Goal: Task Accomplishment & Management: Manage account settings

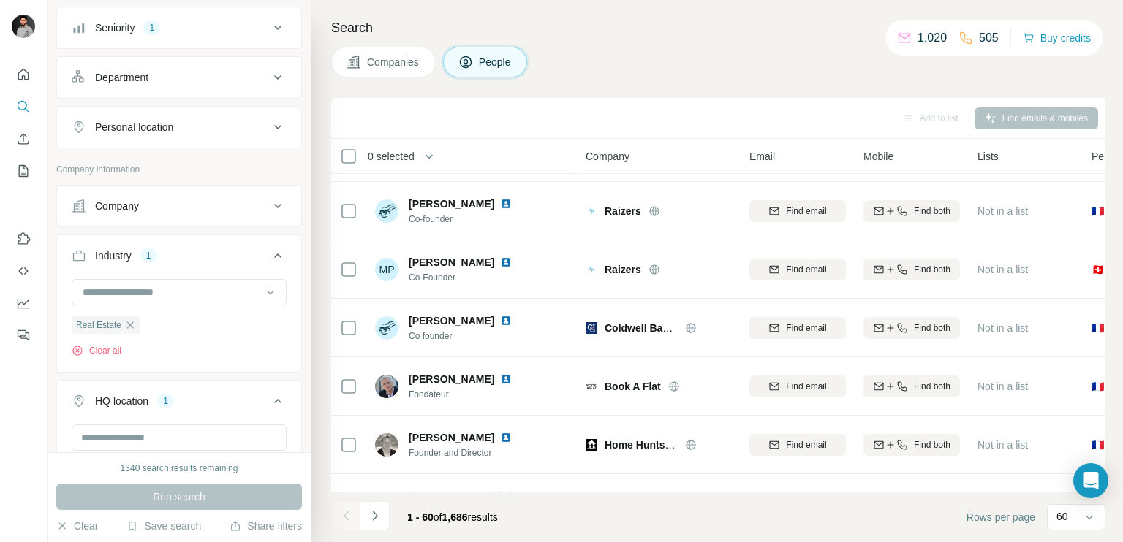
scroll to position [171, 0]
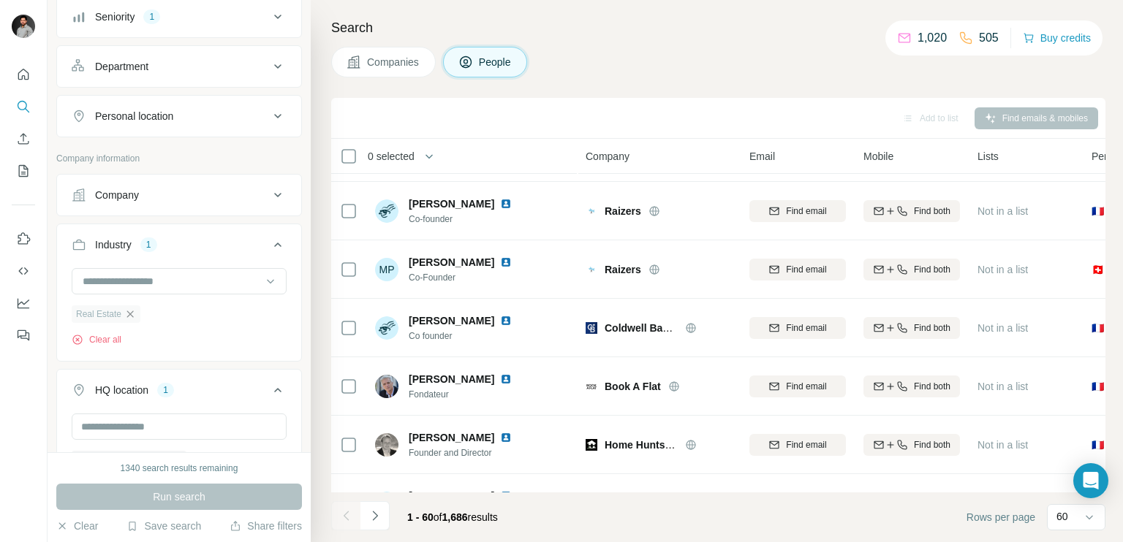
click at [134, 309] on icon "button" at bounding box center [130, 314] width 12 height 12
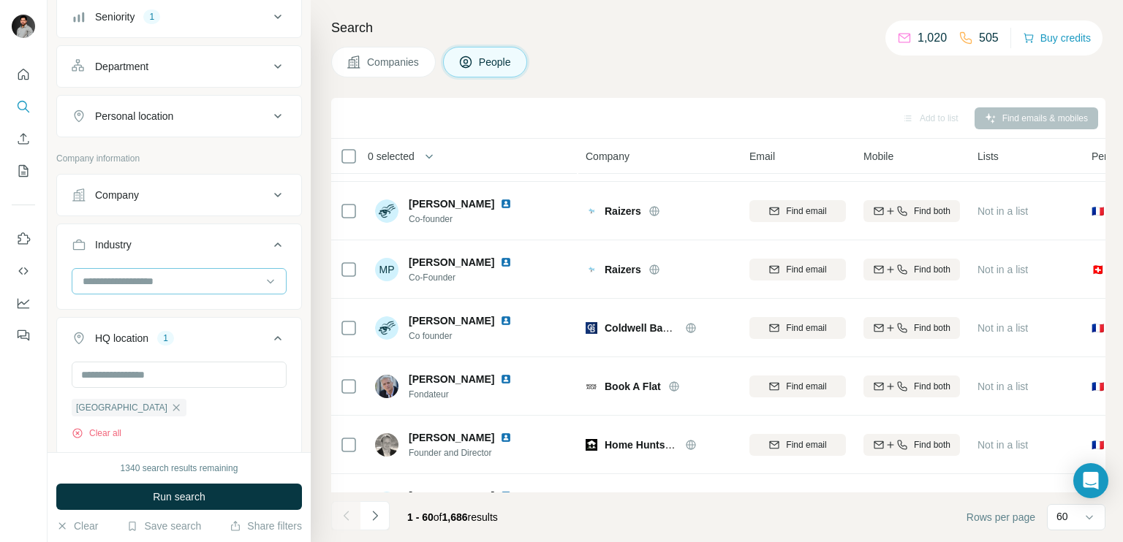
click at [156, 278] on input at bounding box center [171, 281] width 181 height 16
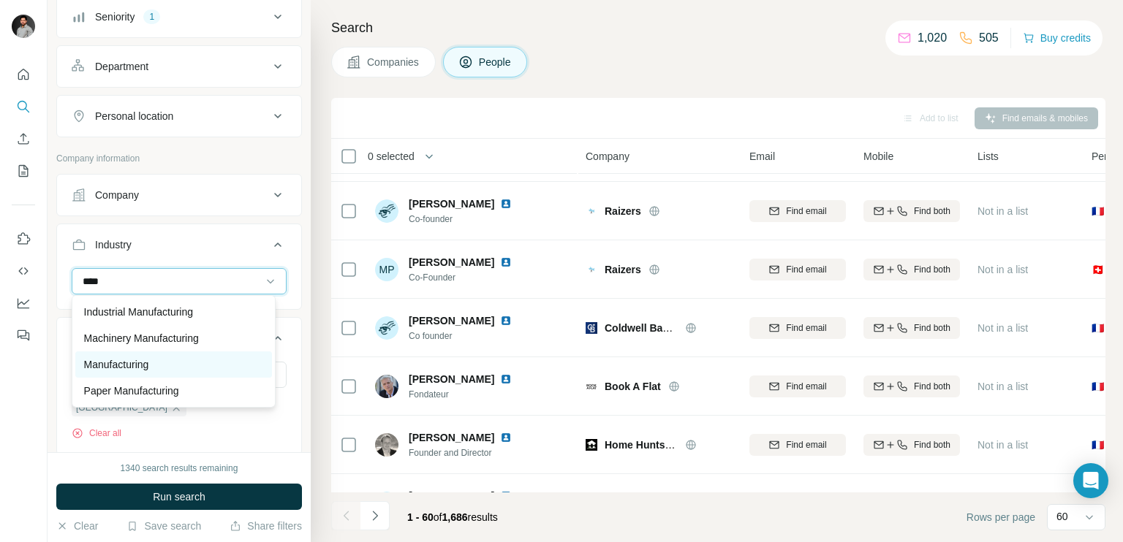
type input "****"
click at [130, 371] on p "Manufacturing" at bounding box center [116, 364] width 65 height 15
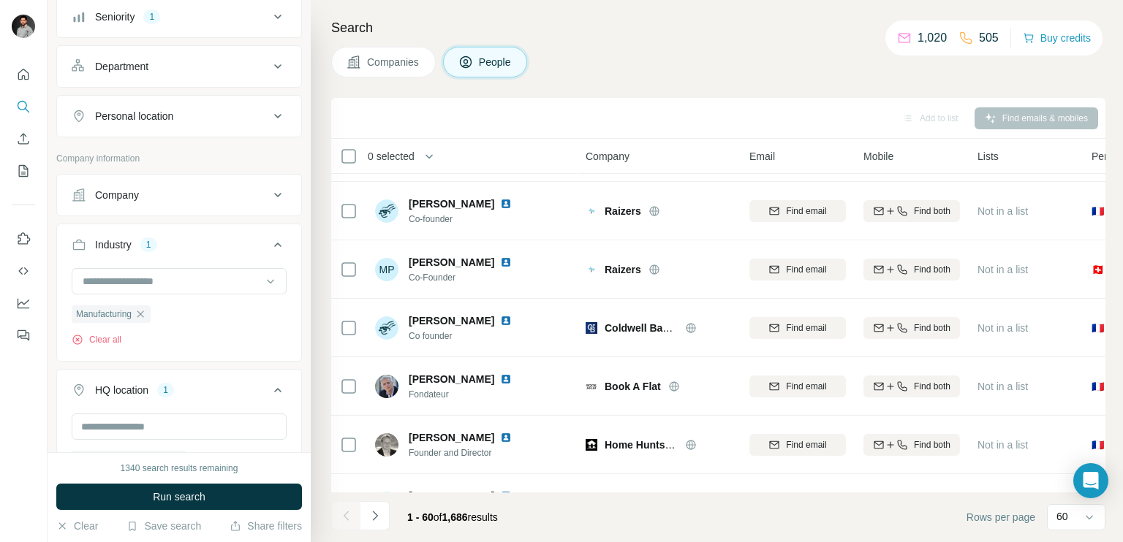
scroll to position [286, 0]
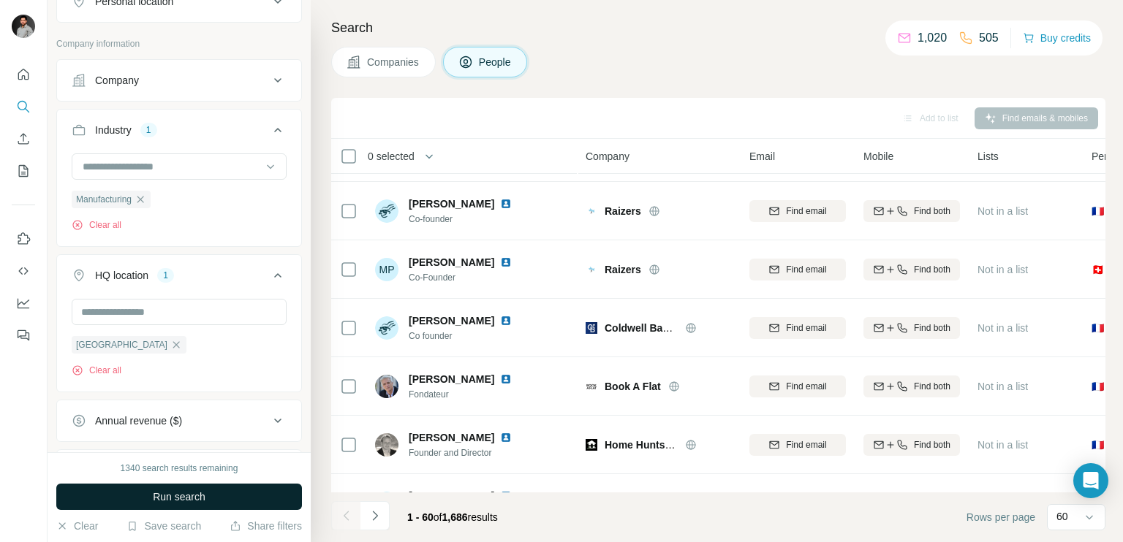
click at [156, 496] on span "Run search" at bounding box center [179, 497] width 53 height 15
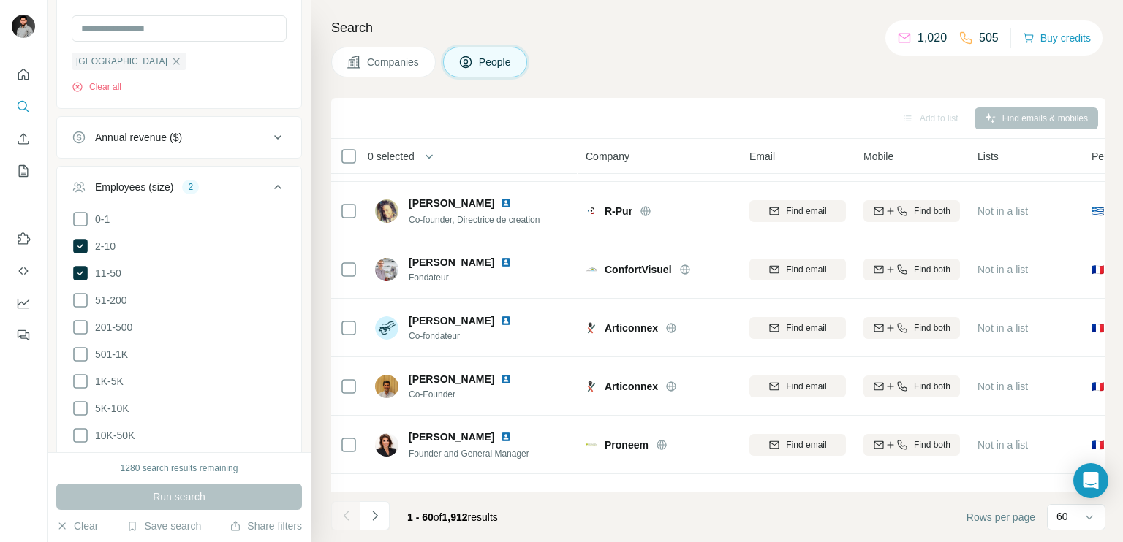
scroll to position [621, 0]
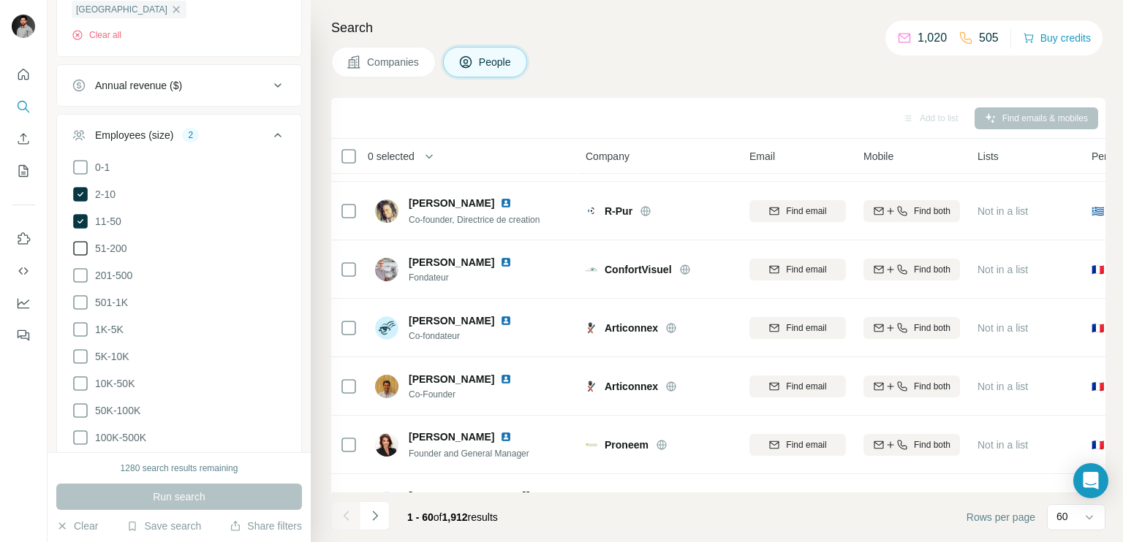
click at [73, 245] on icon at bounding box center [80, 248] width 15 height 15
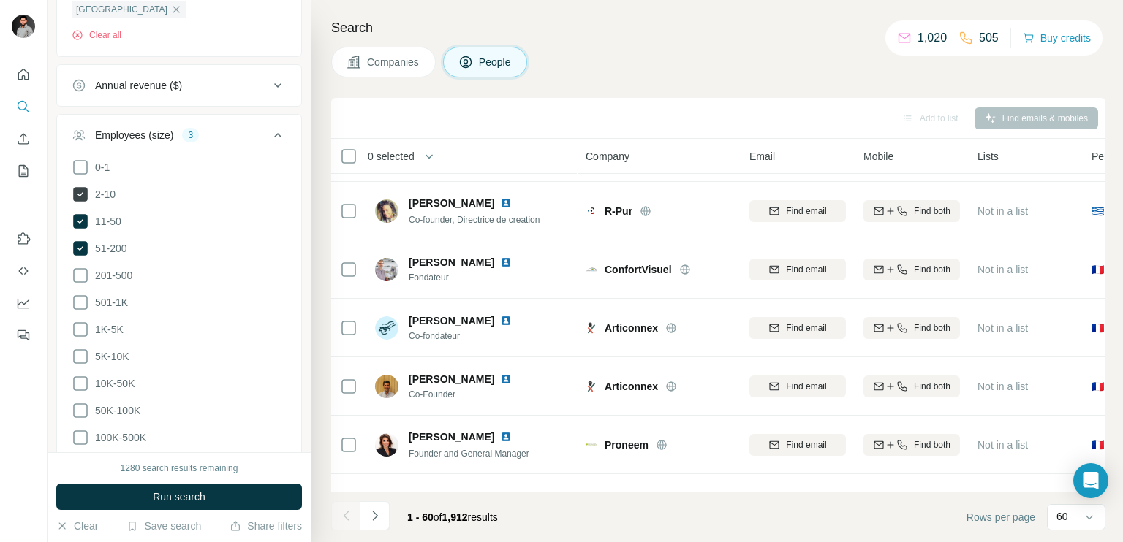
click at [77, 189] on icon at bounding box center [80, 194] width 15 height 15
click at [162, 488] on button "Run search" at bounding box center [179, 497] width 246 height 26
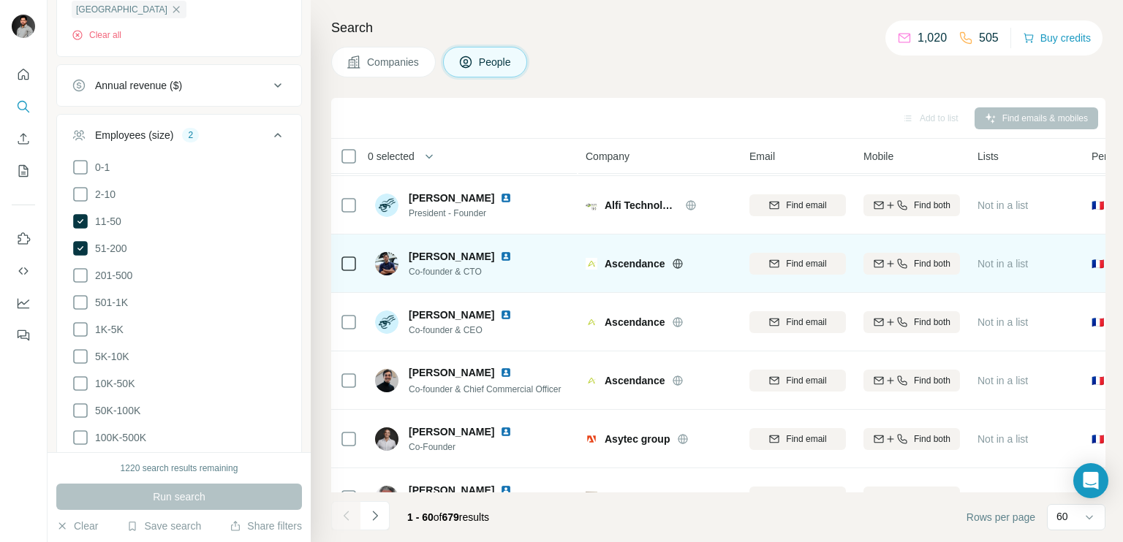
scroll to position [2722, 0]
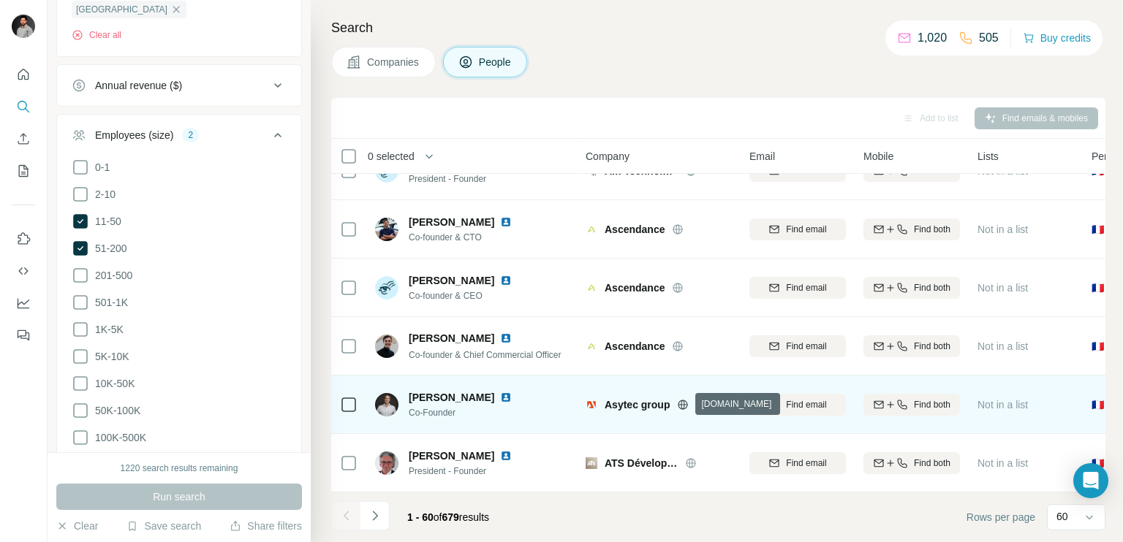
click at [684, 404] on icon at bounding box center [683, 404] width 10 height 1
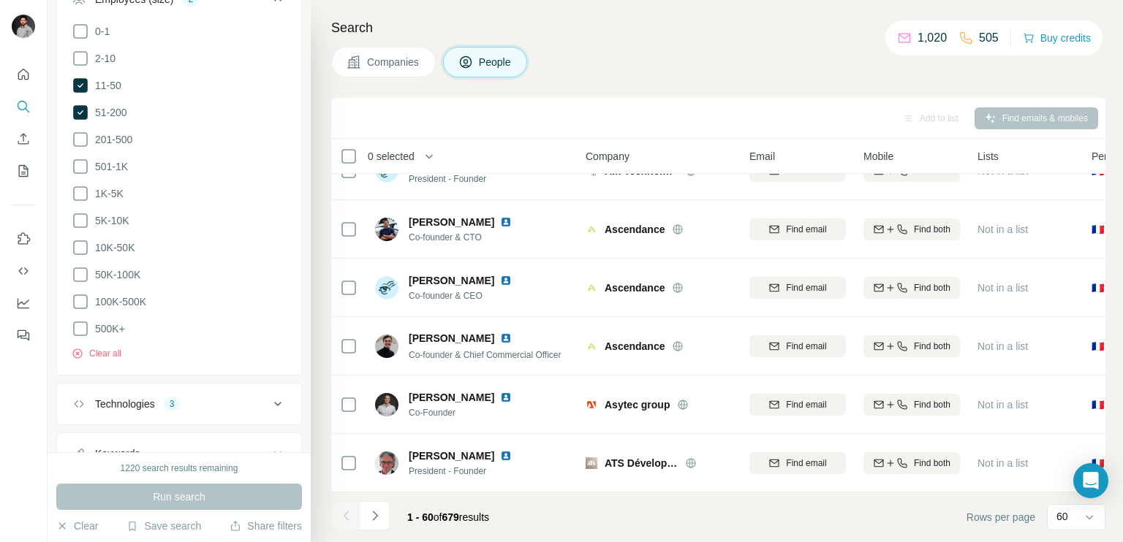
scroll to position [816, 0]
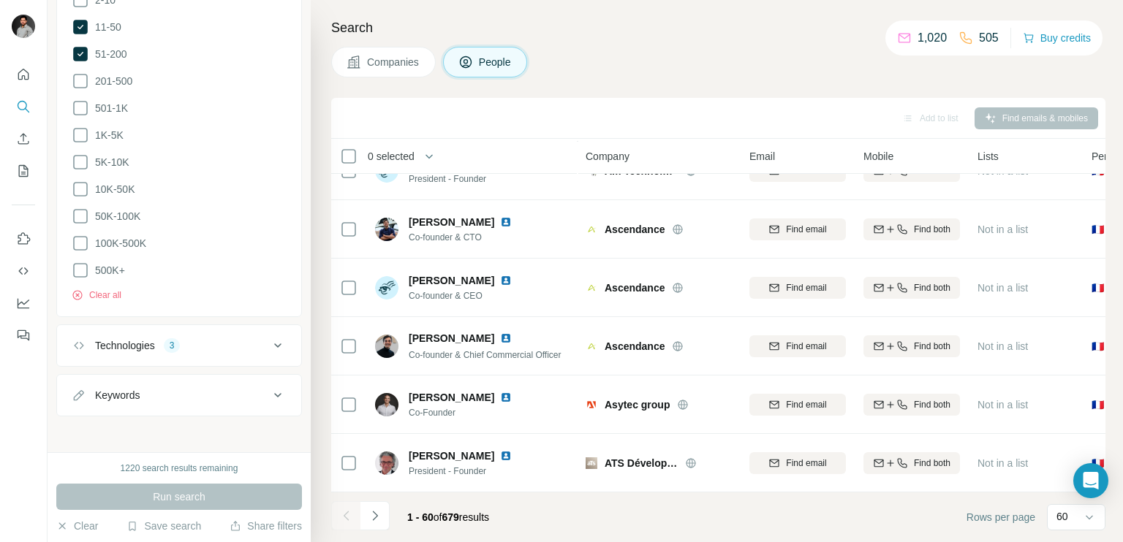
click at [274, 393] on icon at bounding box center [277, 395] width 7 height 4
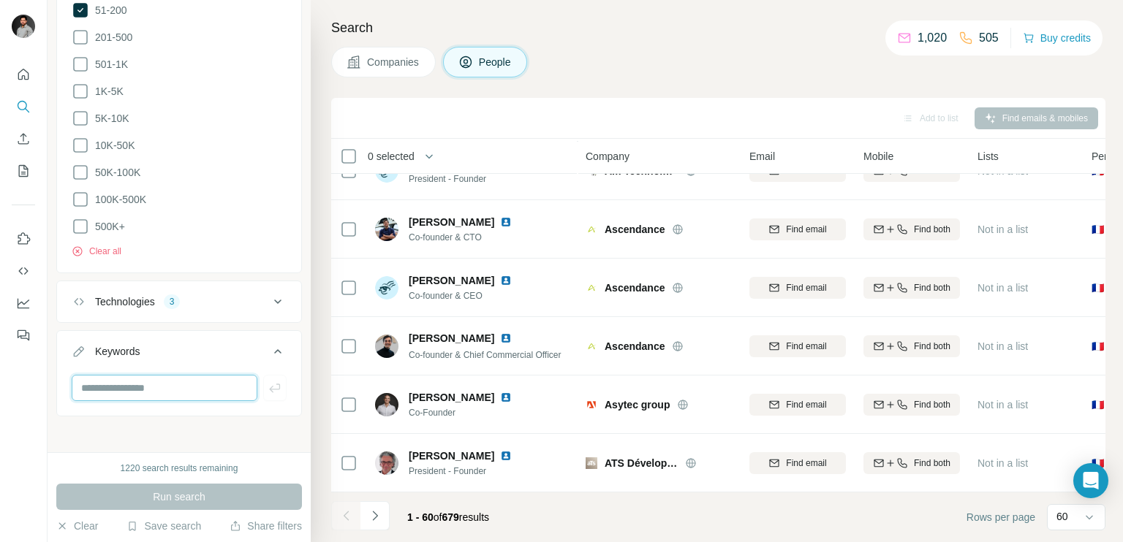
click at [194, 376] on input "text" at bounding box center [165, 388] width 186 height 26
type input "****"
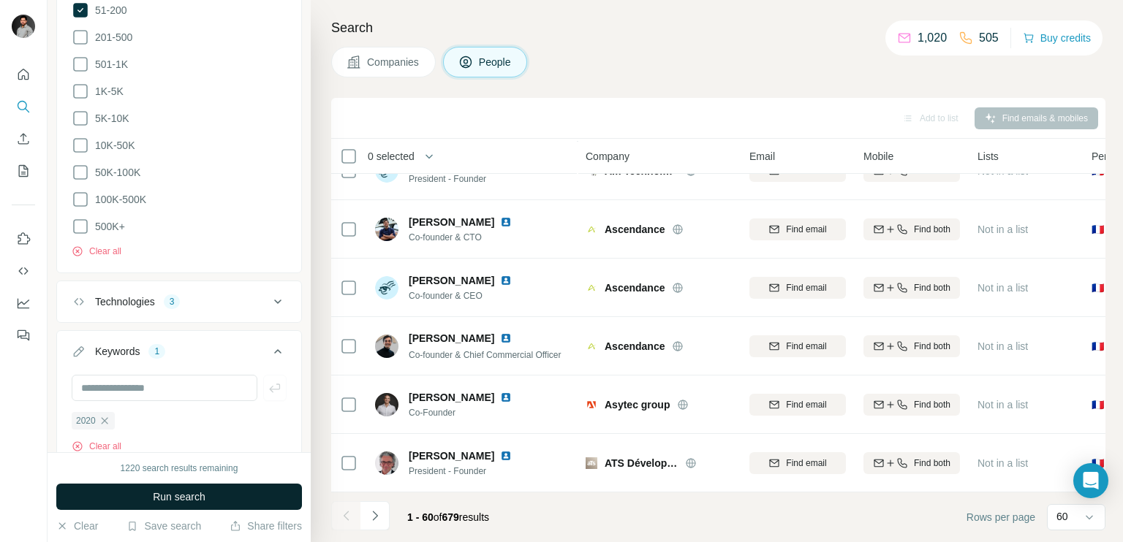
click at [186, 496] on span "Run search" at bounding box center [179, 497] width 53 height 15
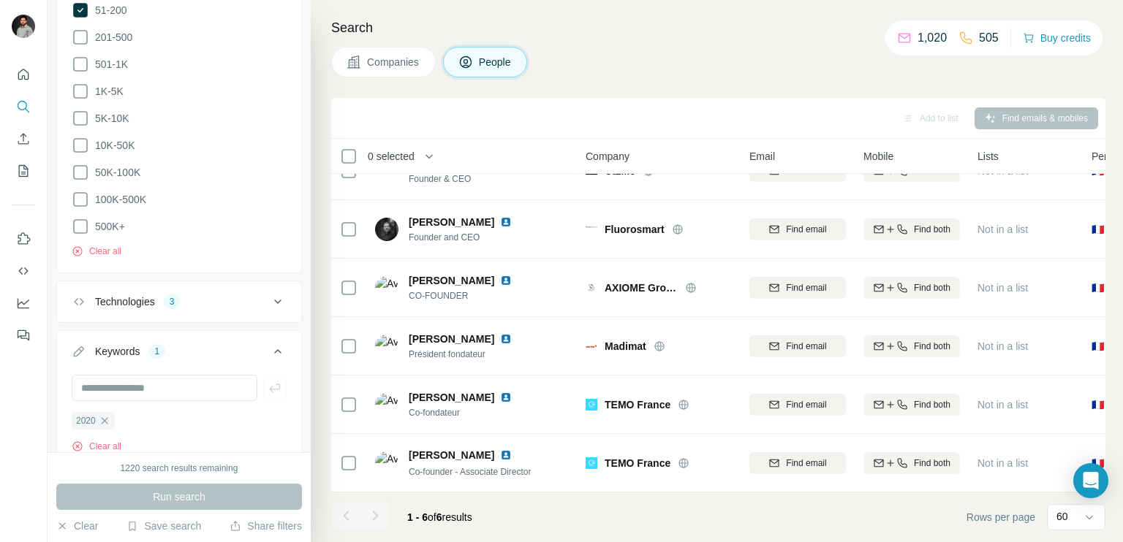
scroll to position [39, 0]
click at [146, 388] on input "text" at bounding box center [165, 388] width 186 height 26
type input "****"
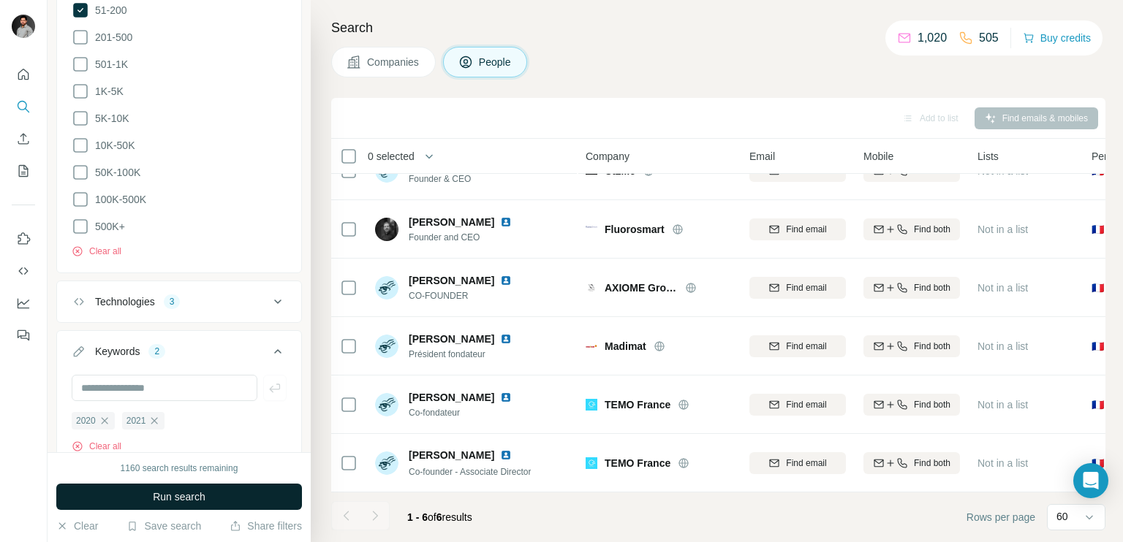
click at [172, 487] on button "Run search" at bounding box center [179, 497] width 246 height 26
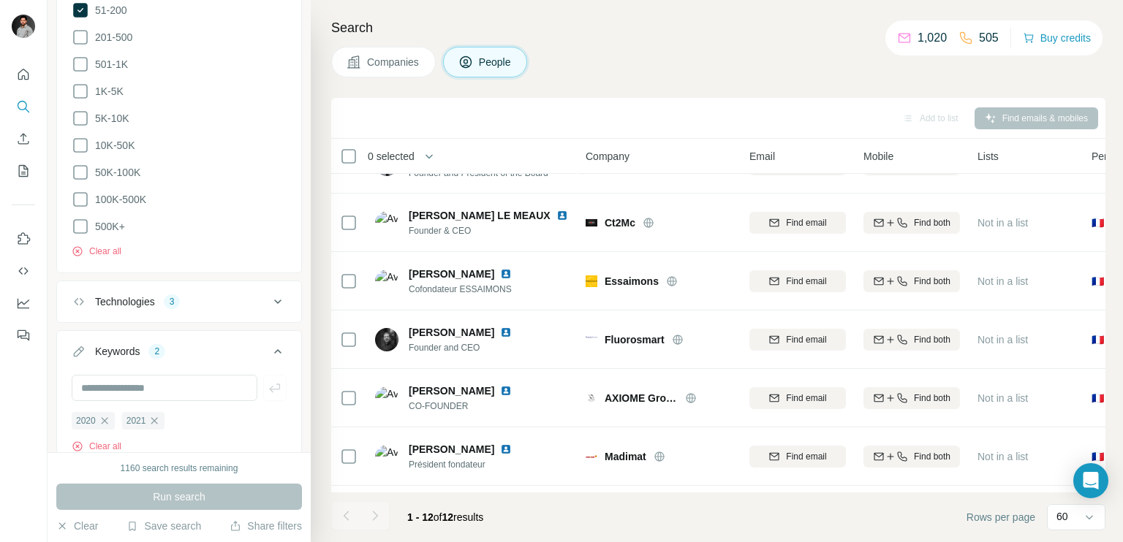
scroll to position [390, 0]
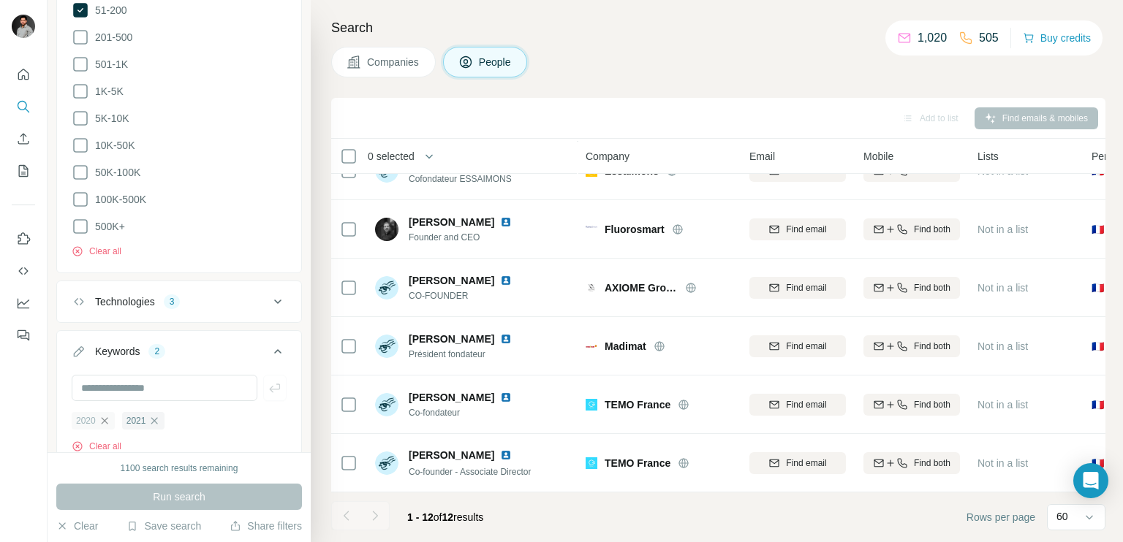
click at [107, 415] on icon "button" at bounding box center [105, 421] width 12 height 12
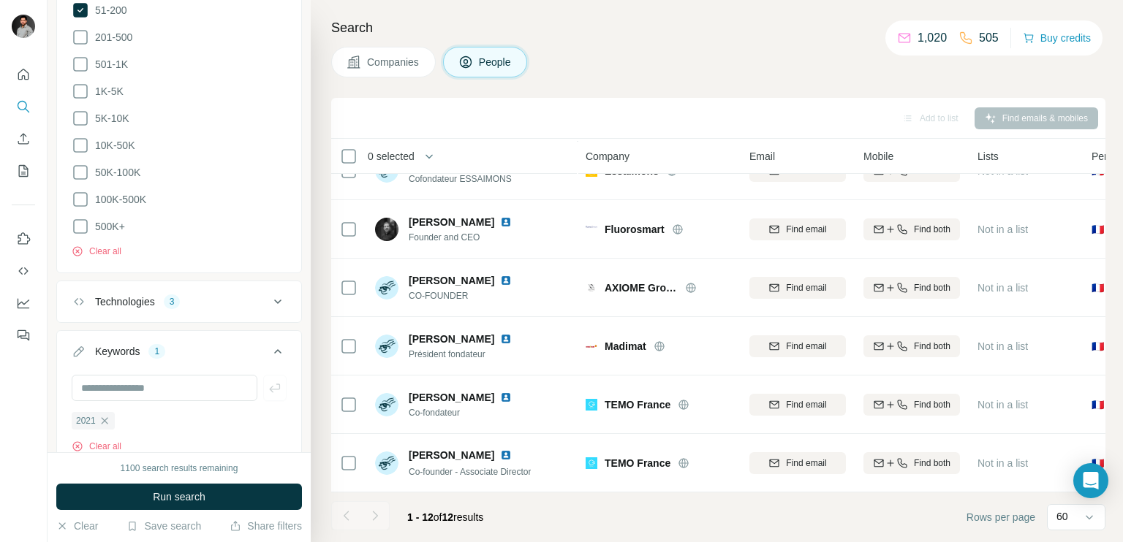
click at [107, 415] on icon "button" at bounding box center [105, 421] width 12 height 12
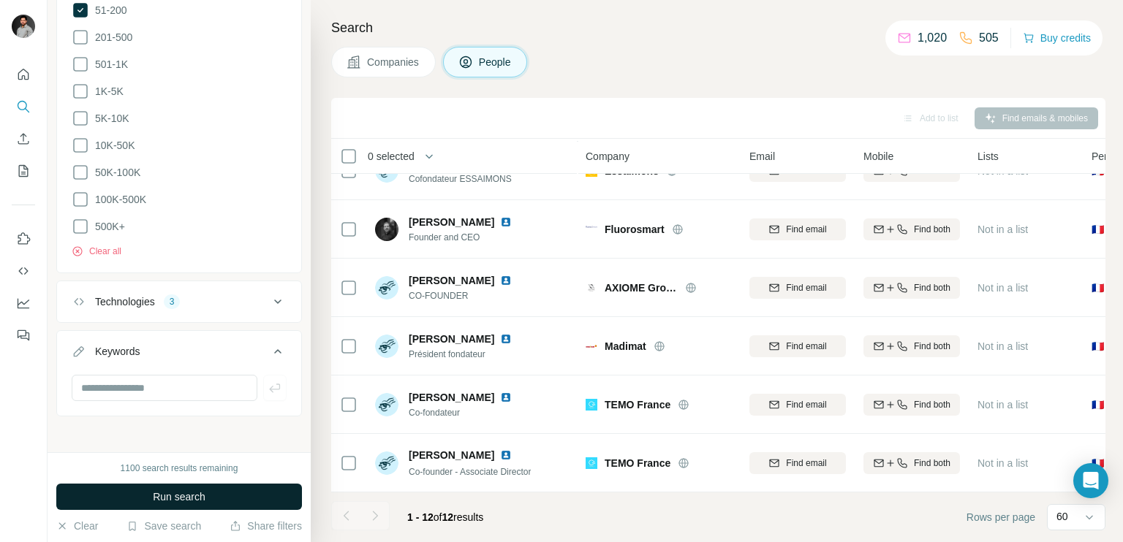
click at [165, 493] on span "Run search" at bounding box center [179, 497] width 53 height 15
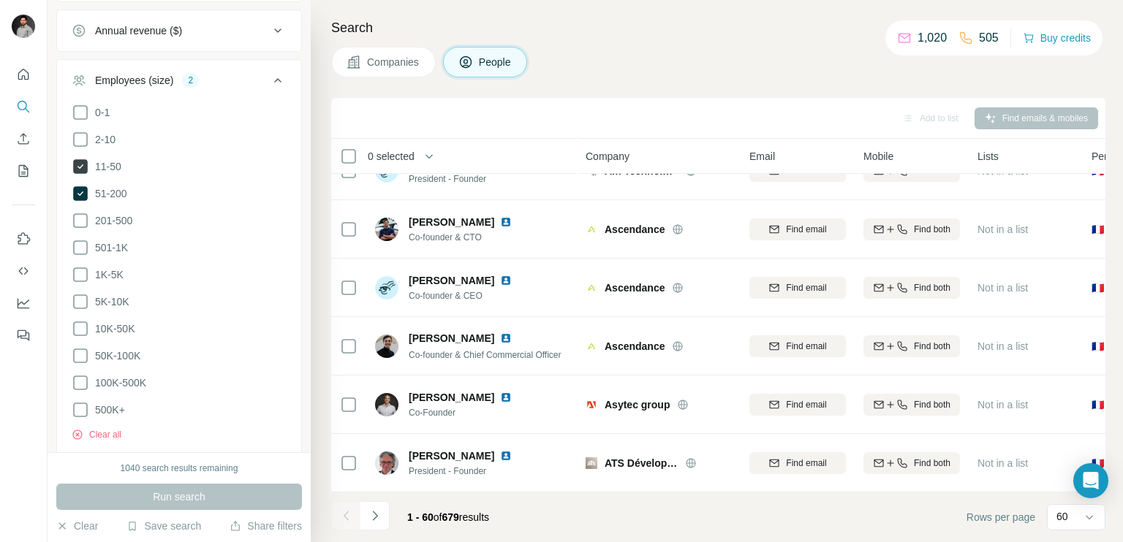
scroll to position [675, 0]
click at [83, 137] on icon at bounding box center [81, 141] width 18 height 18
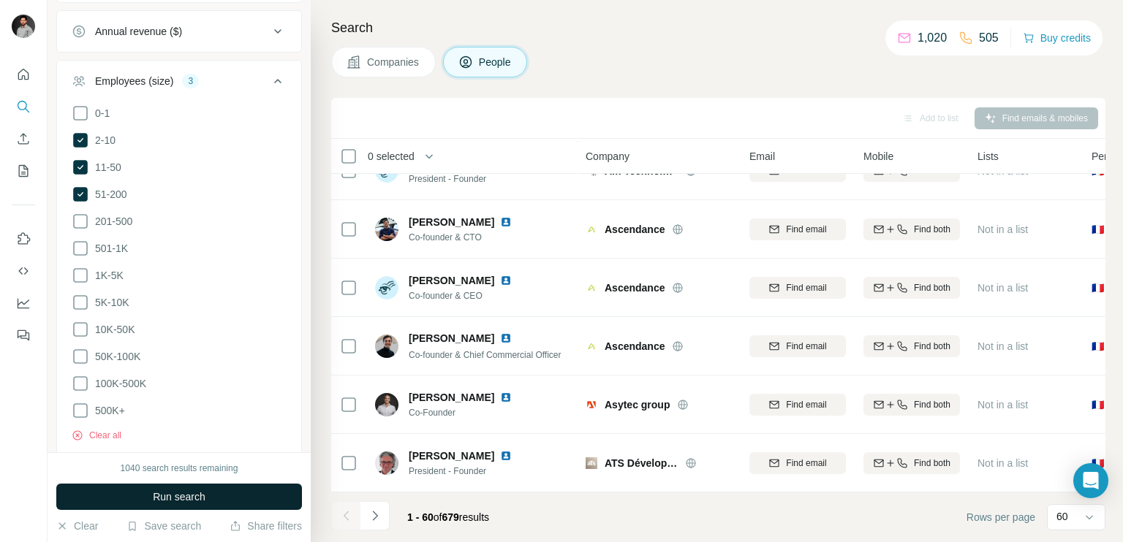
click at [175, 504] on span "Run search" at bounding box center [179, 497] width 53 height 15
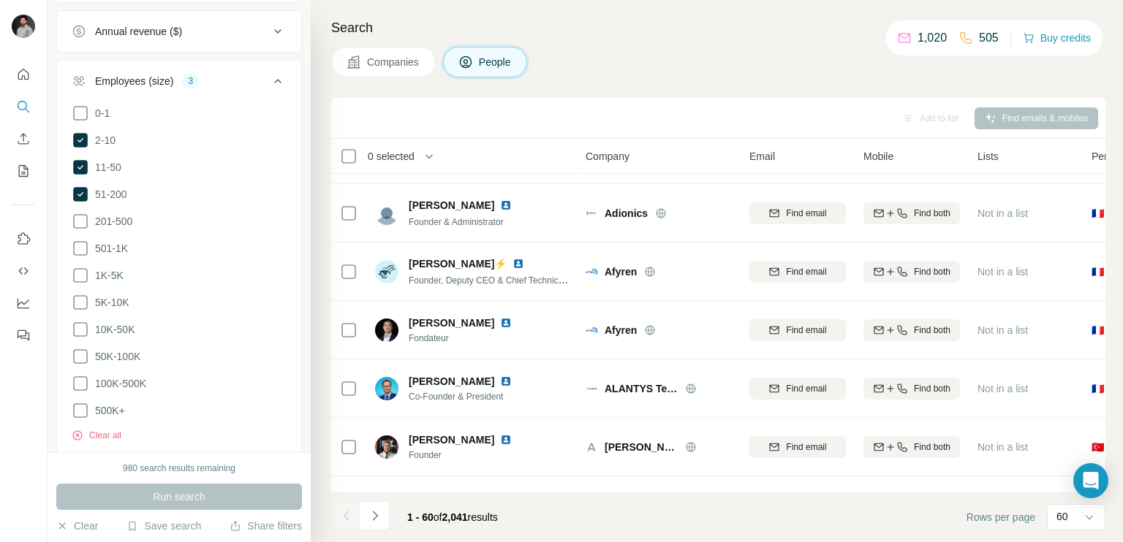
scroll to position [2400, 0]
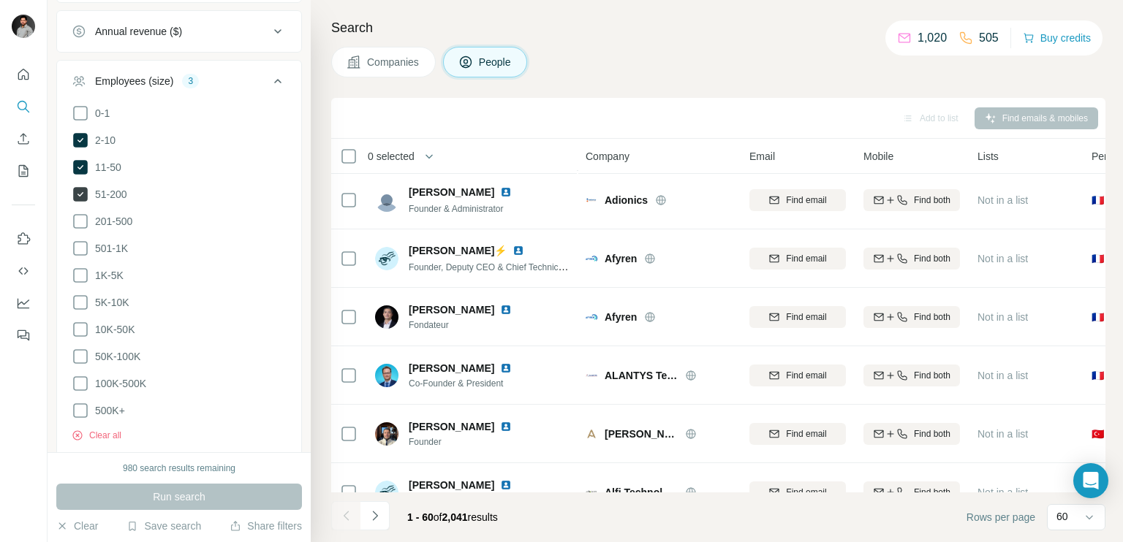
click at [77, 191] on icon at bounding box center [80, 194] width 15 height 15
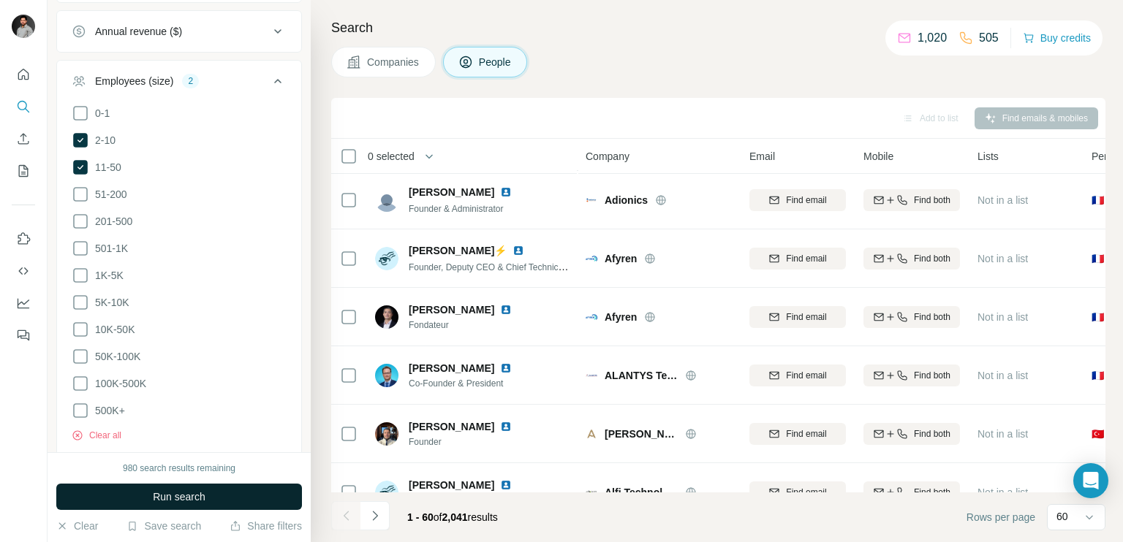
click at [167, 497] on span "Run search" at bounding box center [179, 497] width 53 height 15
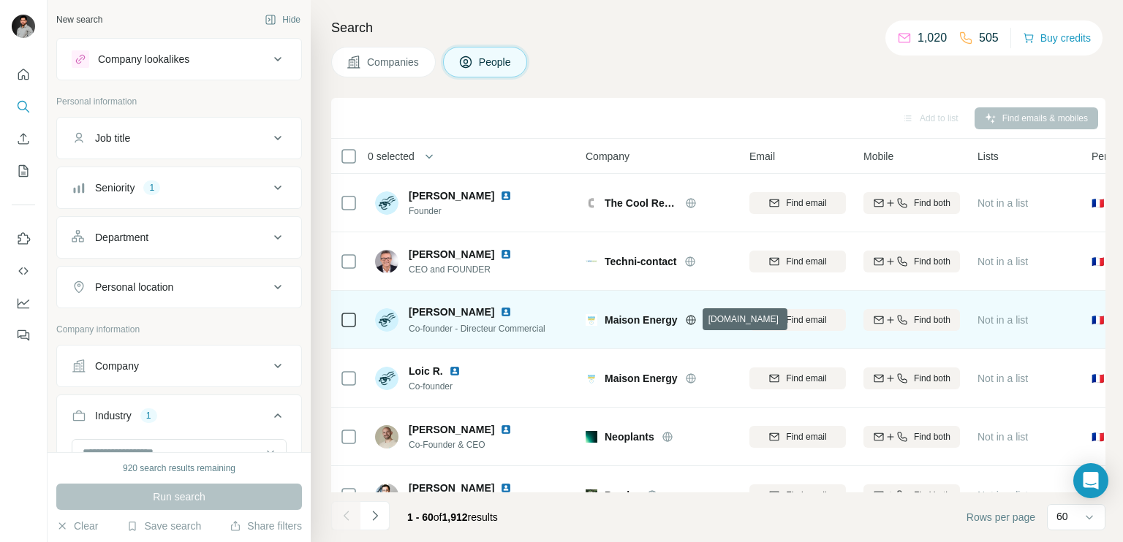
click at [687, 320] on icon at bounding box center [691, 320] width 12 height 12
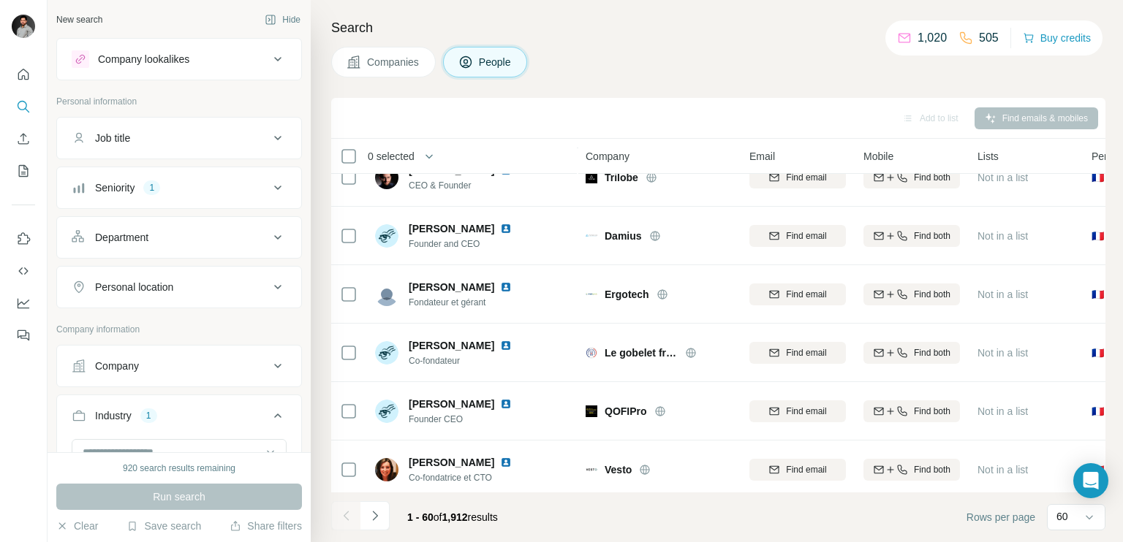
scroll to position [3196, 0]
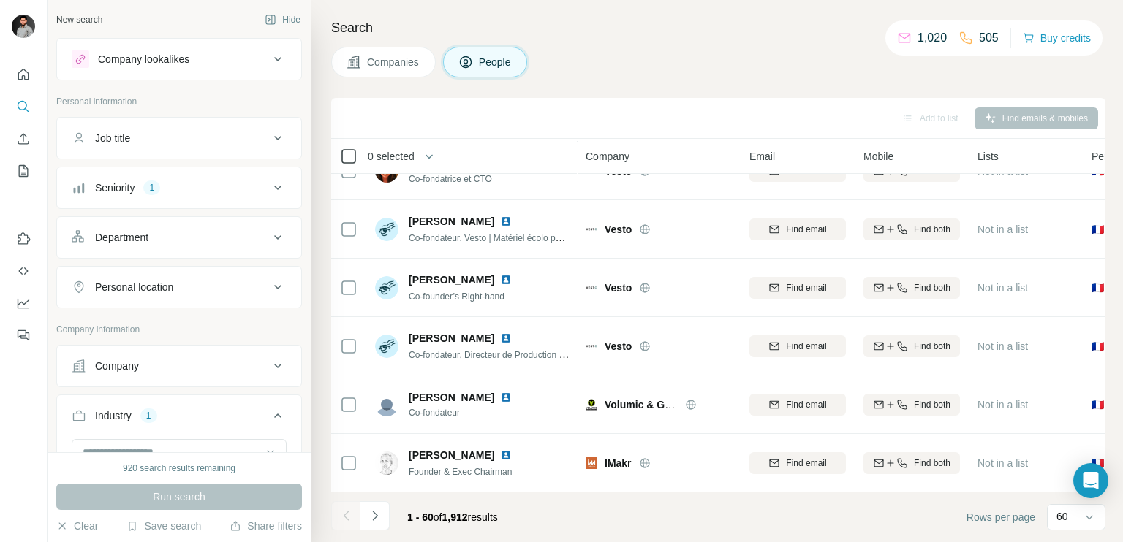
click at [347, 163] on icon at bounding box center [349, 157] width 18 height 18
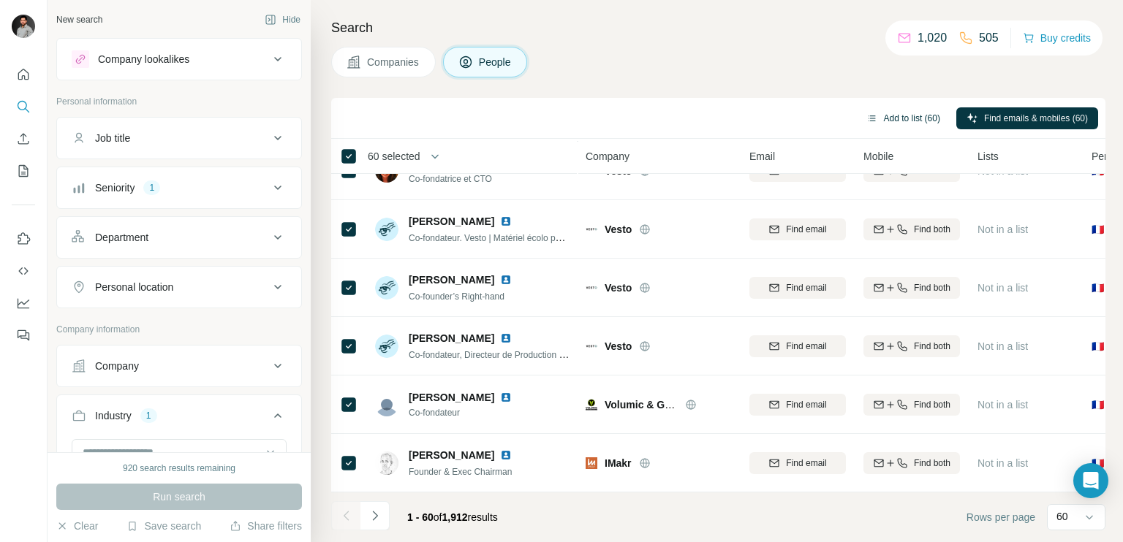
click at [897, 115] on button "Add to list (60)" at bounding box center [903, 118] width 94 height 22
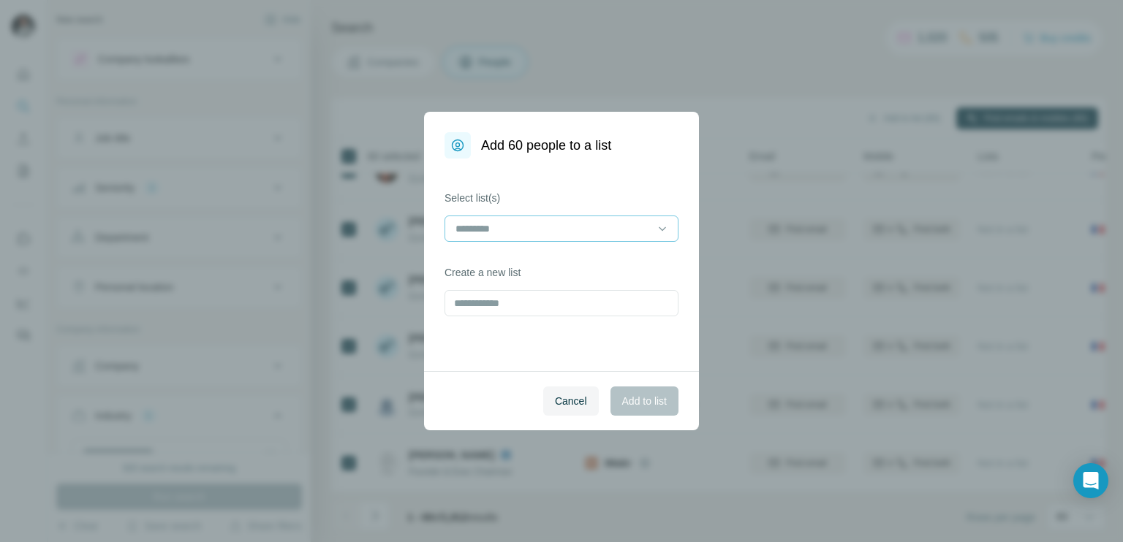
click at [566, 227] on input at bounding box center [552, 229] width 197 height 16
click at [485, 363] on div "Select list(s) Create a new list" at bounding box center [561, 265] width 275 height 213
click at [490, 269] on label "Create a new list" at bounding box center [561, 272] width 234 height 15
click at [479, 297] on input "text" at bounding box center [561, 303] width 234 height 26
type input "**********"
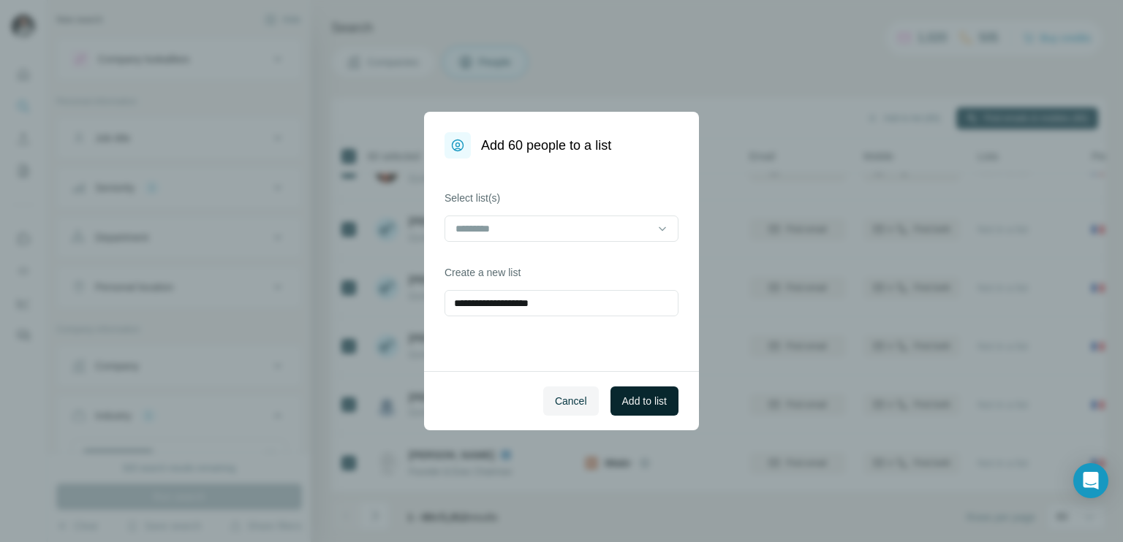
click at [661, 405] on span "Add to list" at bounding box center [644, 401] width 45 height 15
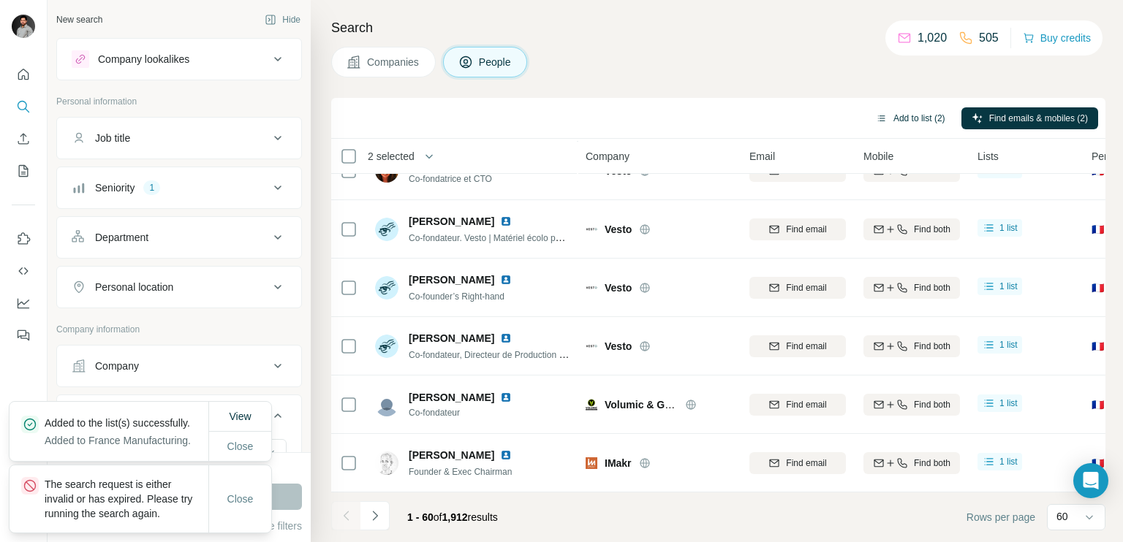
click at [896, 116] on button "Add to list (2)" at bounding box center [910, 118] width 90 height 22
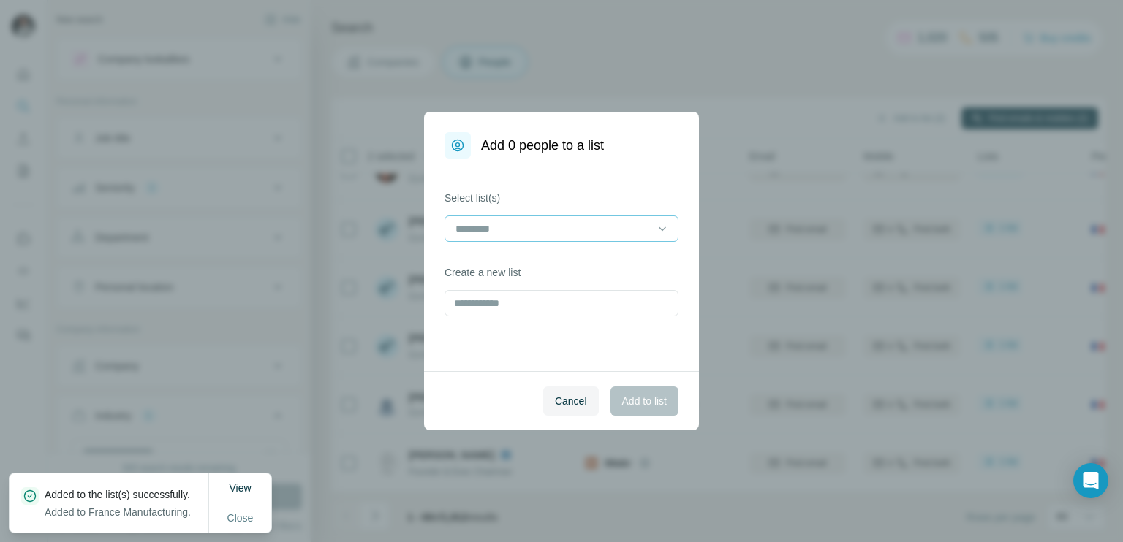
click at [495, 237] on div at bounding box center [552, 228] width 197 height 25
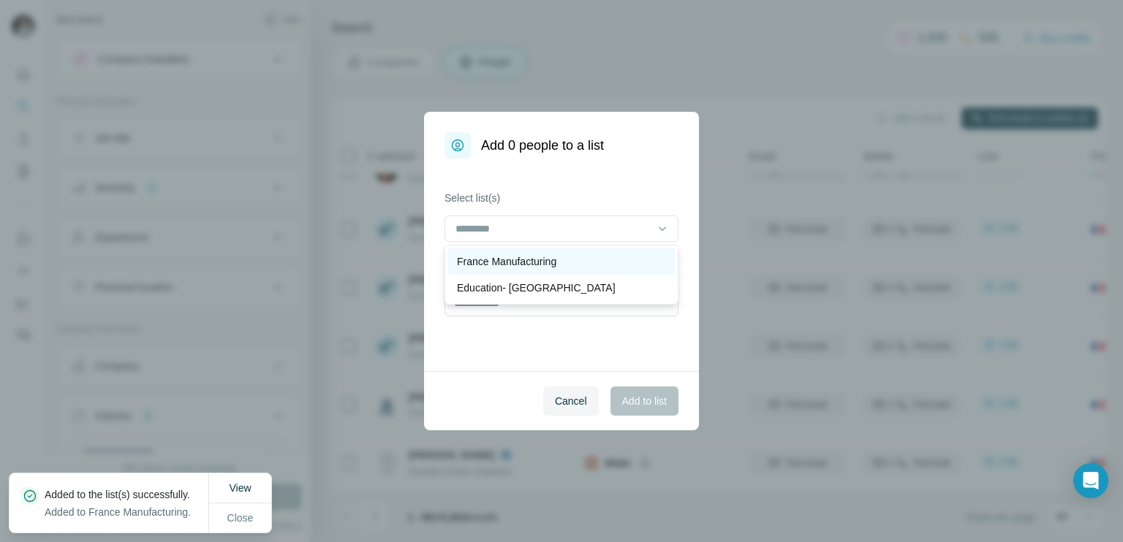
click at [490, 270] on div "France Manufacturing" at bounding box center [561, 261] width 227 height 26
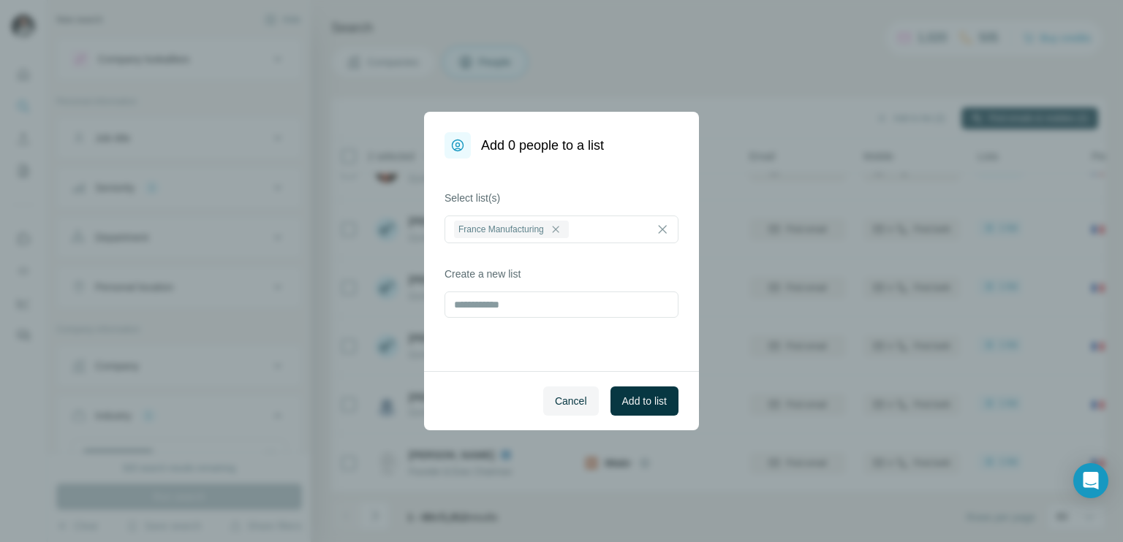
click at [531, 347] on div "Select list(s) [GEOGRAPHIC_DATA] Manufacturing Create a new list" at bounding box center [561, 265] width 275 height 213
click at [562, 400] on span "Cancel" at bounding box center [571, 401] width 32 height 15
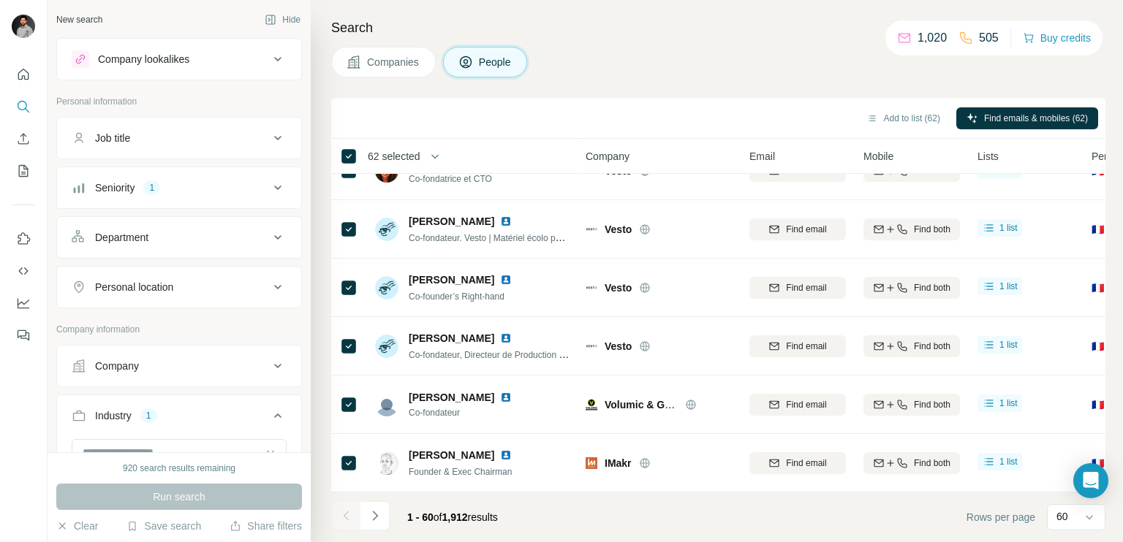
click at [398, 162] on span "62 selected" at bounding box center [394, 156] width 53 height 15
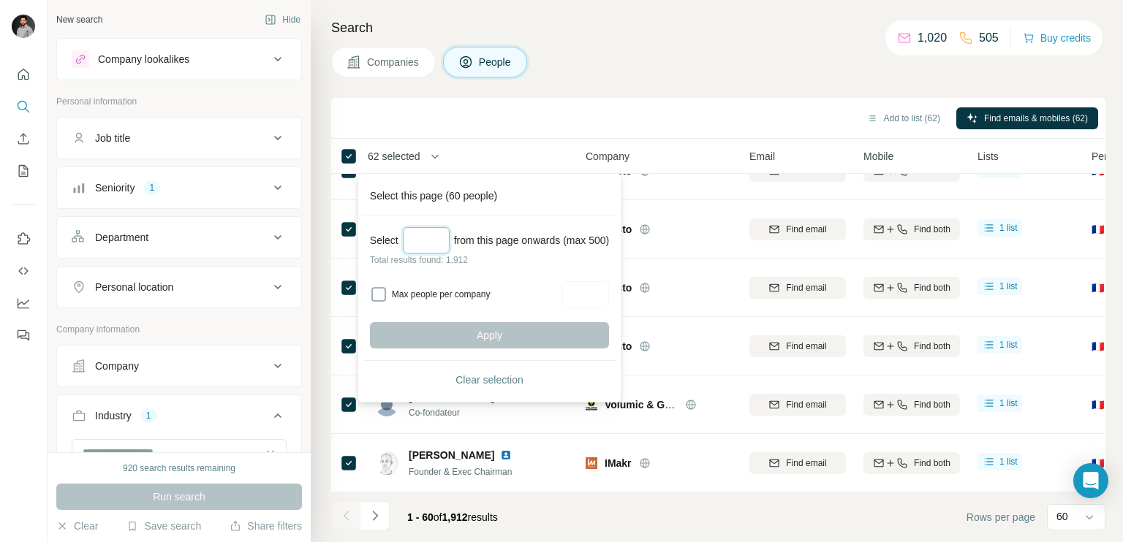
click at [423, 246] on input "Select a number (up to 500)" at bounding box center [426, 240] width 47 height 26
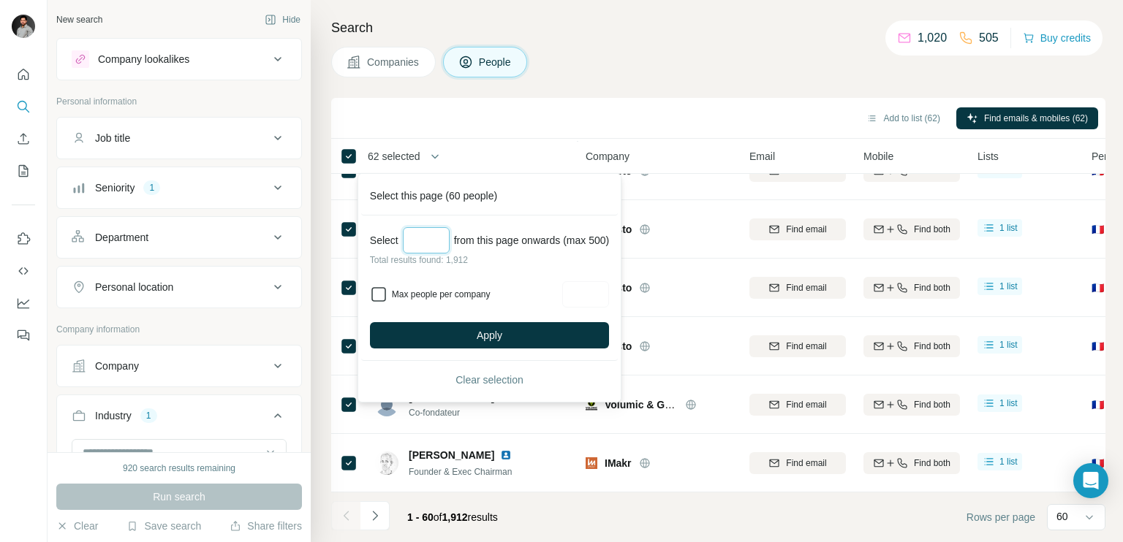
type input "**"
click at [609, 300] on input "Max people per company" at bounding box center [585, 294] width 47 height 26
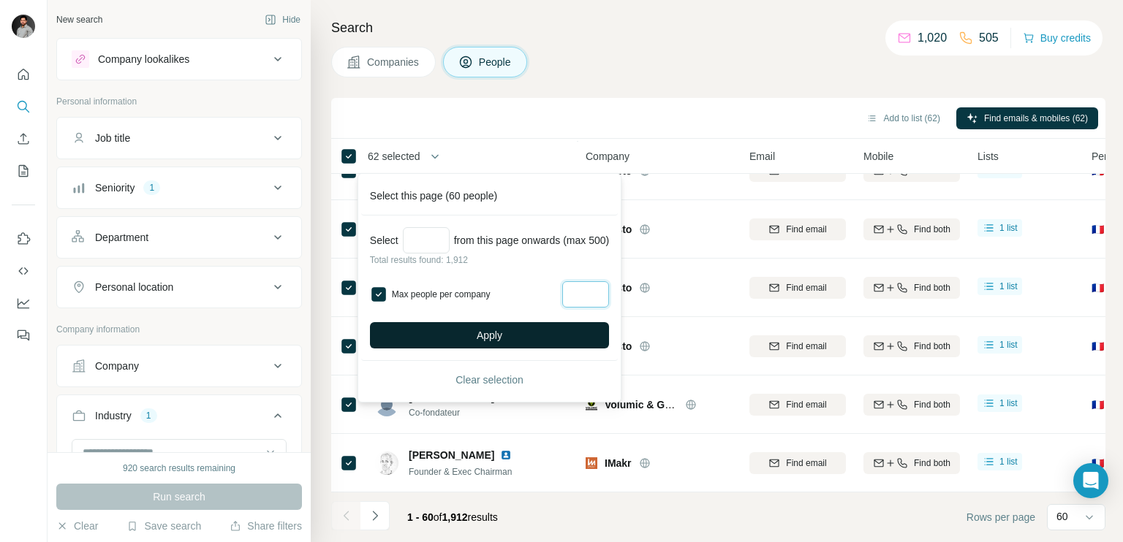
type input "*"
click at [529, 332] on button "Apply" at bounding box center [489, 335] width 239 height 26
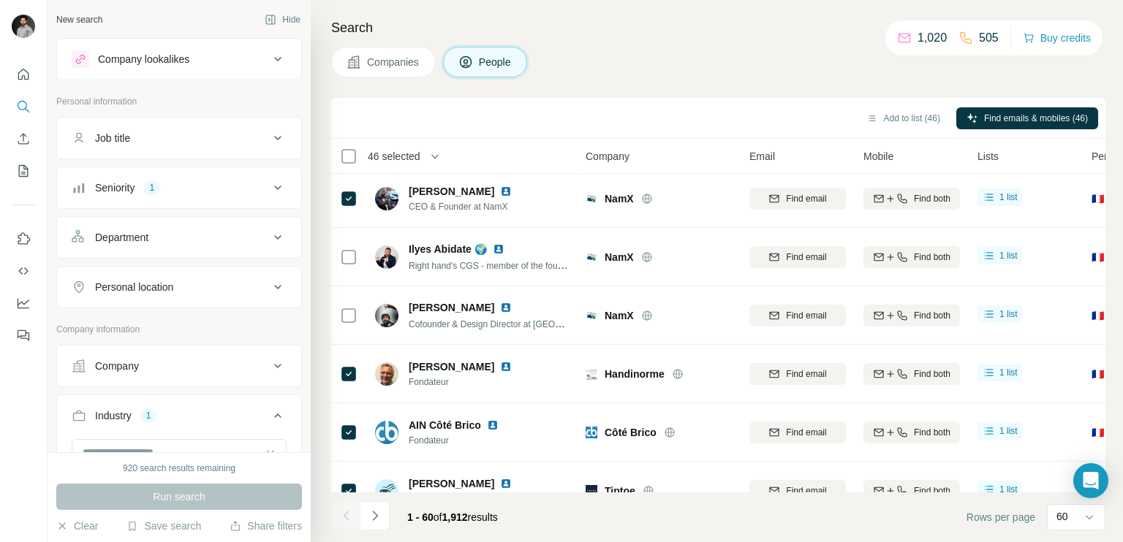
scroll to position [0, 0]
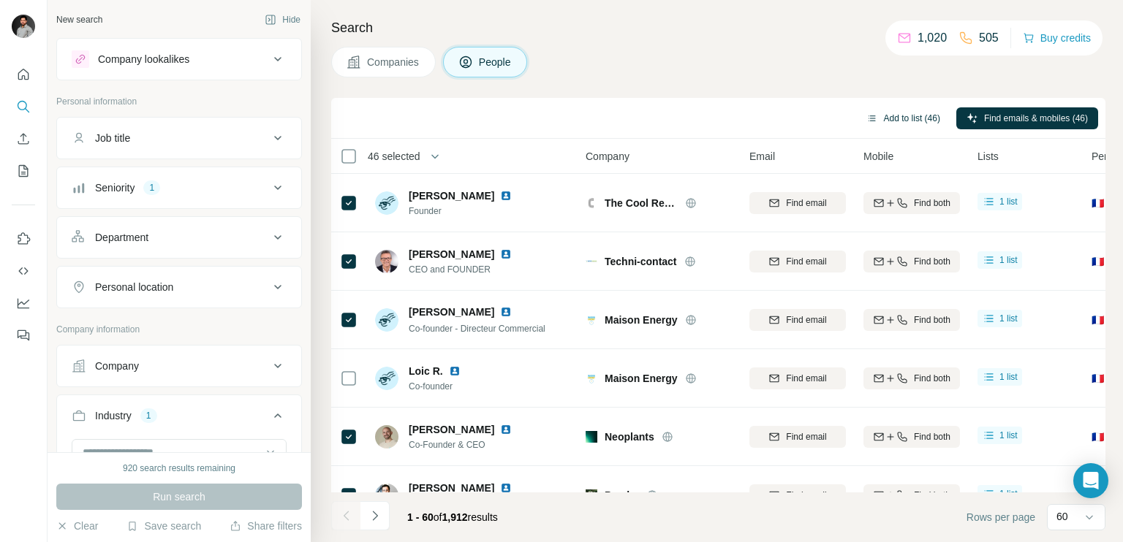
click at [890, 121] on button "Add to list (46)" at bounding box center [903, 118] width 94 height 22
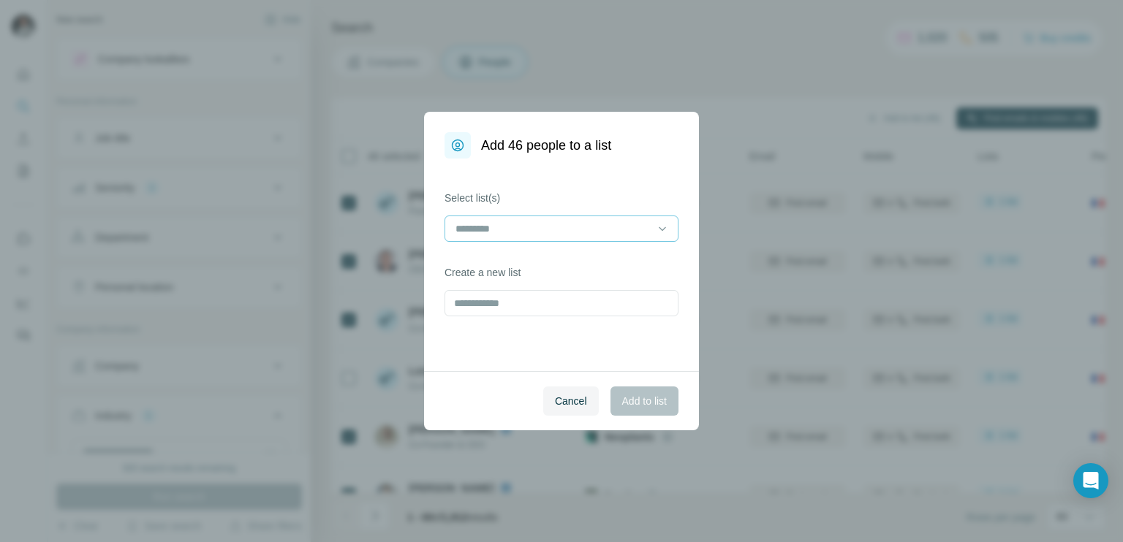
click at [512, 227] on input at bounding box center [552, 229] width 197 height 16
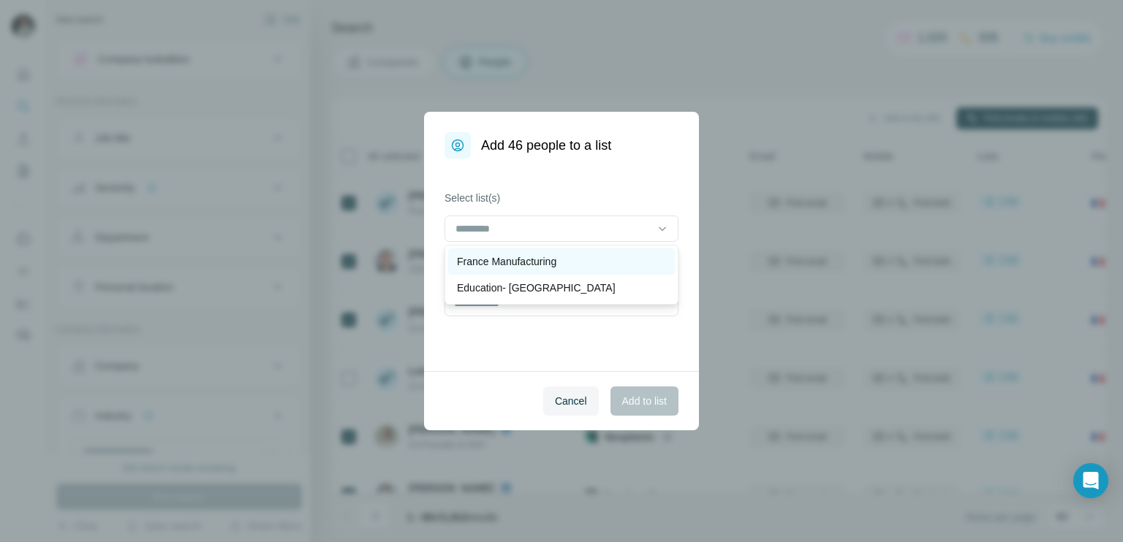
click at [501, 262] on p "France Manufacturing" at bounding box center [506, 261] width 99 height 15
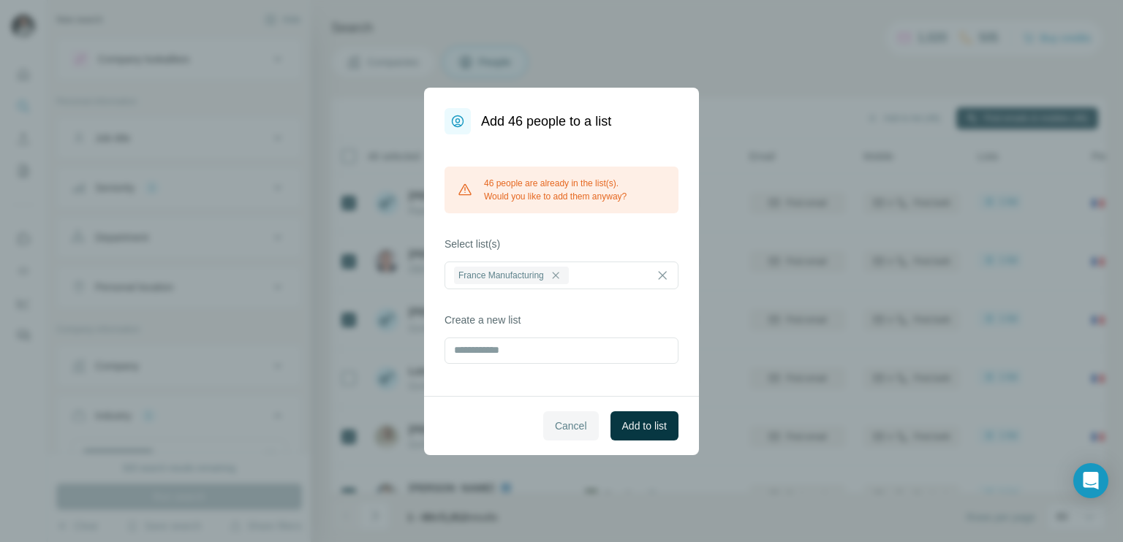
click at [582, 423] on button "Cancel" at bounding box center [571, 425] width 56 height 29
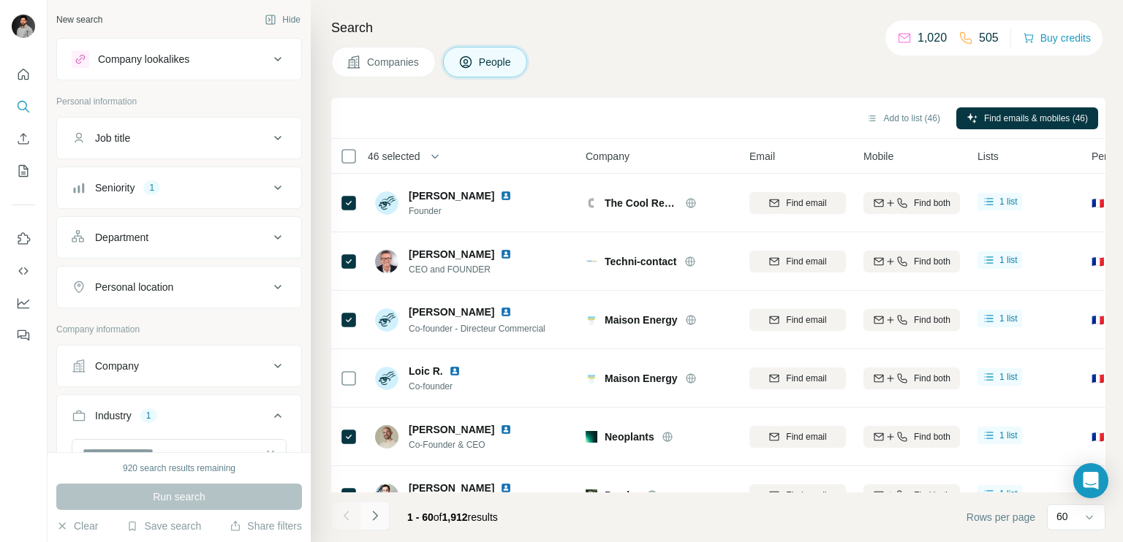
click at [382, 517] on button "Navigate to next page" at bounding box center [374, 515] width 29 height 29
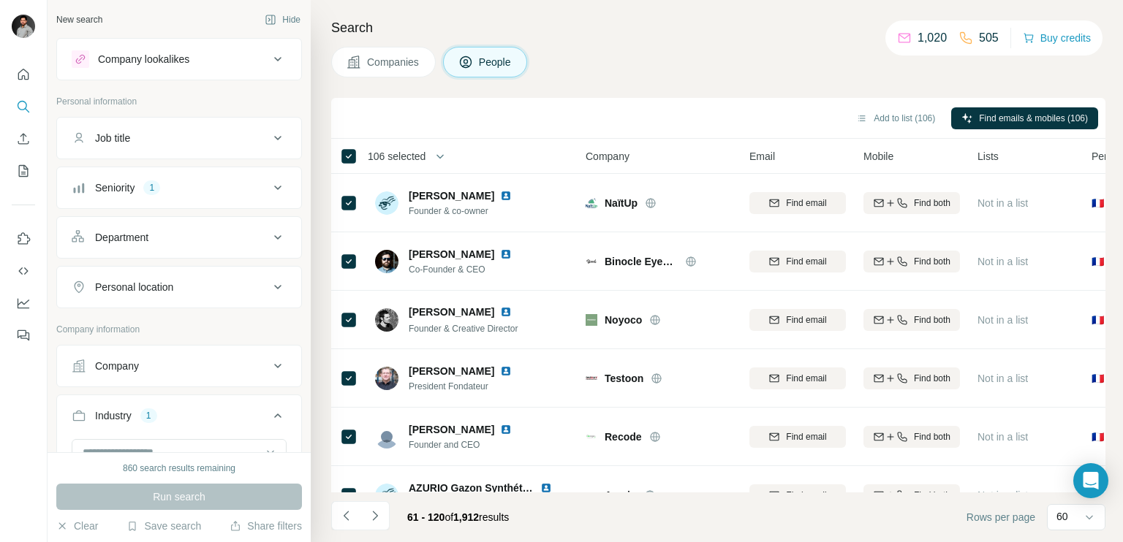
click at [399, 160] on span "106 selected" at bounding box center [397, 156] width 58 height 15
click at [380, 154] on span "46 selected" at bounding box center [394, 156] width 53 height 15
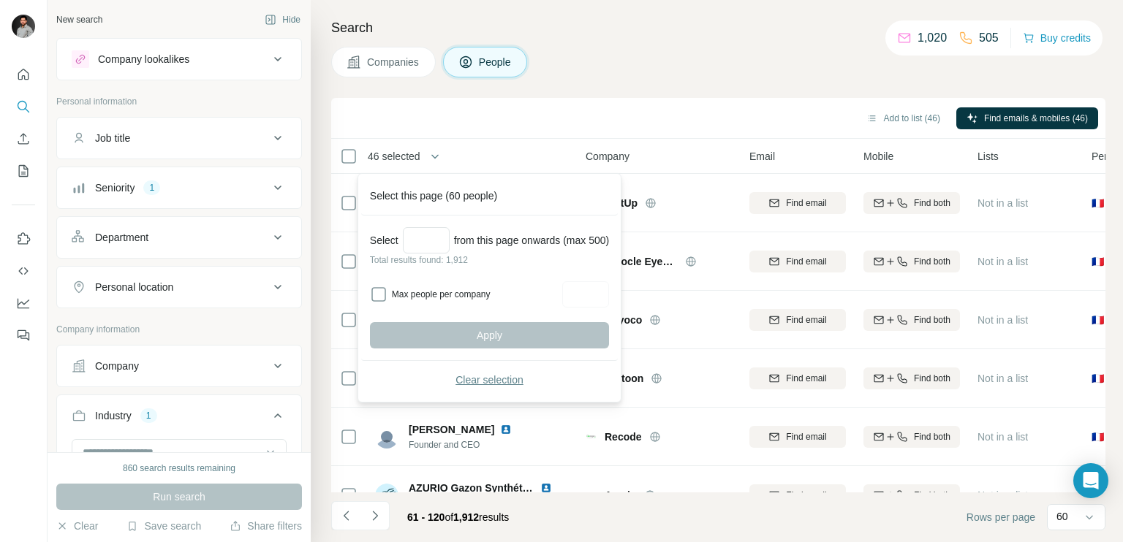
click at [477, 379] on span "Clear selection" at bounding box center [489, 380] width 68 height 15
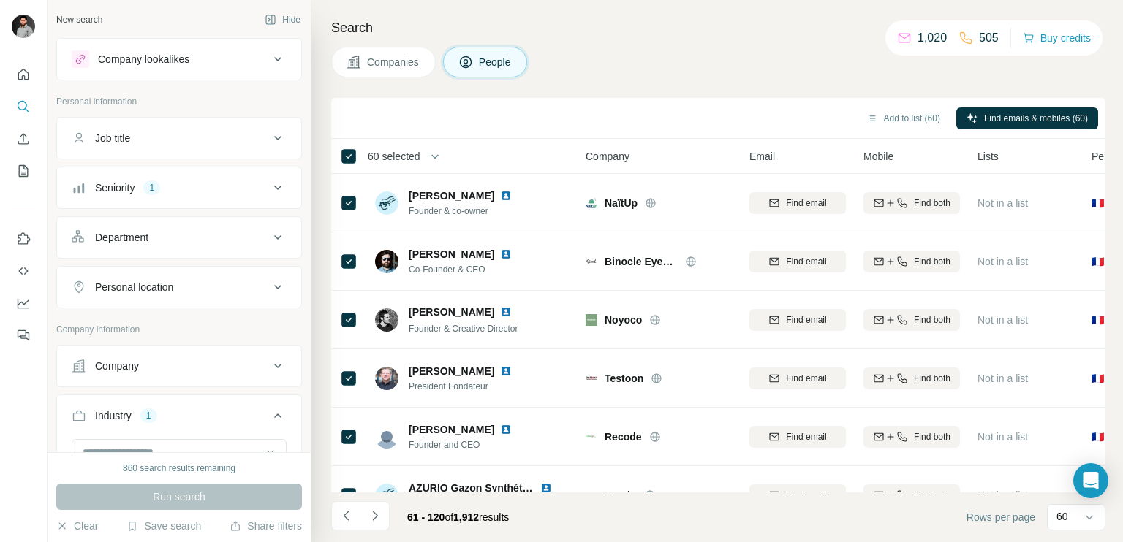
click at [384, 156] on span "60 selected" at bounding box center [394, 156] width 53 height 15
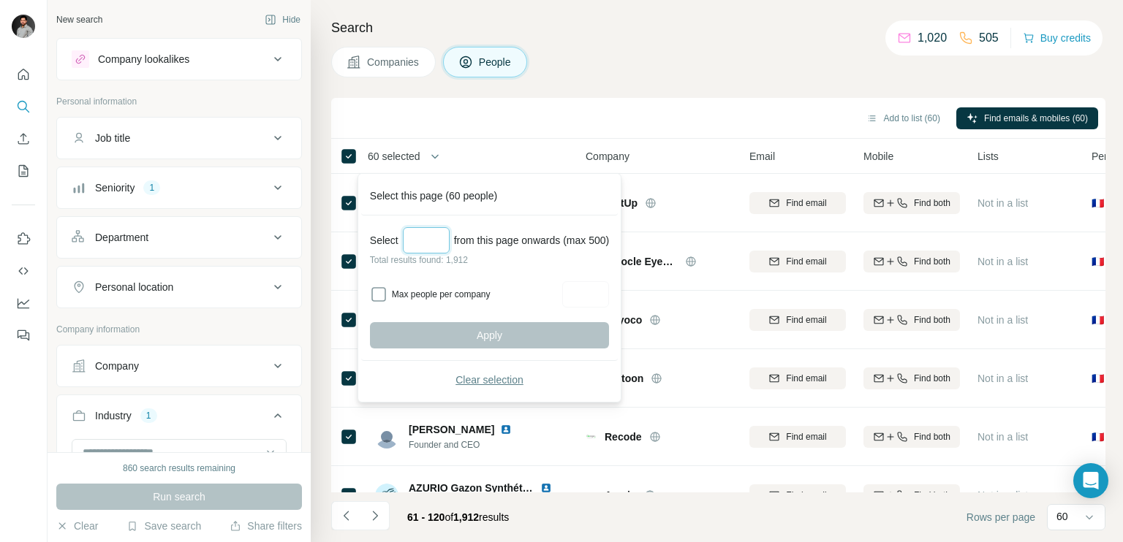
click at [435, 240] on input "Select a number (up to 500)" at bounding box center [426, 240] width 47 height 26
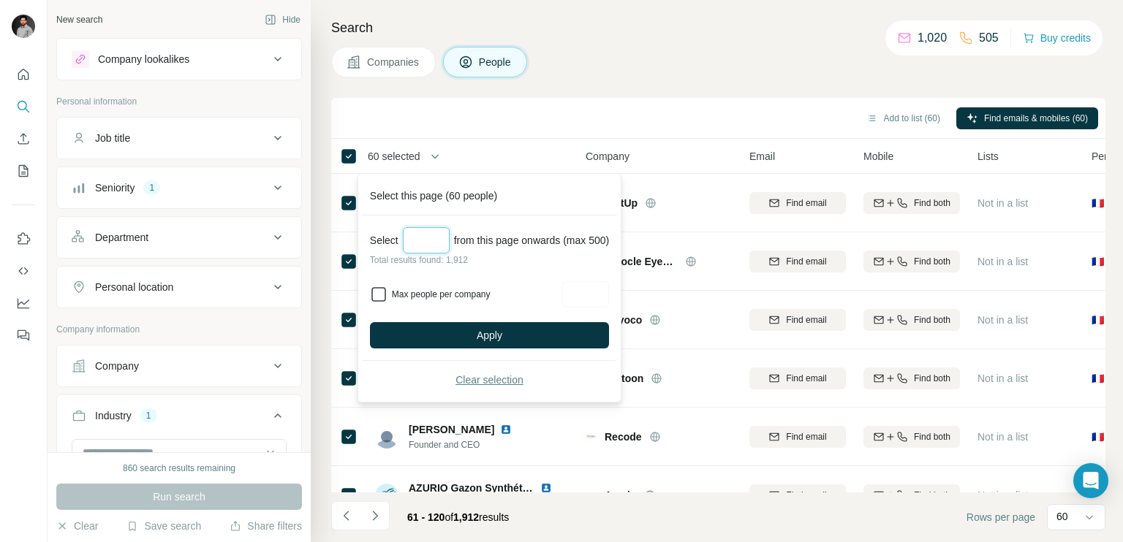
type input "**"
click at [601, 295] on input "Max people per company" at bounding box center [585, 294] width 47 height 26
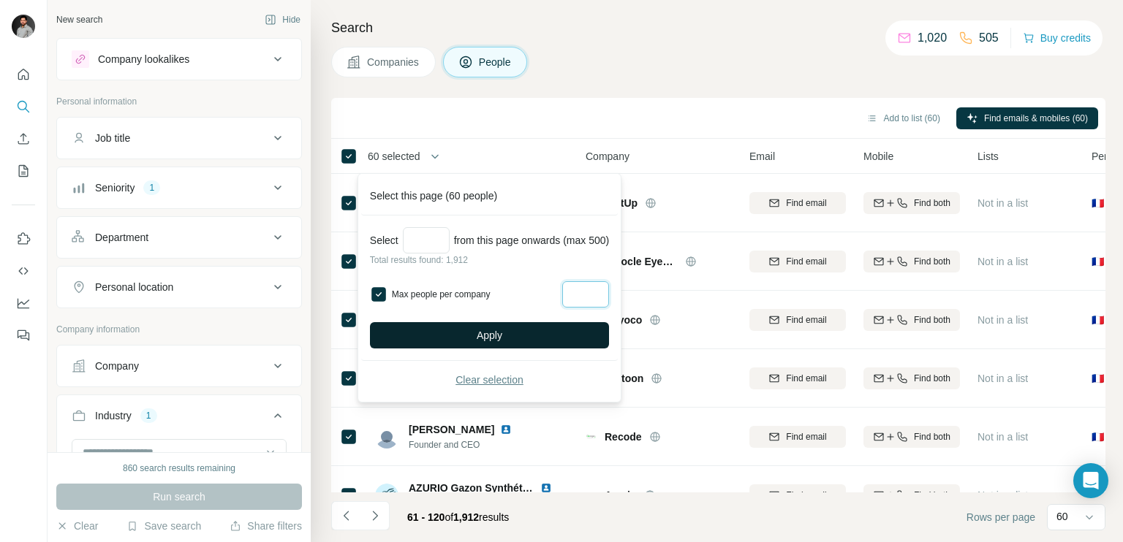
type input "*"
click at [512, 324] on button "Apply" at bounding box center [489, 335] width 239 height 26
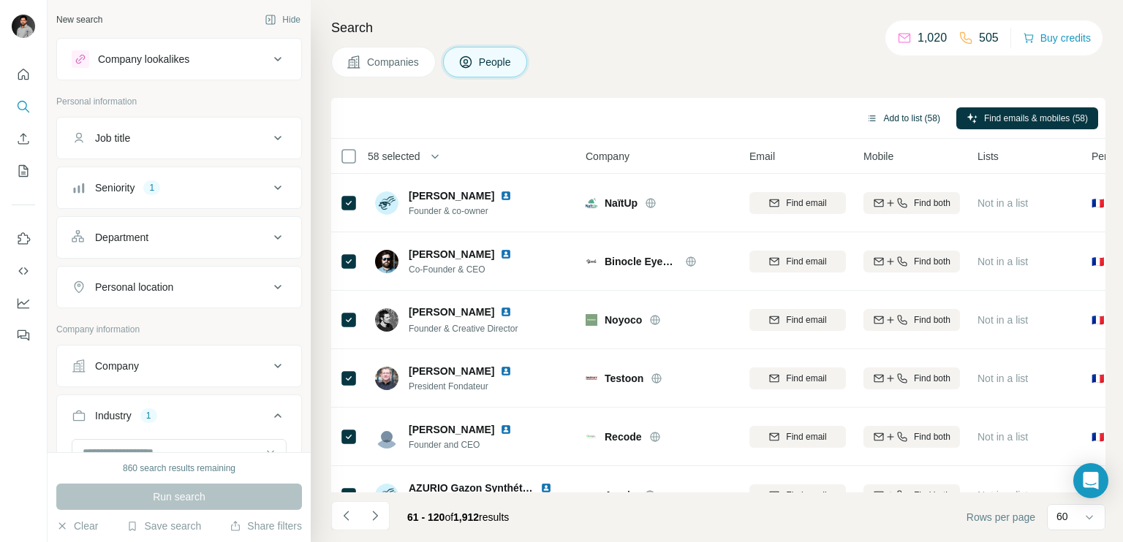
click at [903, 121] on button "Add to list (58)" at bounding box center [903, 118] width 94 height 22
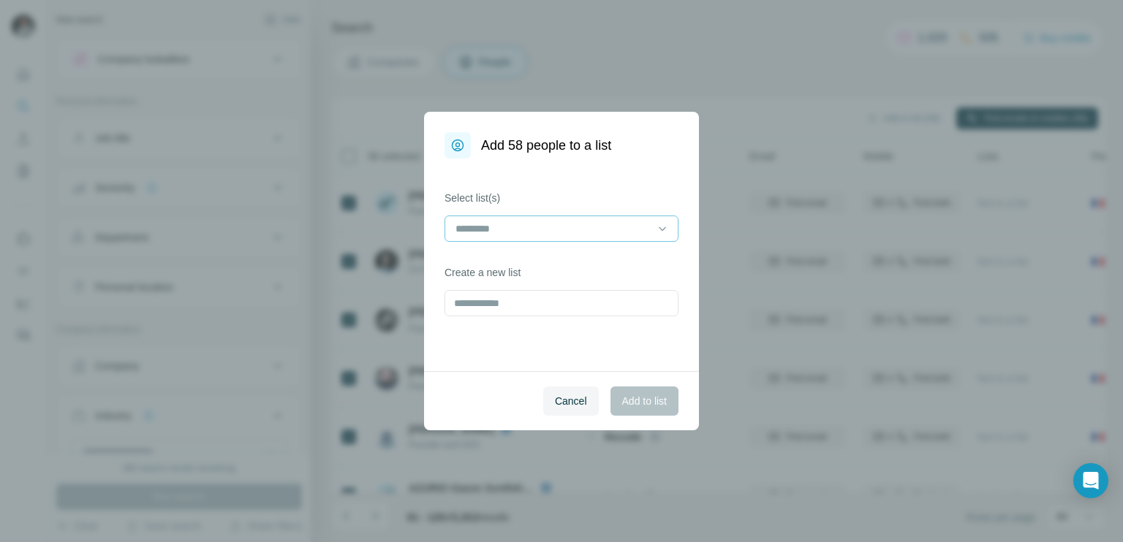
click at [530, 221] on input at bounding box center [552, 229] width 197 height 16
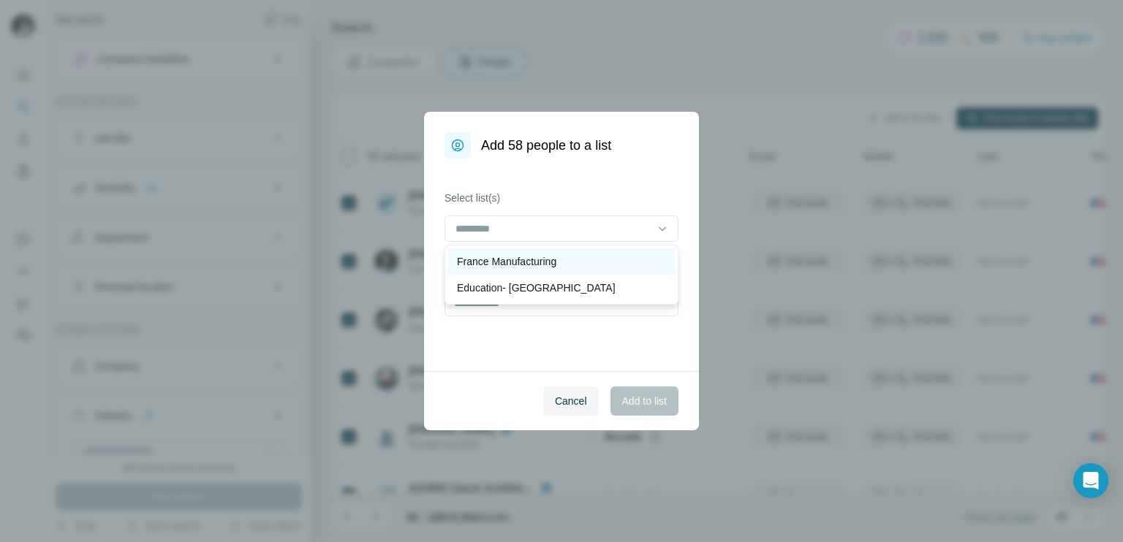
click at [500, 258] on p "France Manufacturing" at bounding box center [506, 261] width 99 height 15
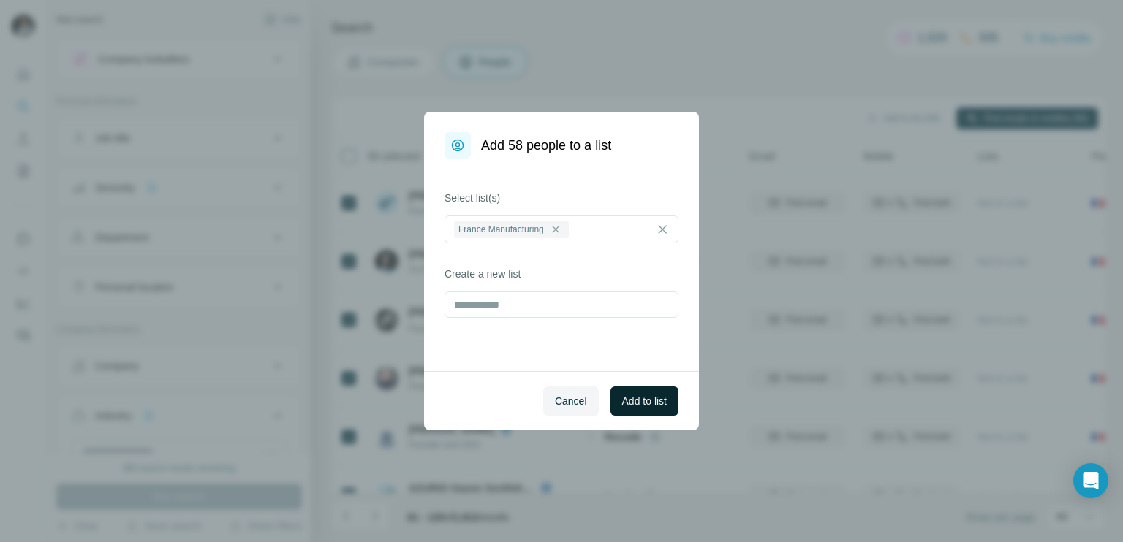
click at [633, 401] on span "Add to list" at bounding box center [644, 401] width 45 height 15
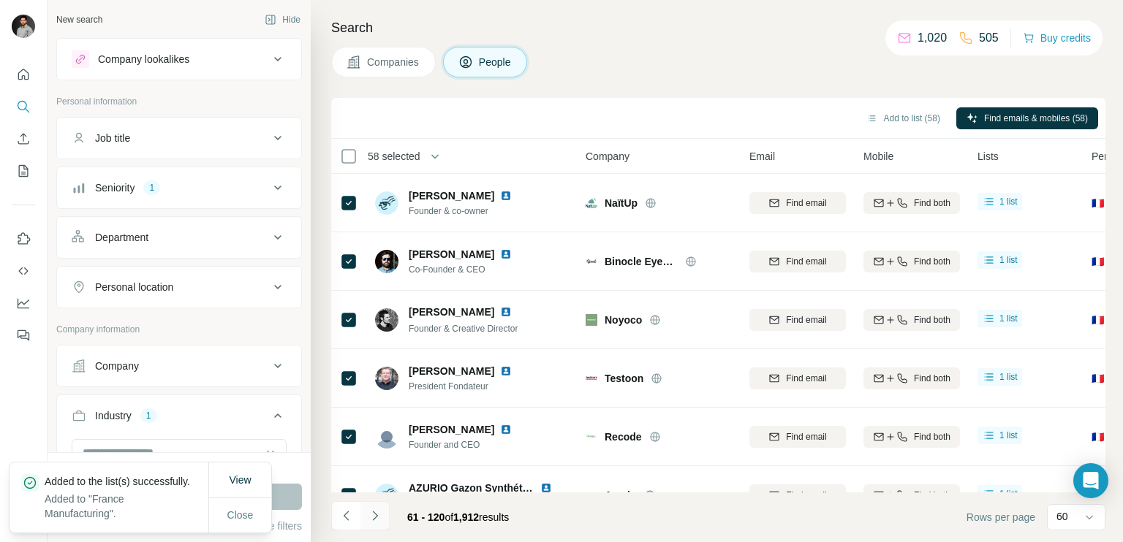
click at [368, 509] on icon "Navigate to next page" at bounding box center [375, 516] width 15 height 15
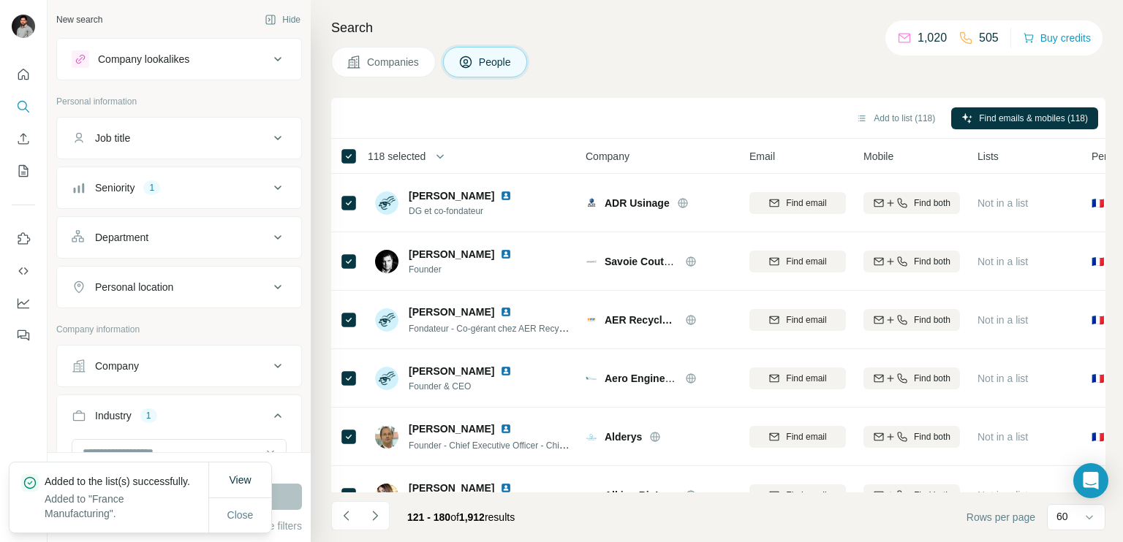
click at [406, 156] on span "118 selected" at bounding box center [397, 156] width 58 height 15
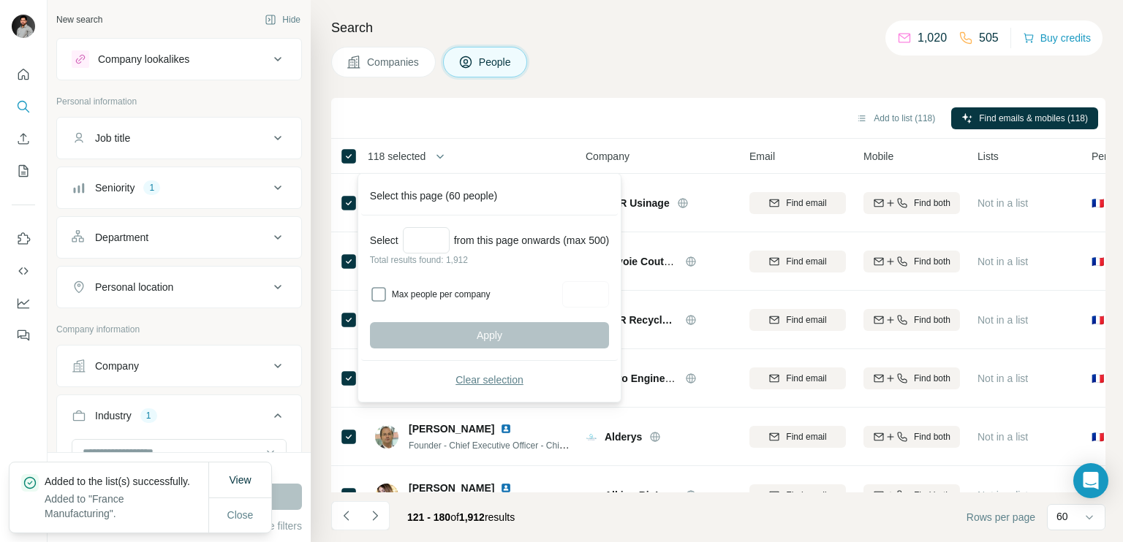
click at [487, 384] on span "Clear selection" at bounding box center [489, 380] width 68 height 15
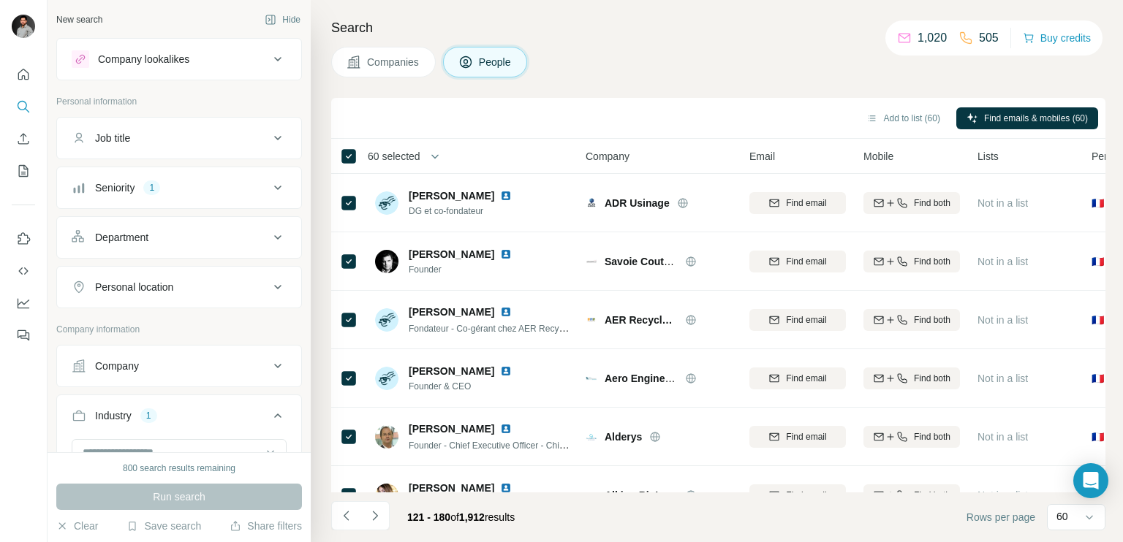
click at [384, 154] on span "60 selected" at bounding box center [394, 156] width 53 height 15
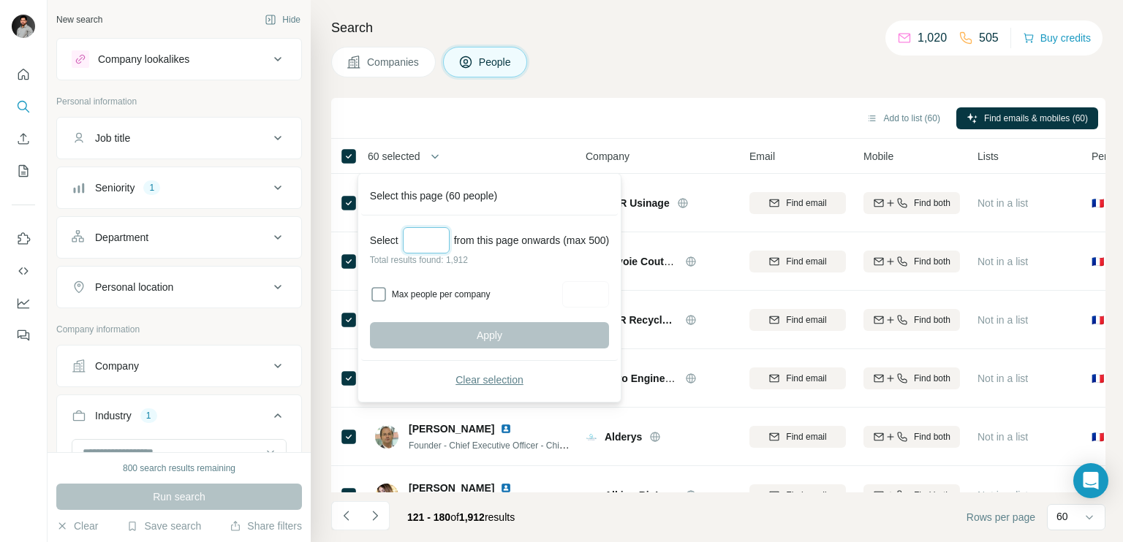
click at [425, 240] on input "Select a number (up to 500)" at bounding box center [426, 240] width 47 height 26
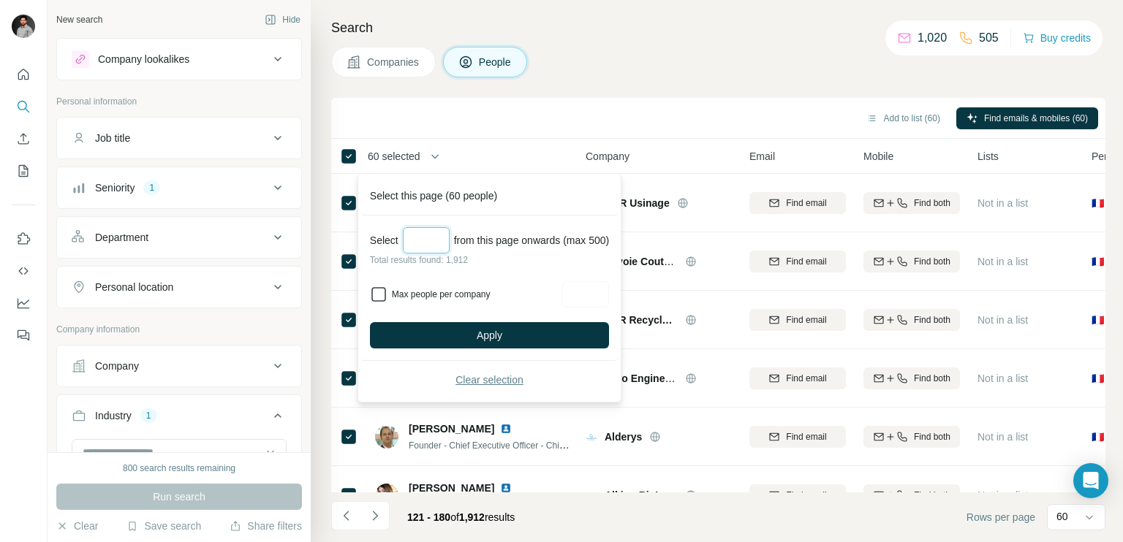
type input "*"
click at [433, 245] on input "*" at bounding box center [426, 240] width 47 height 26
type input "*"
type input "**"
click at [601, 295] on input "Max people per company" at bounding box center [585, 294] width 47 height 26
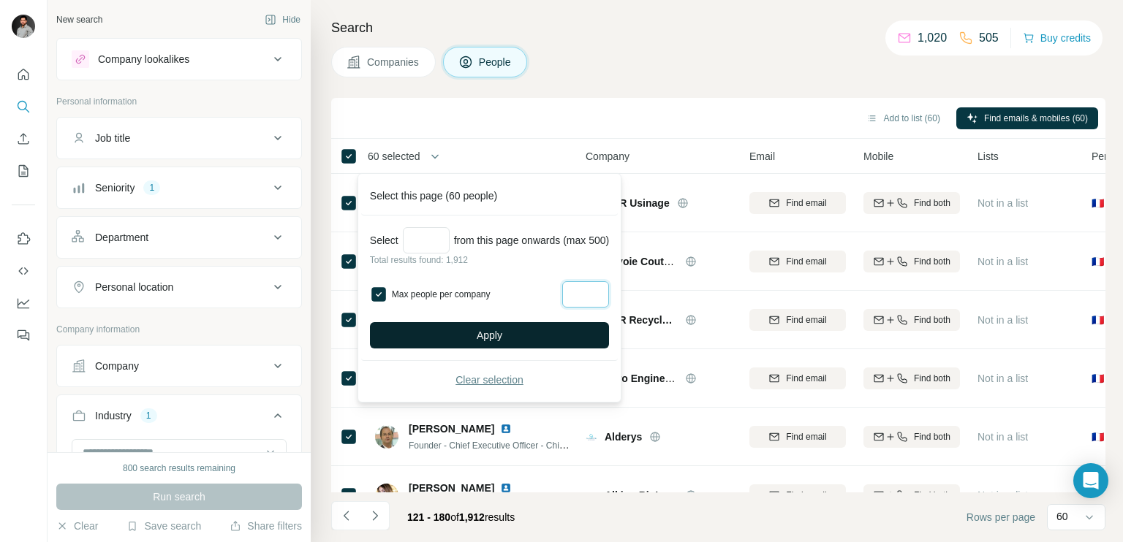
type input "*"
click at [490, 335] on span "Apply" at bounding box center [490, 335] width 26 height 15
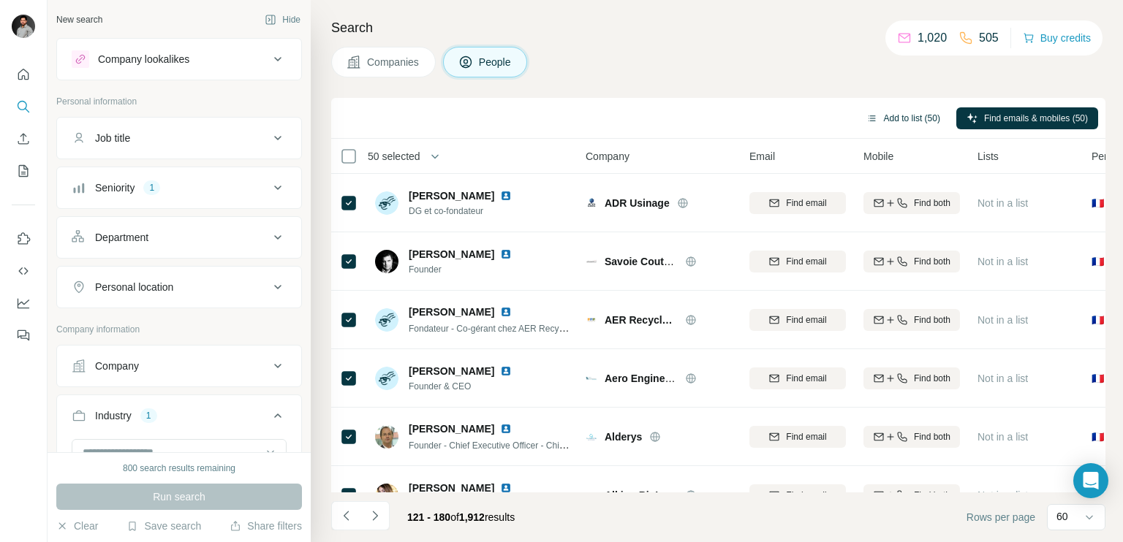
click at [889, 117] on button "Add to list (50)" at bounding box center [903, 118] width 94 height 22
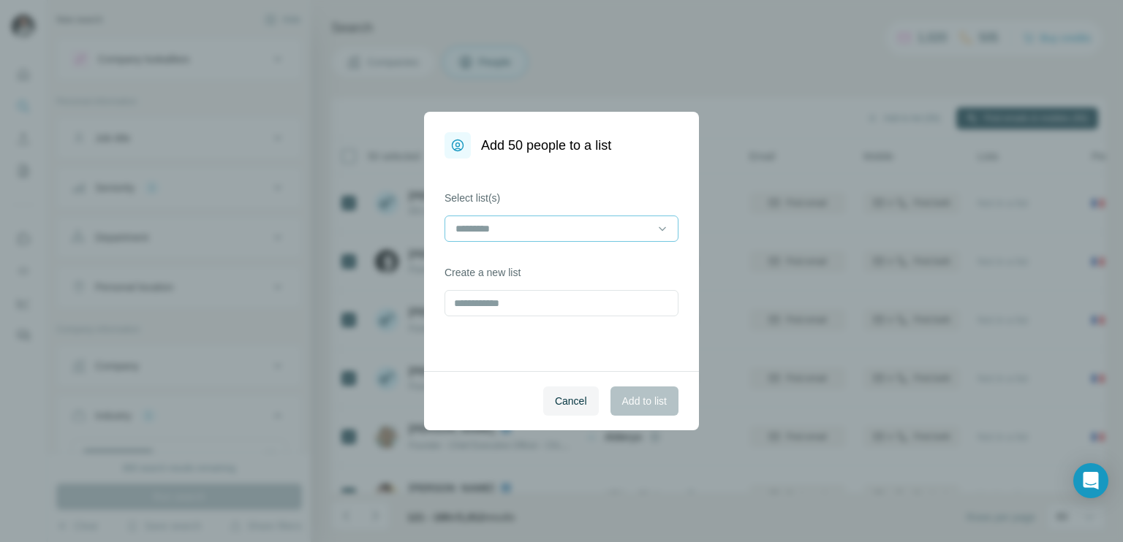
click at [510, 229] on input at bounding box center [552, 229] width 197 height 16
click at [518, 254] on div "France Manufacturing" at bounding box center [561, 261] width 227 height 26
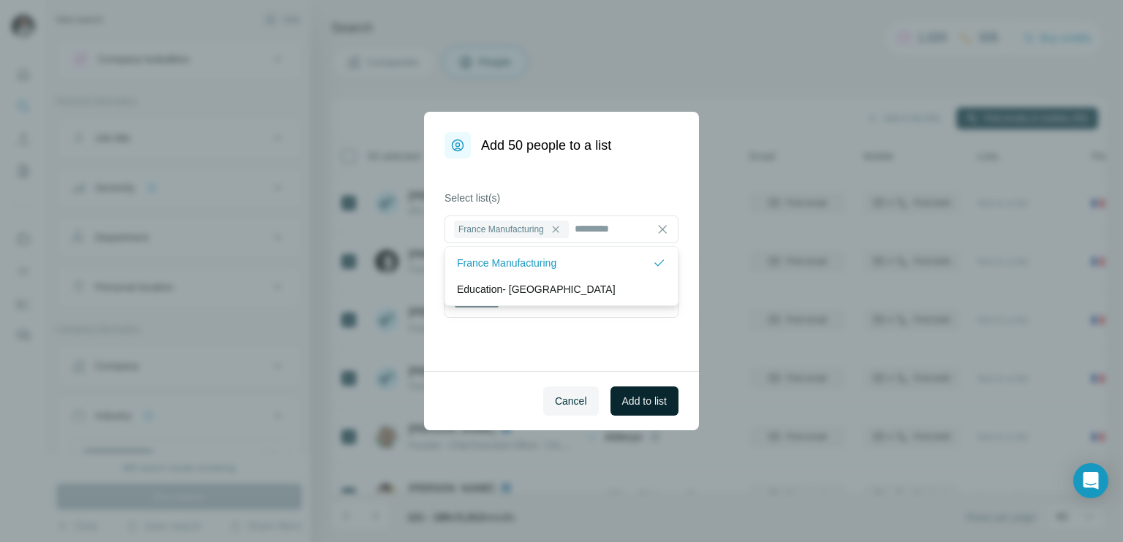
click at [649, 405] on span "Add to list" at bounding box center [644, 401] width 45 height 15
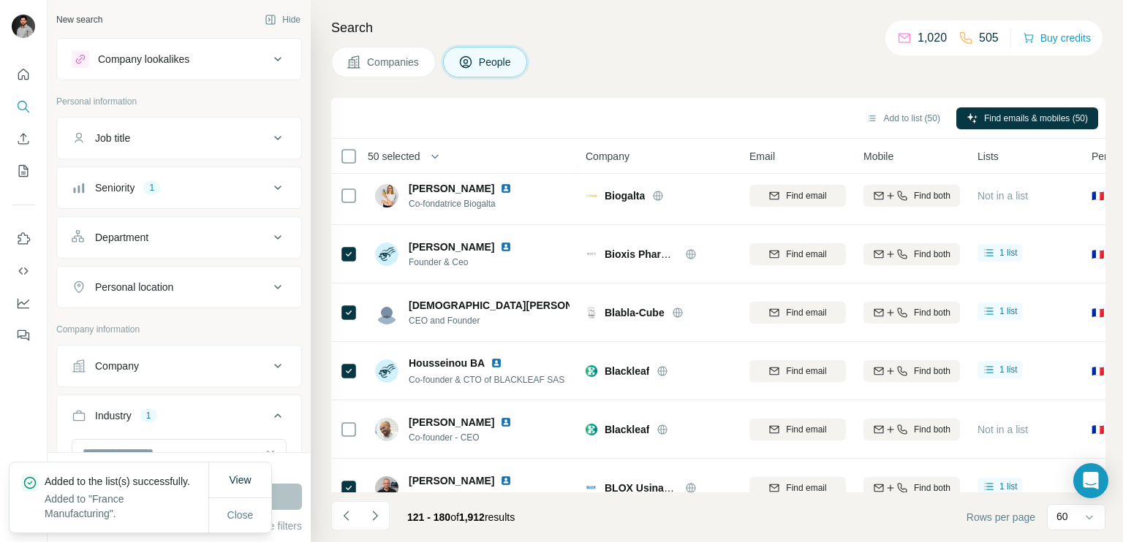
scroll to position [3196, 0]
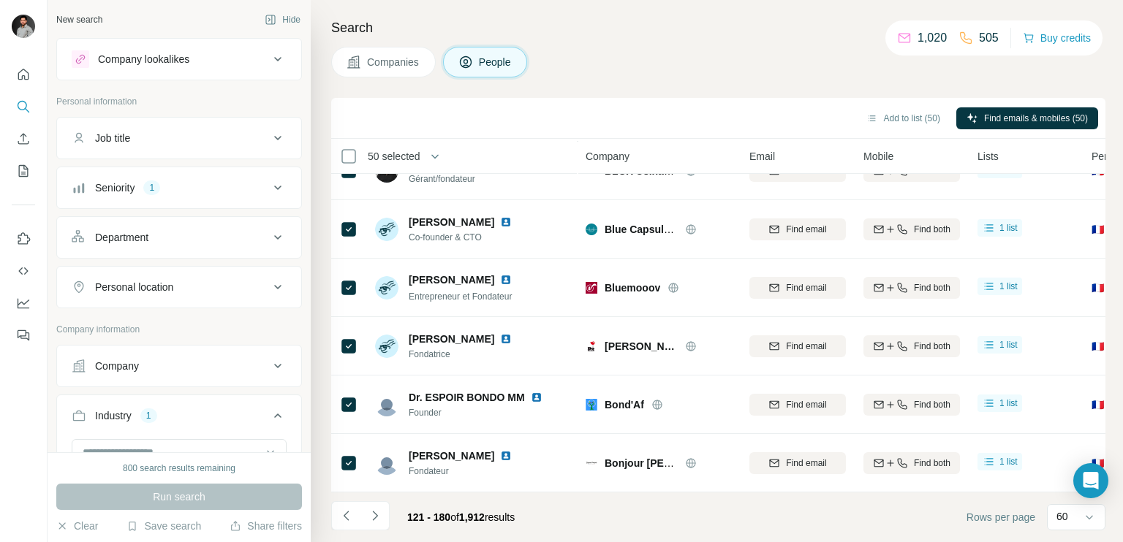
click at [409, 149] on span "50 selected" at bounding box center [394, 156] width 53 height 15
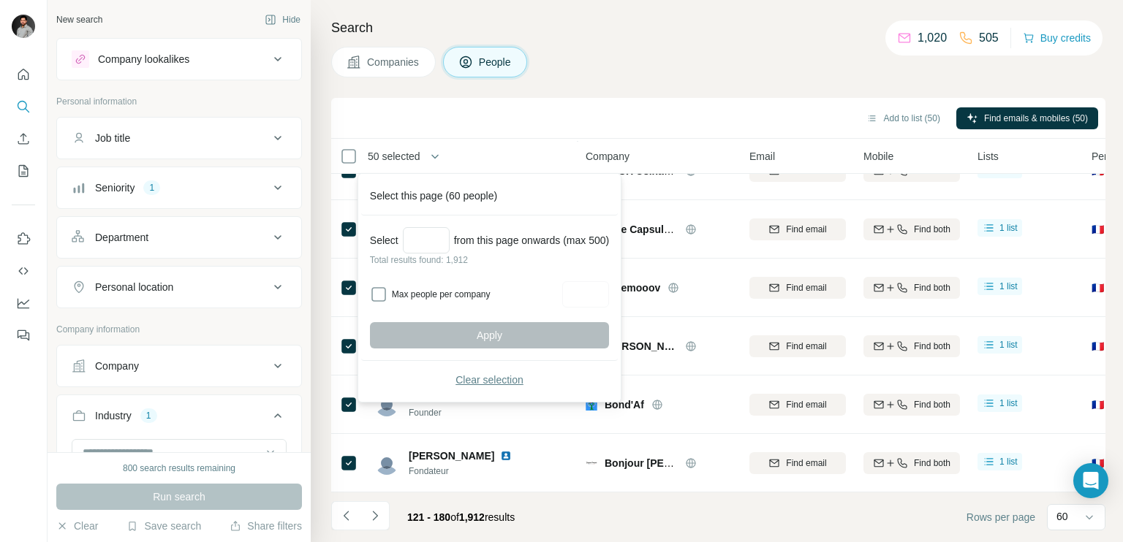
click at [508, 376] on span "Clear selection" at bounding box center [489, 380] width 68 height 15
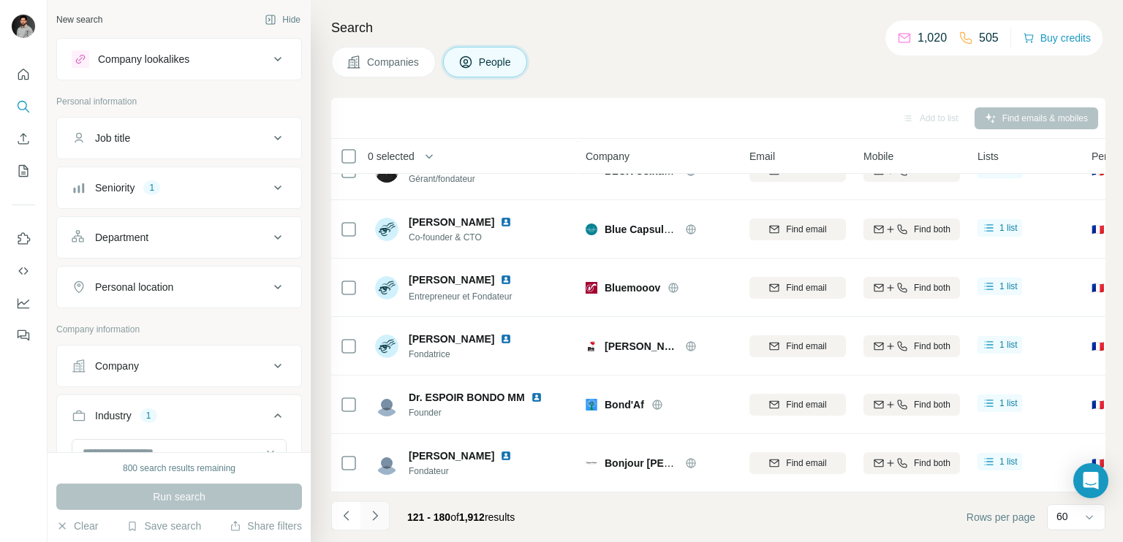
click at [372, 517] on icon "Navigate to next page" at bounding box center [375, 516] width 15 height 15
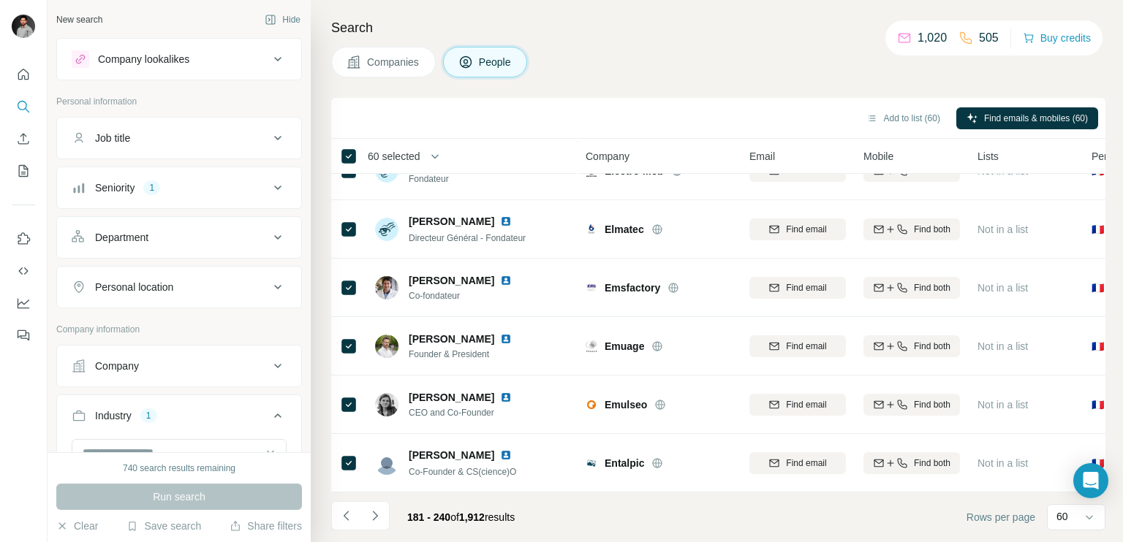
click at [396, 161] on span "60 selected" at bounding box center [394, 156] width 53 height 15
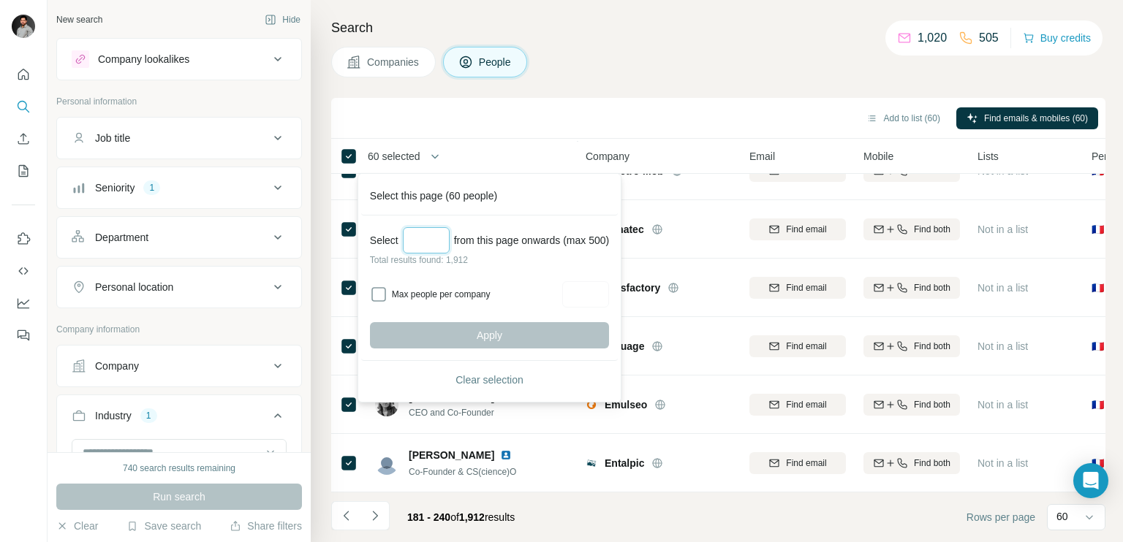
click at [433, 240] on input "Select a number (up to 500)" at bounding box center [426, 240] width 47 height 26
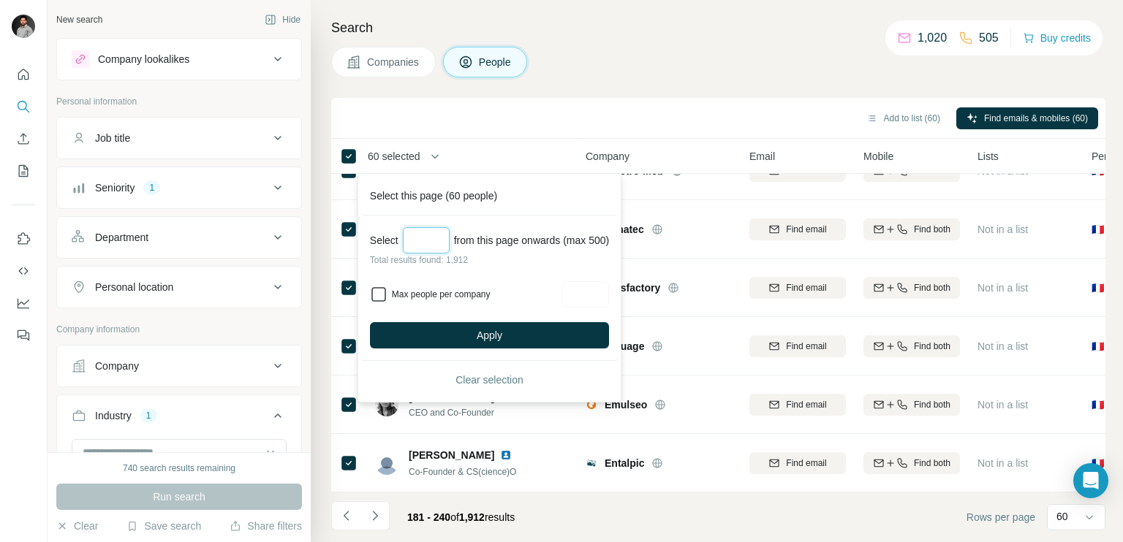
type input "**"
click at [599, 297] on input "Max people per company" at bounding box center [585, 294] width 47 height 26
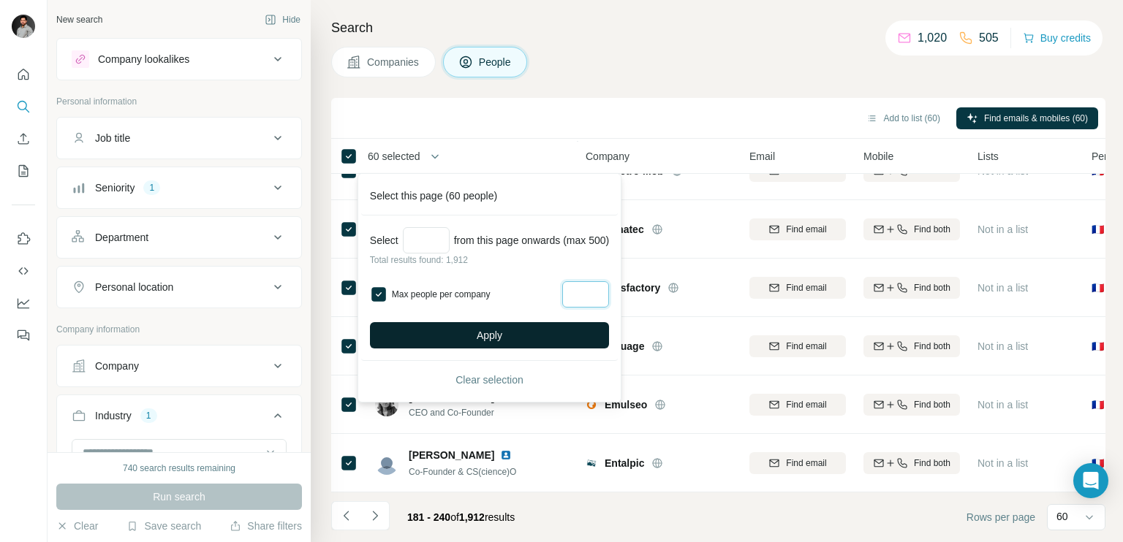
type input "*"
click at [512, 327] on button "Apply" at bounding box center [489, 335] width 239 height 26
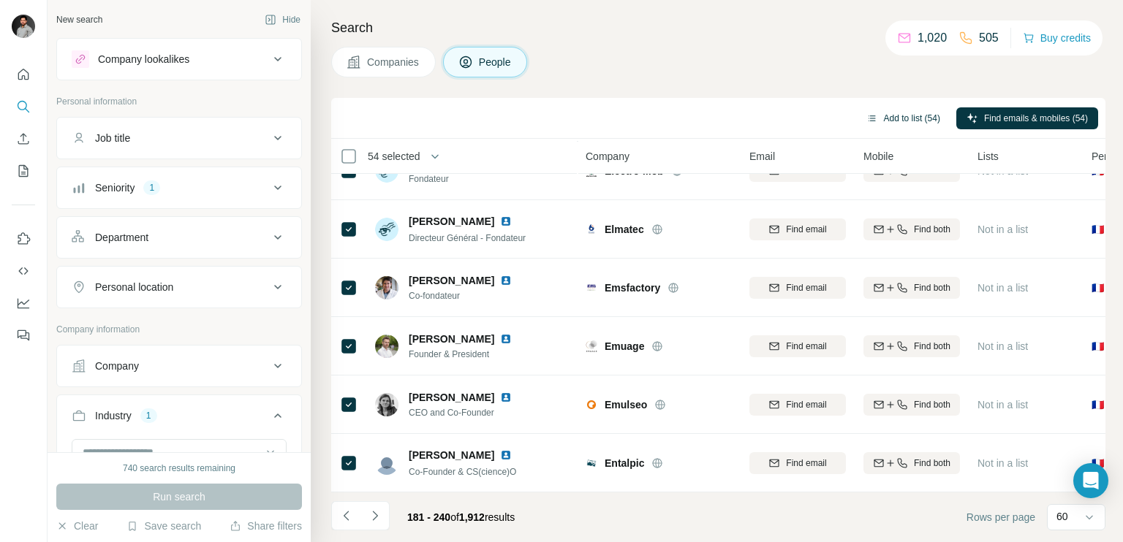
click at [909, 117] on button "Add to list (54)" at bounding box center [903, 118] width 94 height 22
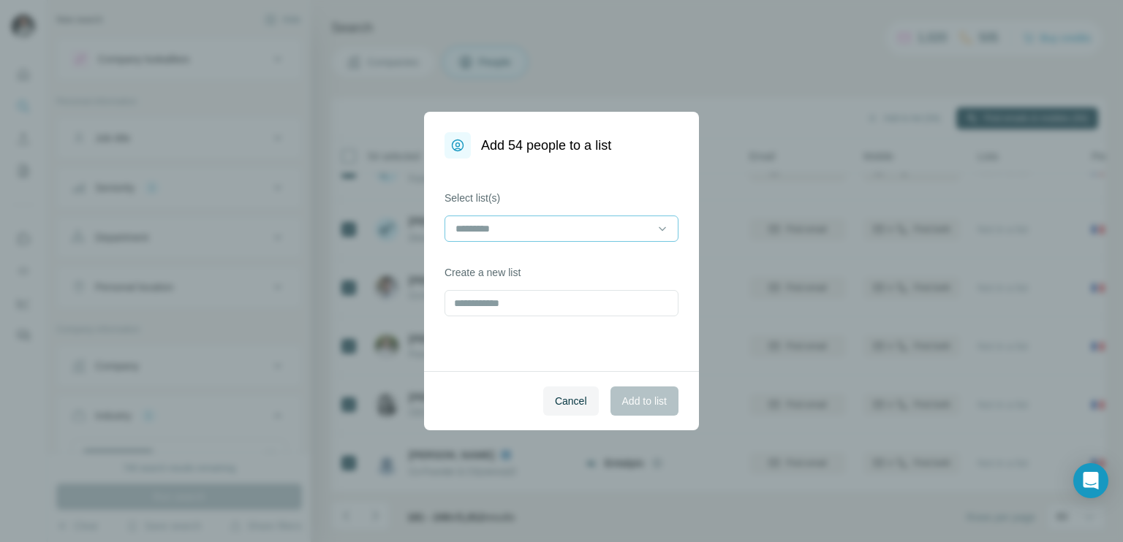
click at [509, 233] on input at bounding box center [552, 229] width 197 height 16
click at [513, 257] on p "France Manufacturing" at bounding box center [506, 261] width 99 height 15
click at [637, 403] on span "Add to list" at bounding box center [644, 401] width 45 height 15
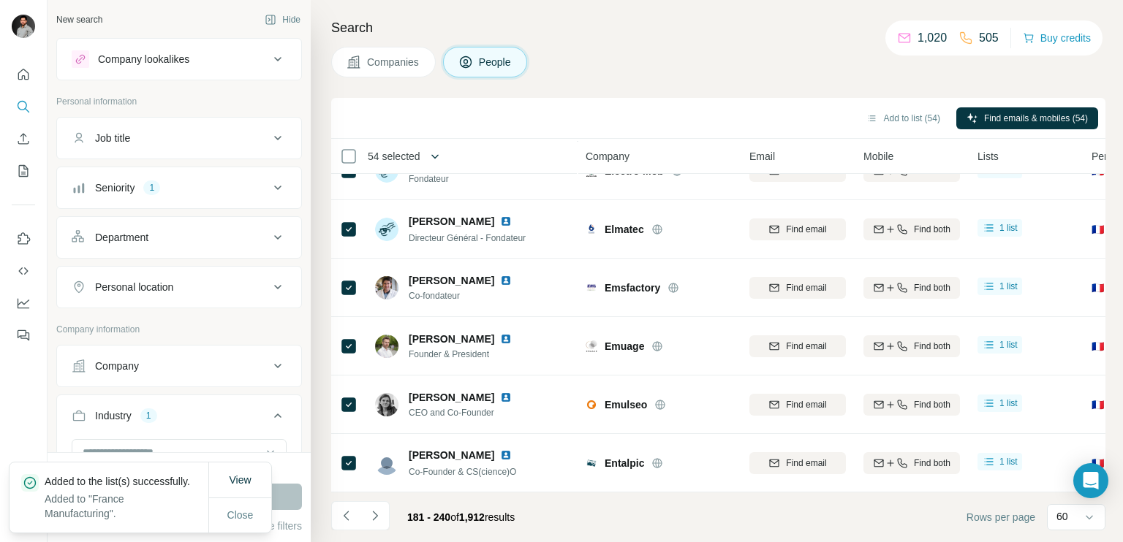
click at [436, 158] on icon "button" at bounding box center [435, 156] width 15 height 15
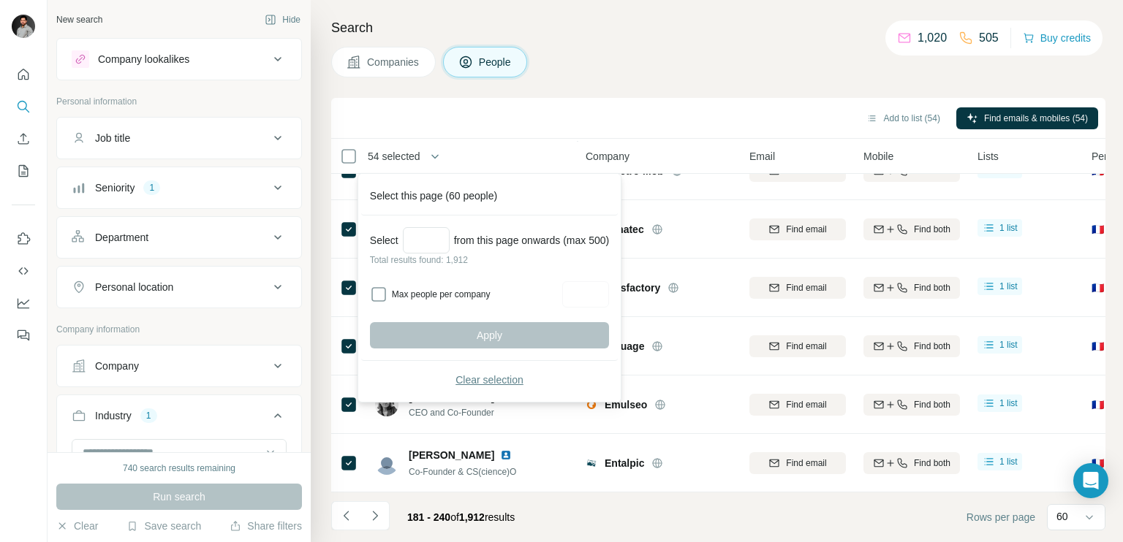
click at [479, 379] on span "Clear selection" at bounding box center [489, 380] width 68 height 15
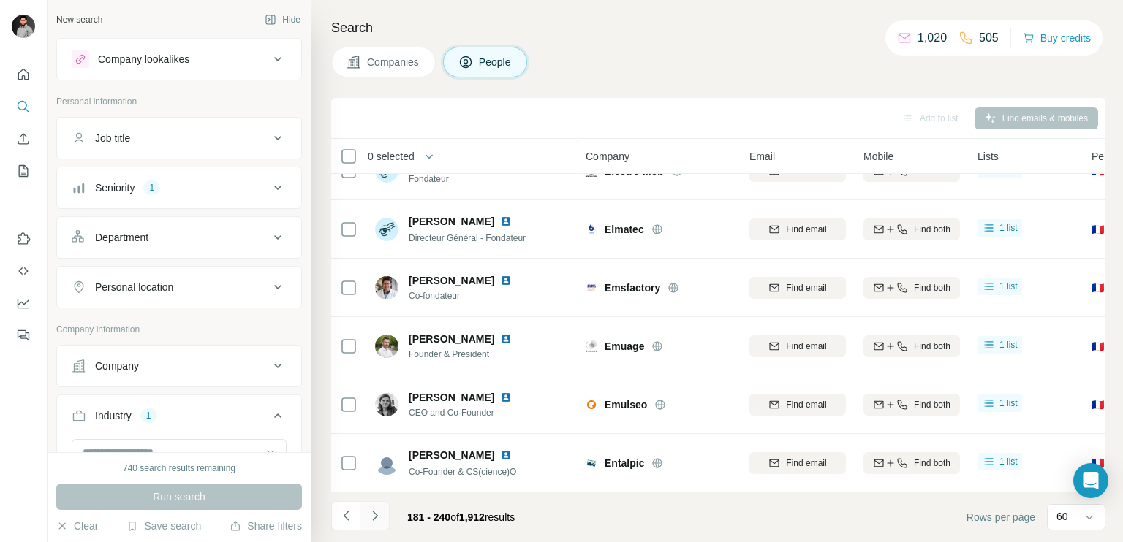
click at [371, 520] on icon "Navigate to next page" at bounding box center [375, 516] width 15 height 15
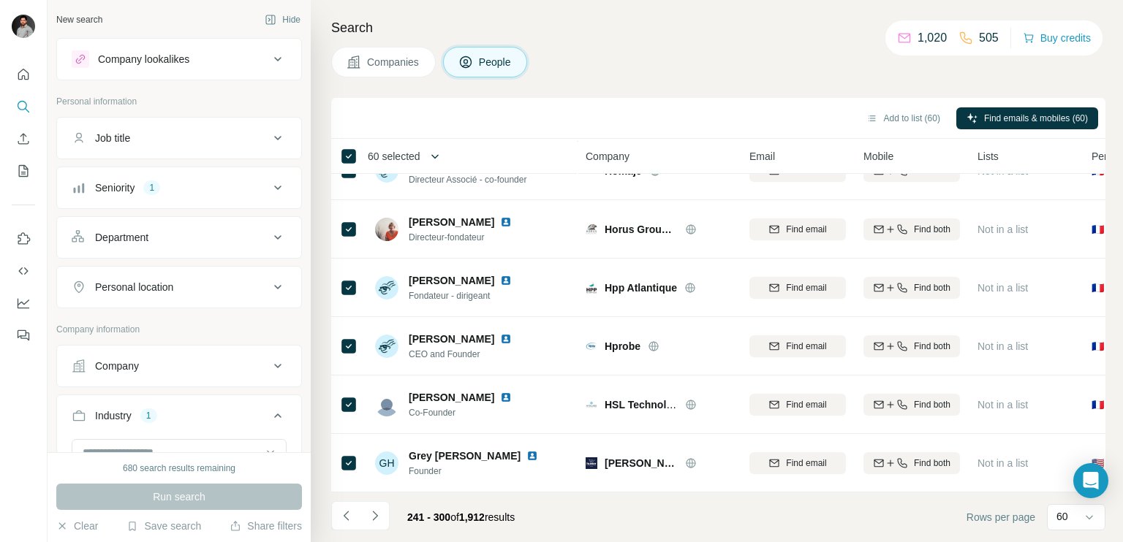
click at [436, 153] on icon "button" at bounding box center [435, 156] width 15 height 15
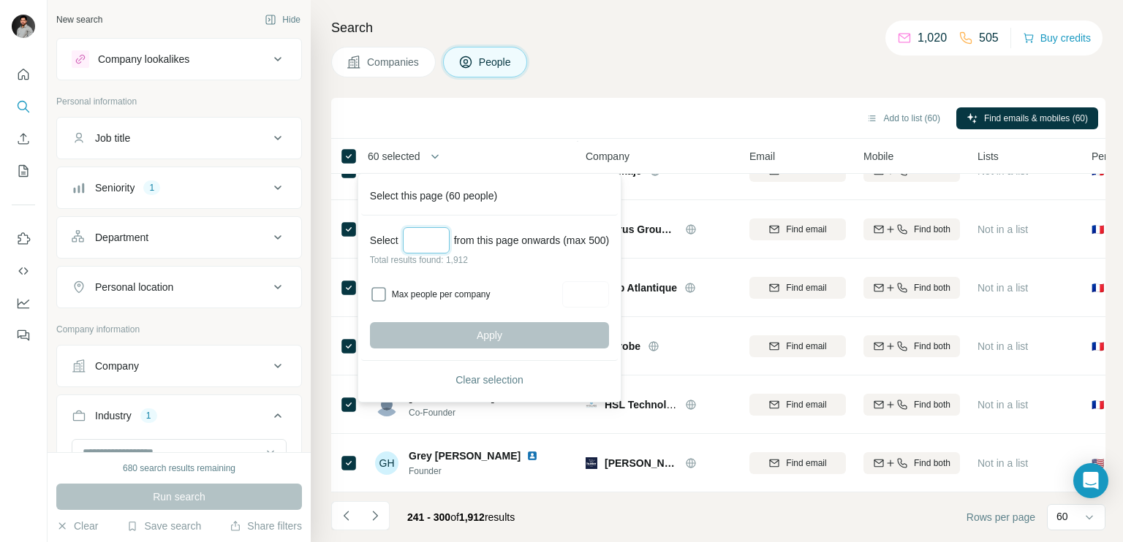
click at [417, 235] on input "Select a number (up to 500)" at bounding box center [426, 240] width 47 height 26
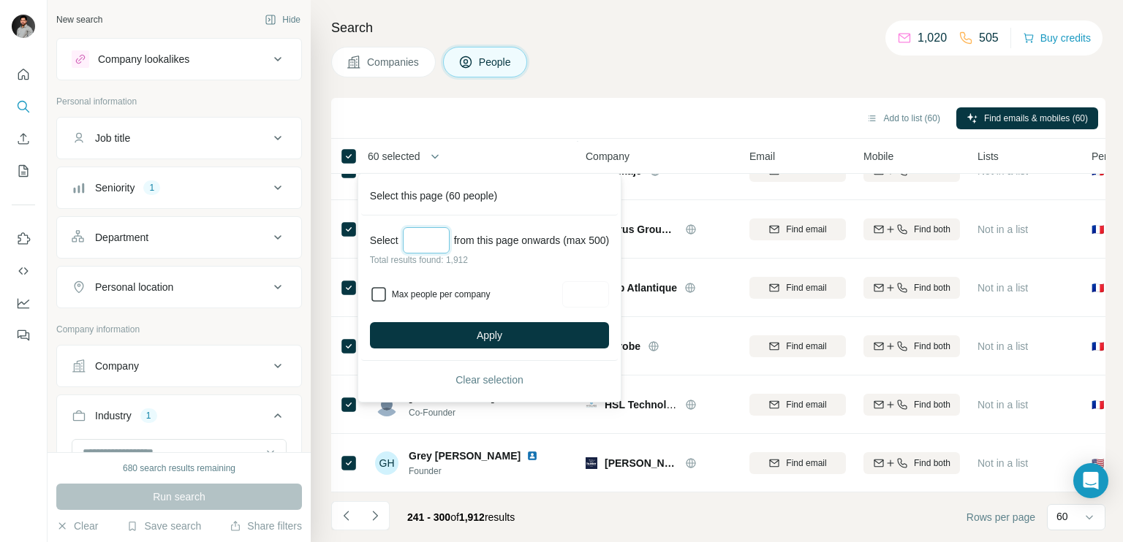
type input "**"
click at [582, 294] on input "Max people per company" at bounding box center [585, 294] width 47 height 26
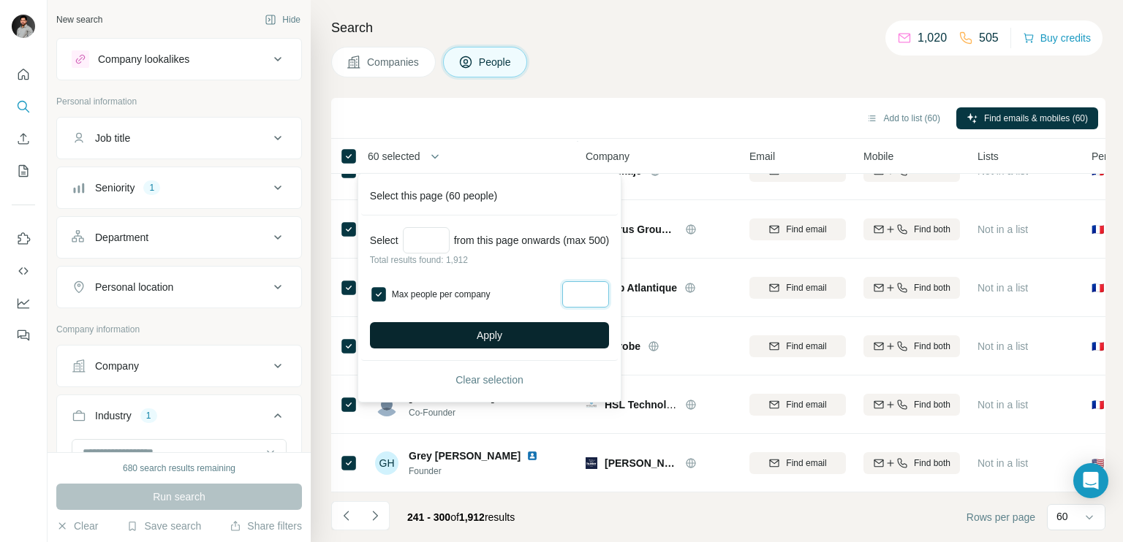
type input "*"
click at [502, 329] on span "Apply" at bounding box center [490, 335] width 26 height 15
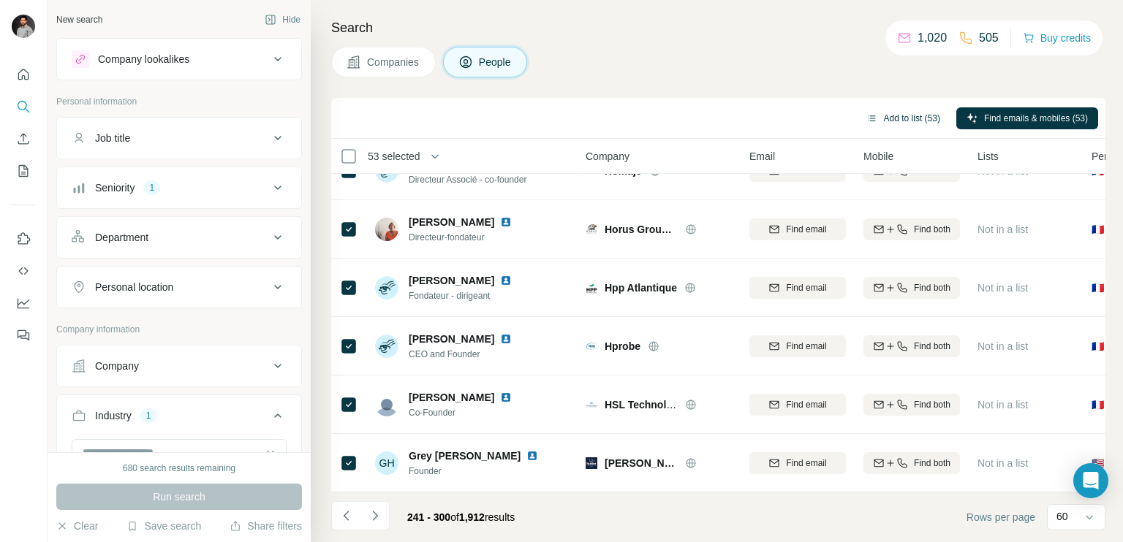
click at [889, 124] on button "Add to list (53)" at bounding box center [903, 118] width 94 height 22
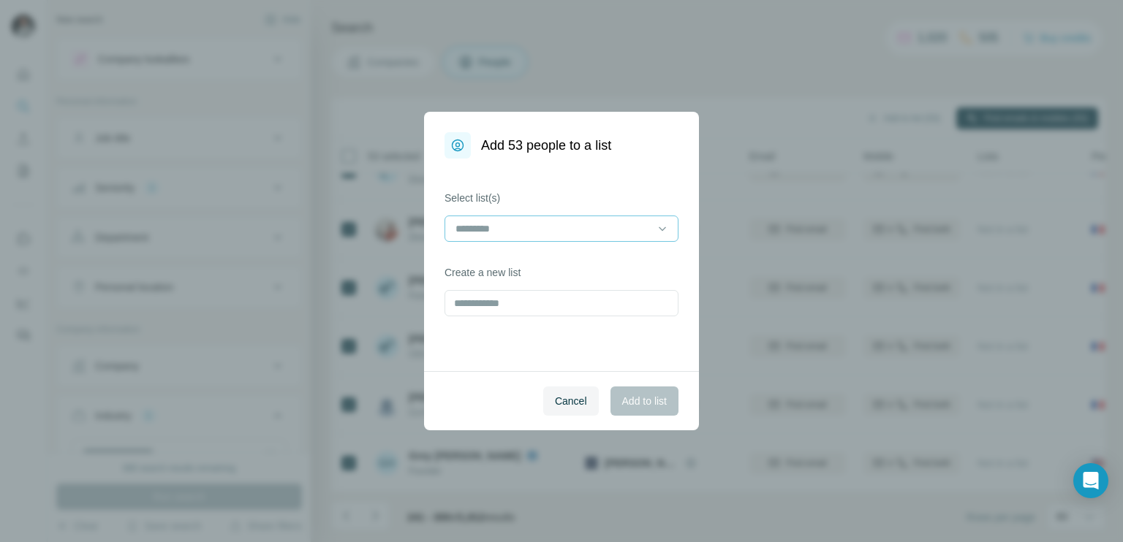
click at [508, 231] on input at bounding box center [552, 229] width 197 height 16
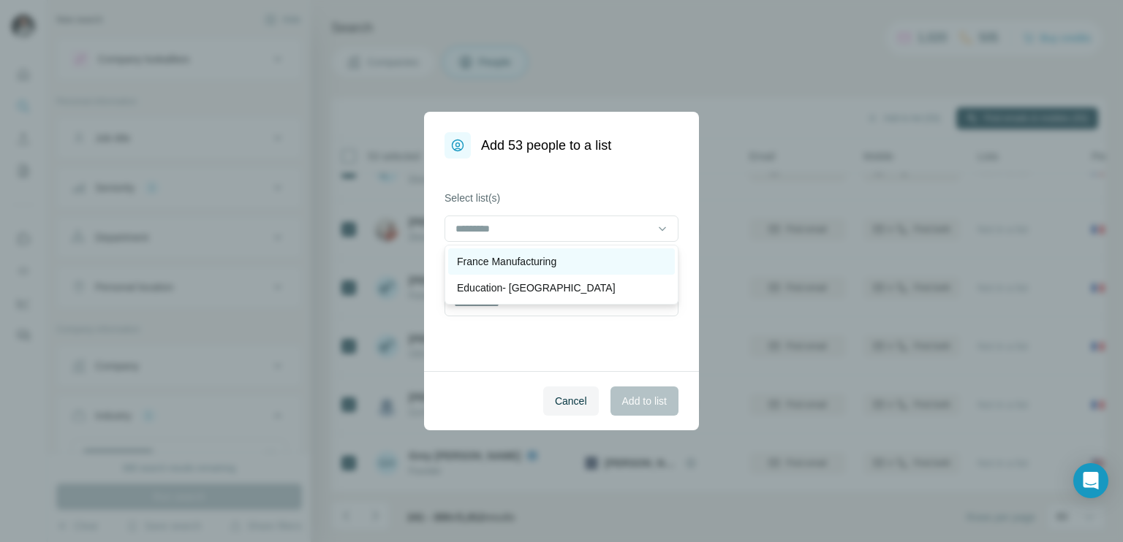
click at [474, 268] on p "France Manufacturing" at bounding box center [506, 261] width 99 height 15
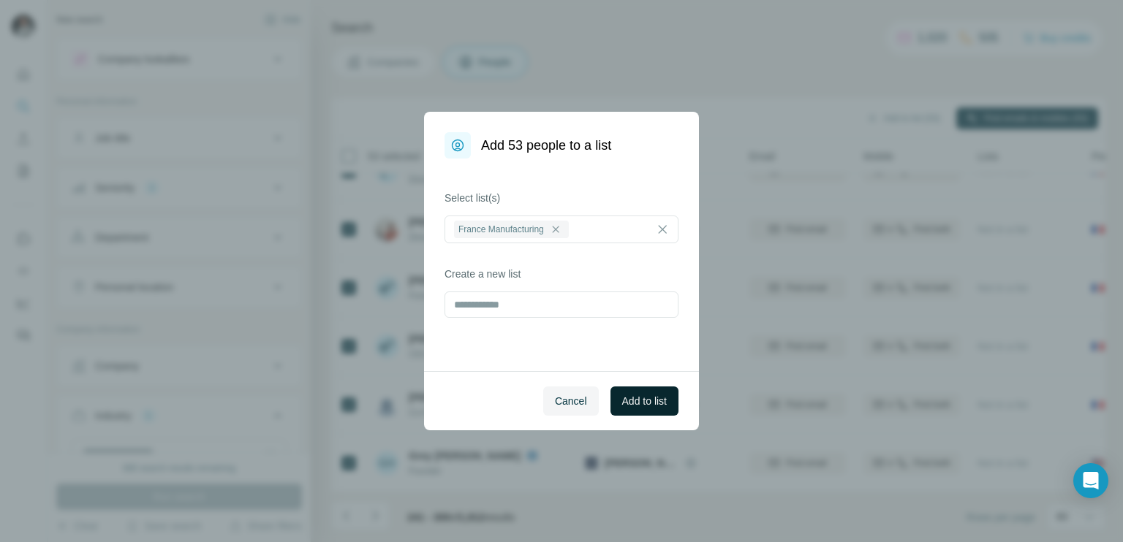
click at [643, 410] on button "Add to list" at bounding box center [644, 401] width 68 height 29
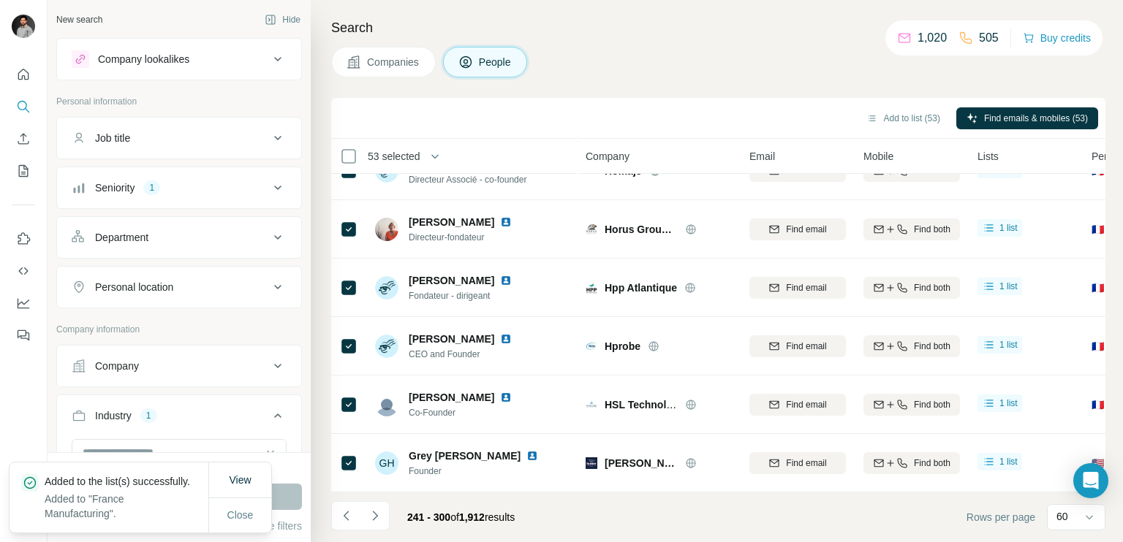
click at [411, 154] on span "53 selected" at bounding box center [394, 156] width 53 height 15
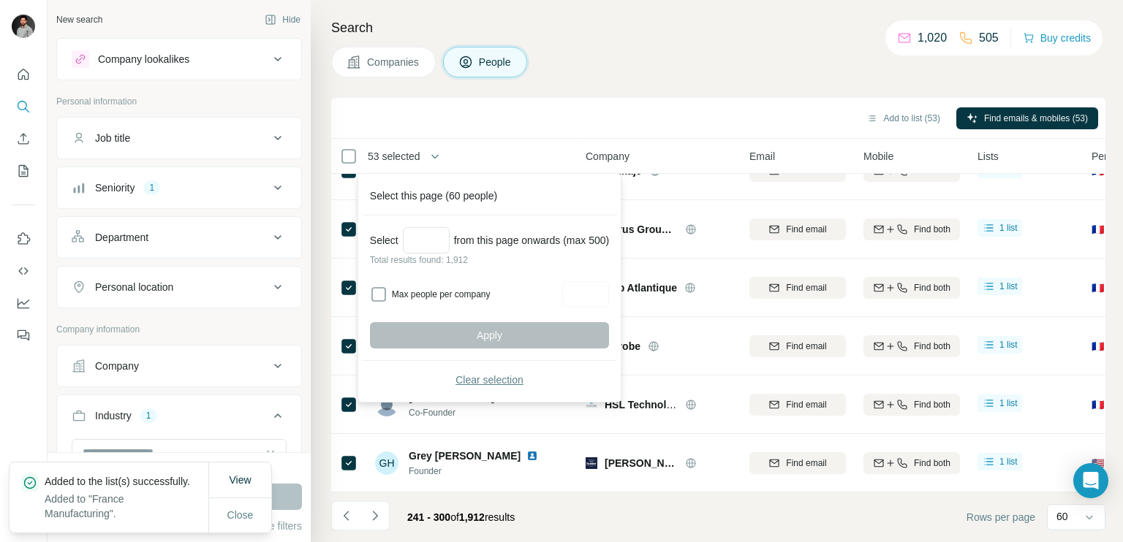
click at [505, 376] on span "Clear selection" at bounding box center [489, 380] width 68 height 15
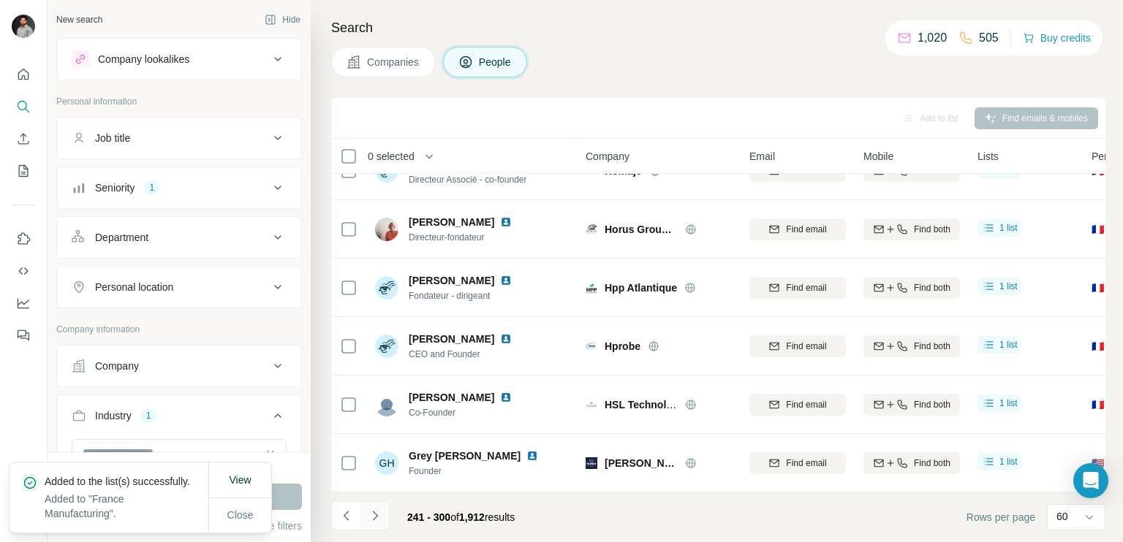
click at [372, 516] on icon "Navigate to next page" at bounding box center [375, 516] width 15 height 15
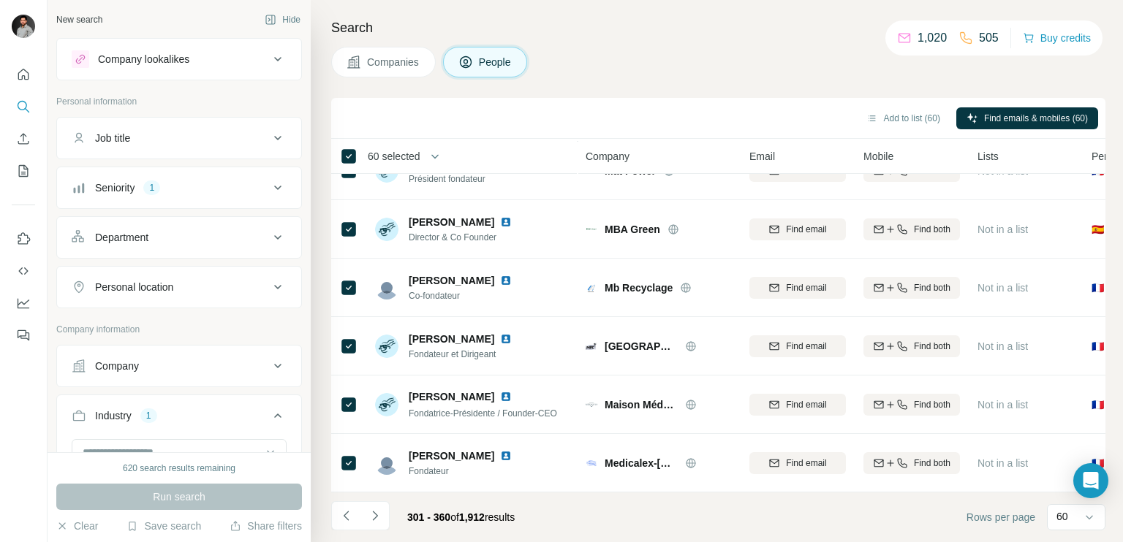
click at [395, 159] on span "60 selected" at bounding box center [394, 156] width 53 height 15
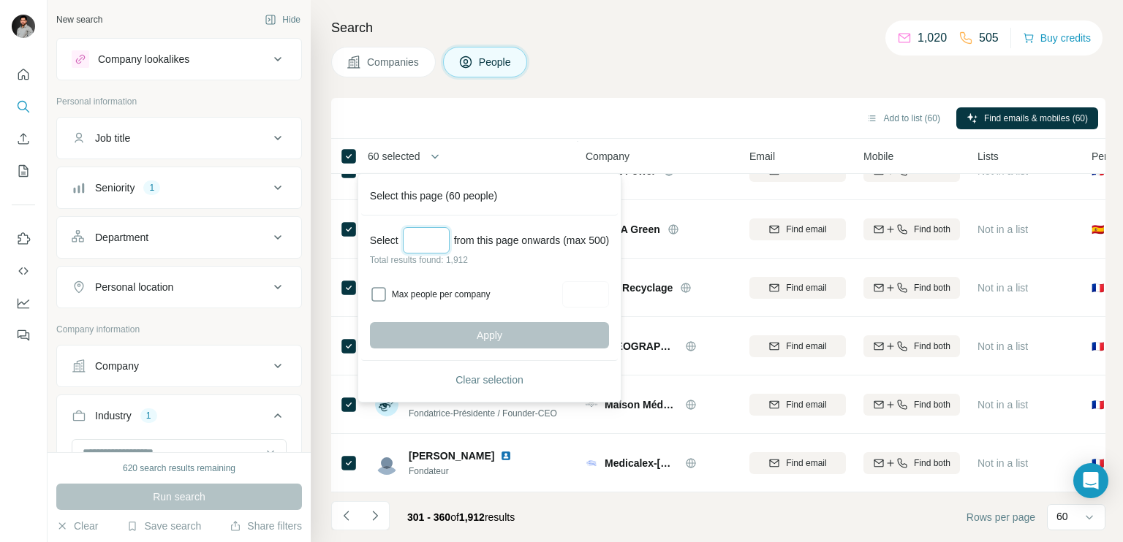
click at [412, 249] on input "Select a number (up to 500)" at bounding box center [426, 240] width 47 height 26
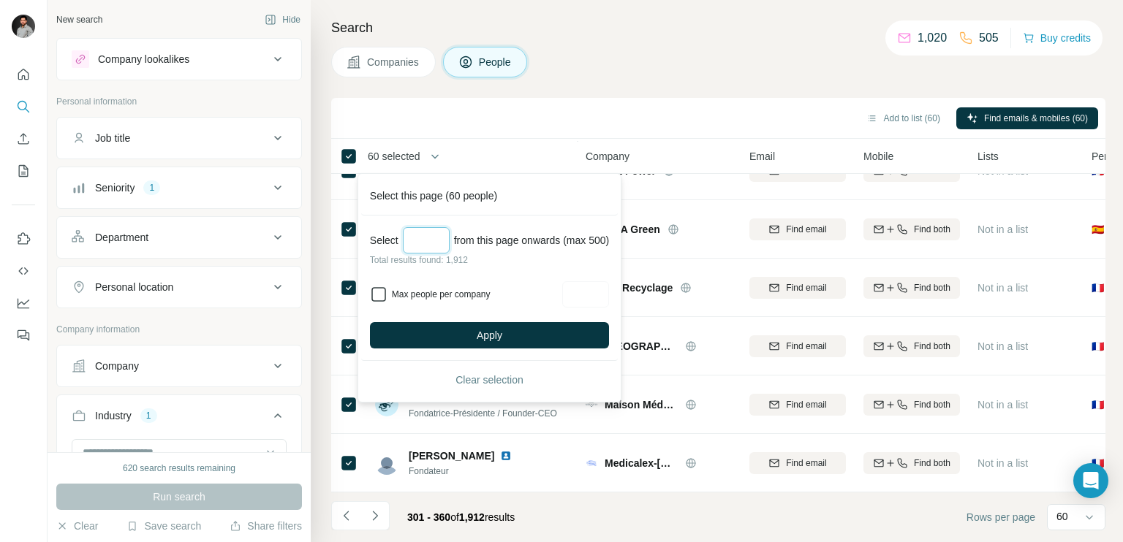
type input "**"
click at [600, 292] on input "Max people per company" at bounding box center [585, 294] width 47 height 26
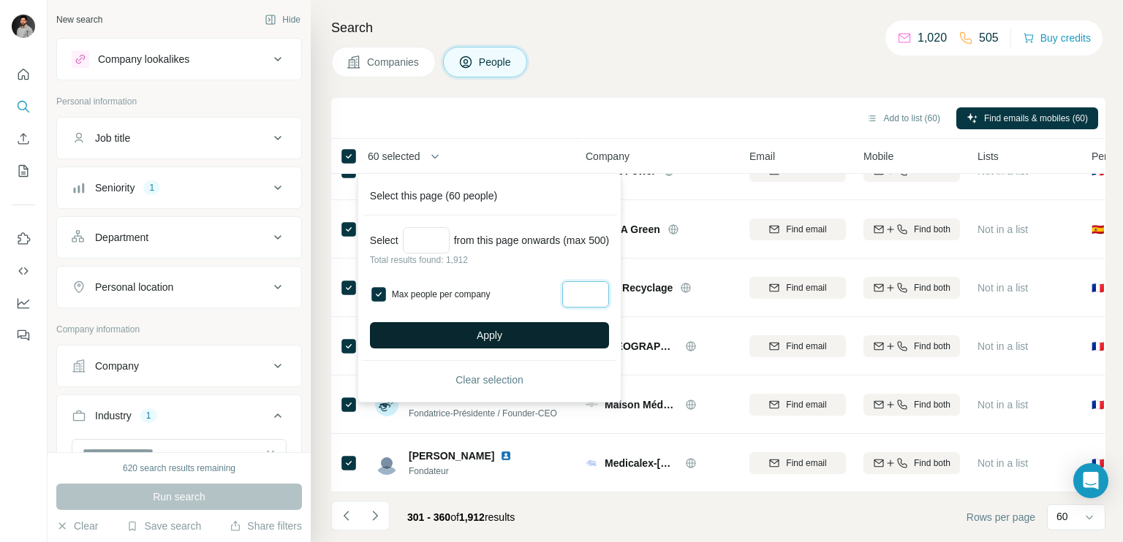
type input "*"
click at [501, 330] on span "Apply" at bounding box center [490, 335] width 26 height 15
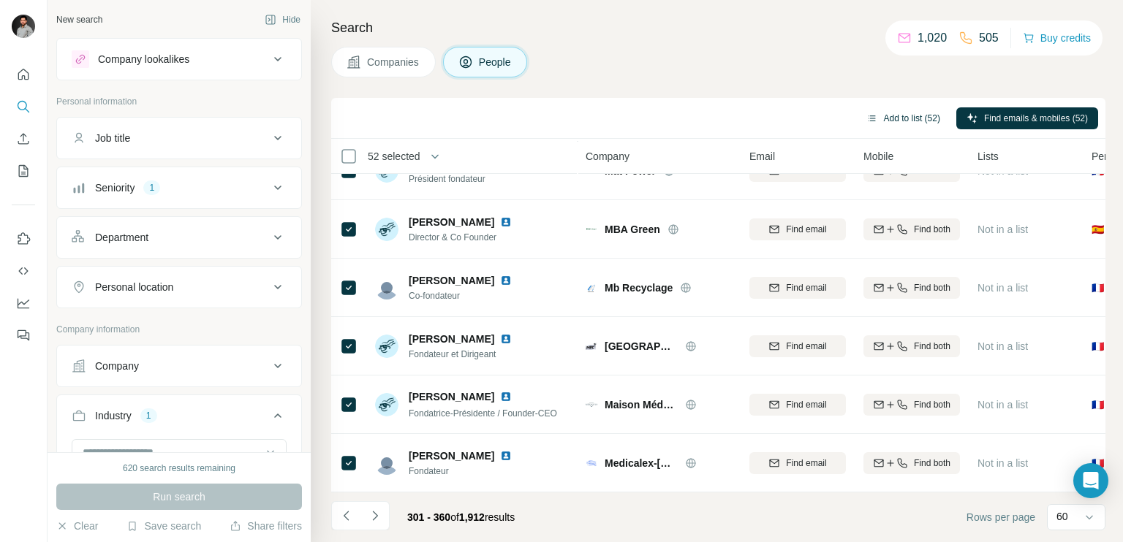
click at [897, 119] on button "Add to list (52)" at bounding box center [903, 118] width 94 height 22
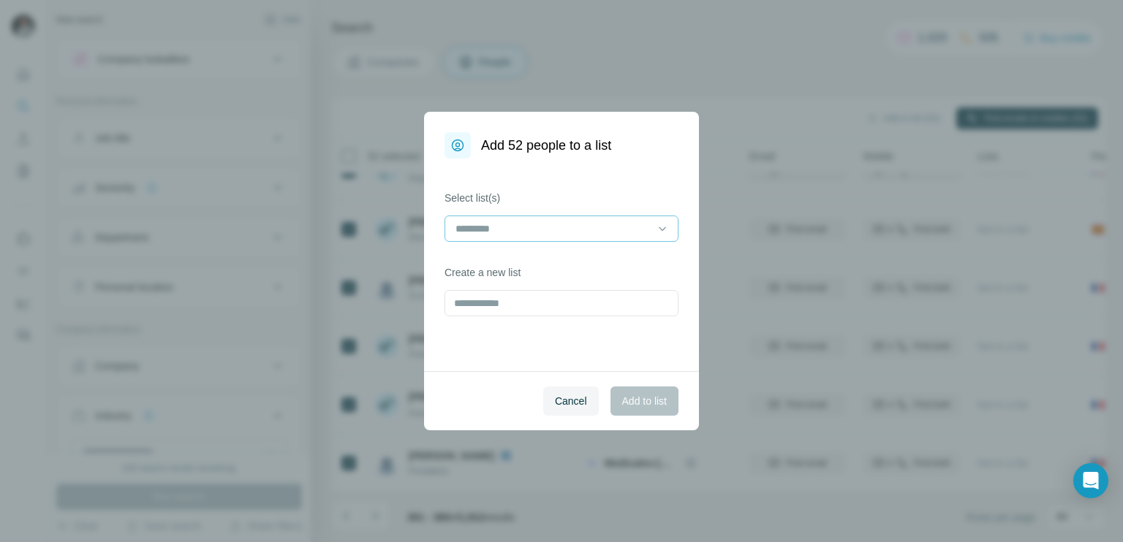
click at [553, 230] on input at bounding box center [552, 229] width 197 height 16
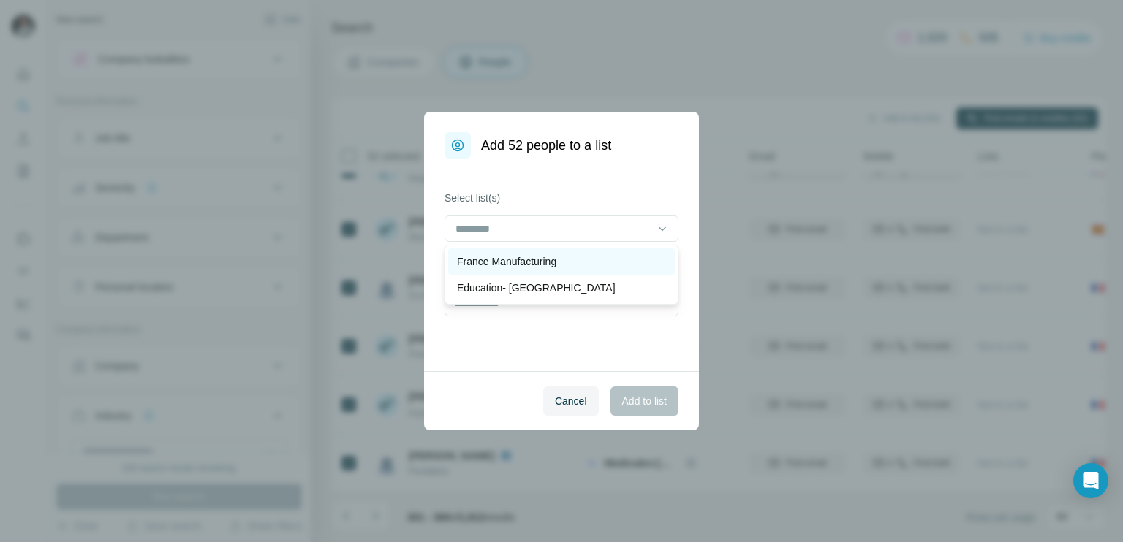
click at [525, 254] on p "France Manufacturing" at bounding box center [506, 261] width 99 height 15
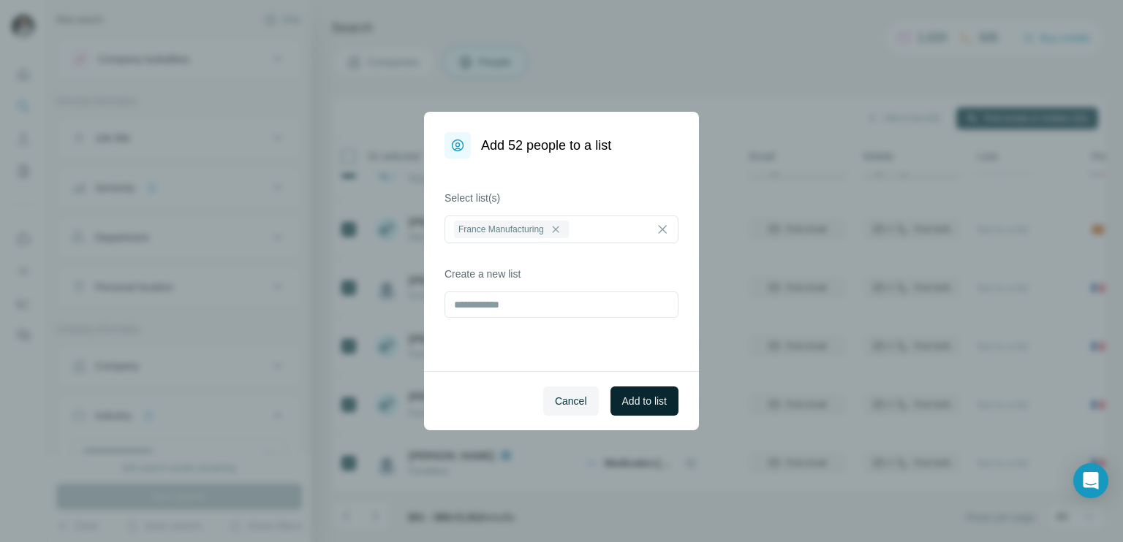
click at [652, 394] on span "Add to list" at bounding box center [644, 401] width 45 height 15
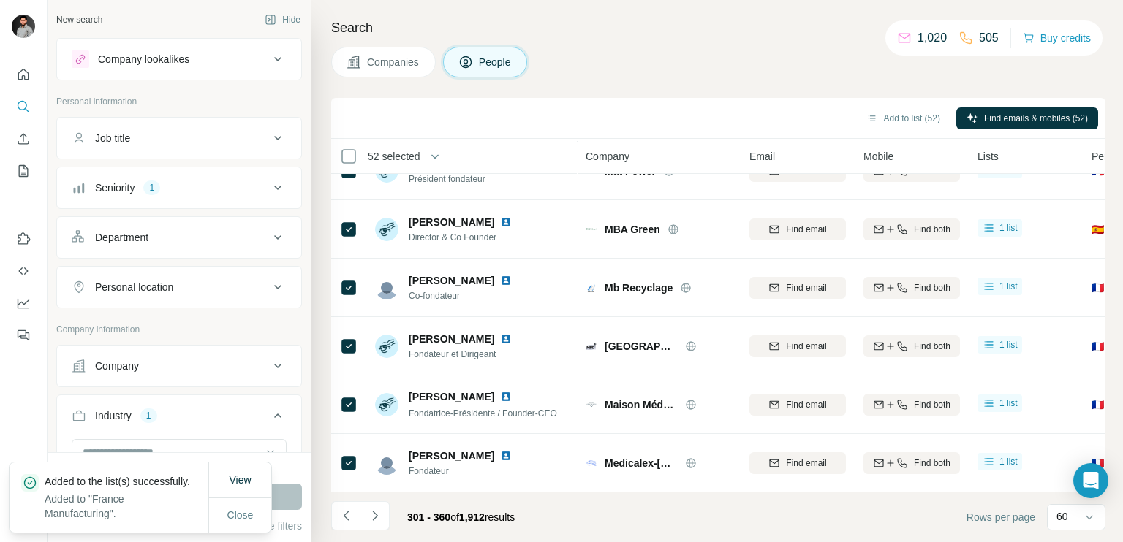
click at [392, 151] on span "52 selected" at bounding box center [394, 156] width 53 height 15
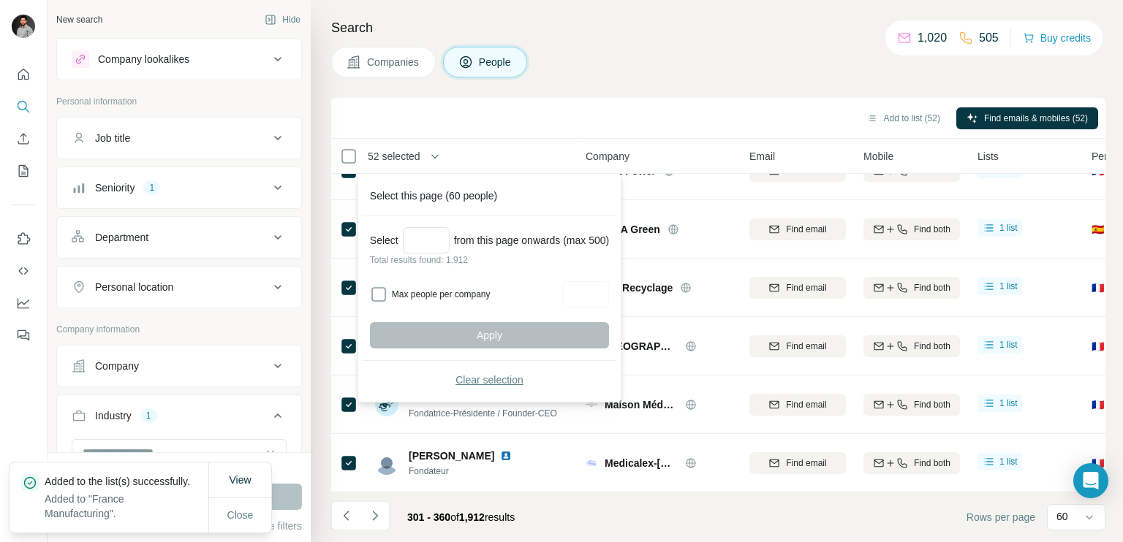
click at [486, 388] on button "Clear selection" at bounding box center [489, 380] width 239 height 26
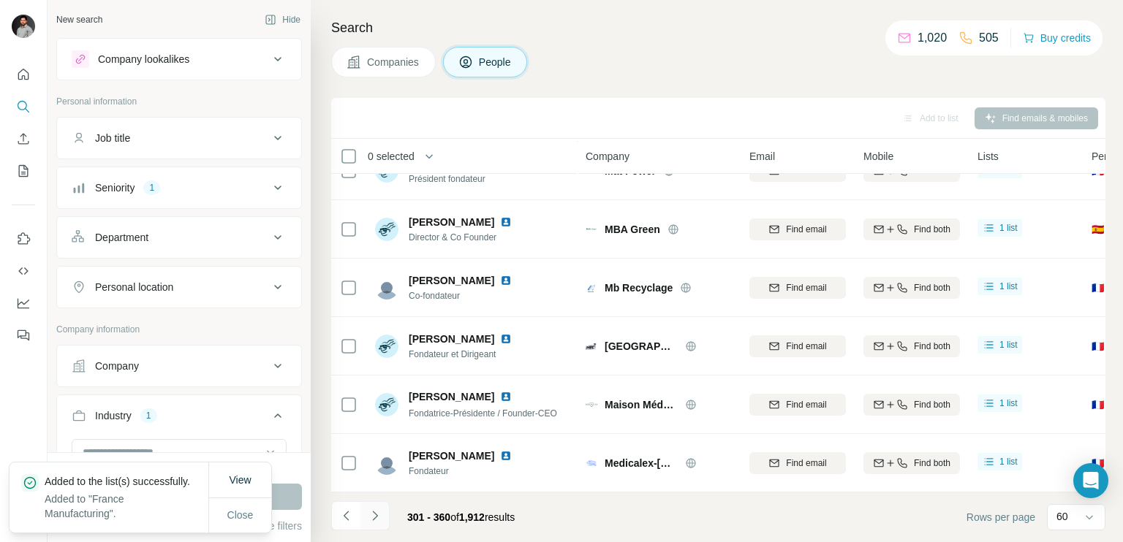
click at [376, 517] on icon "Navigate to next page" at bounding box center [374, 516] width 5 height 10
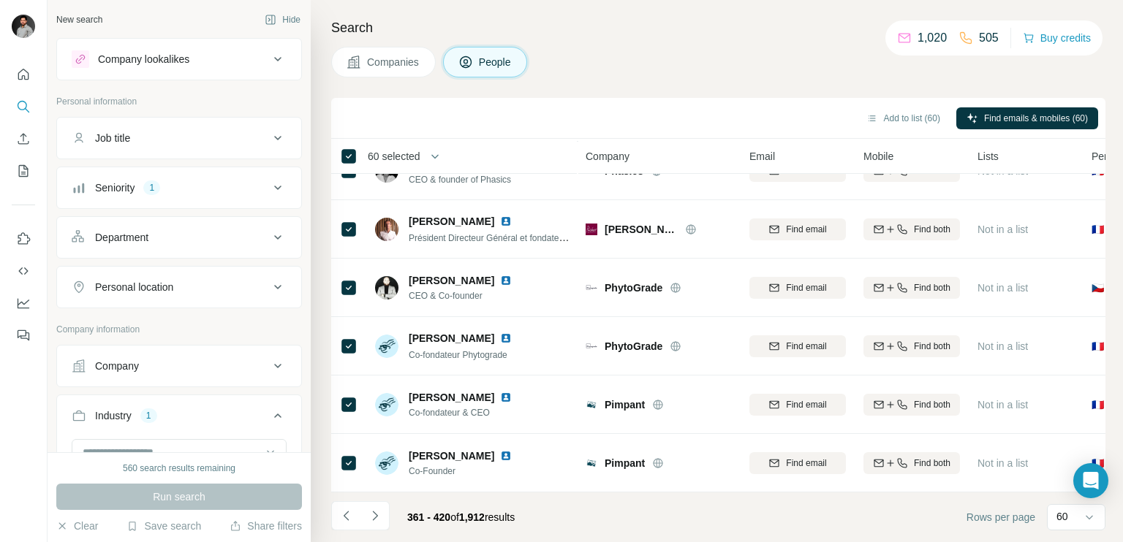
click at [417, 163] on span "60 selected" at bounding box center [394, 156] width 53 height 15
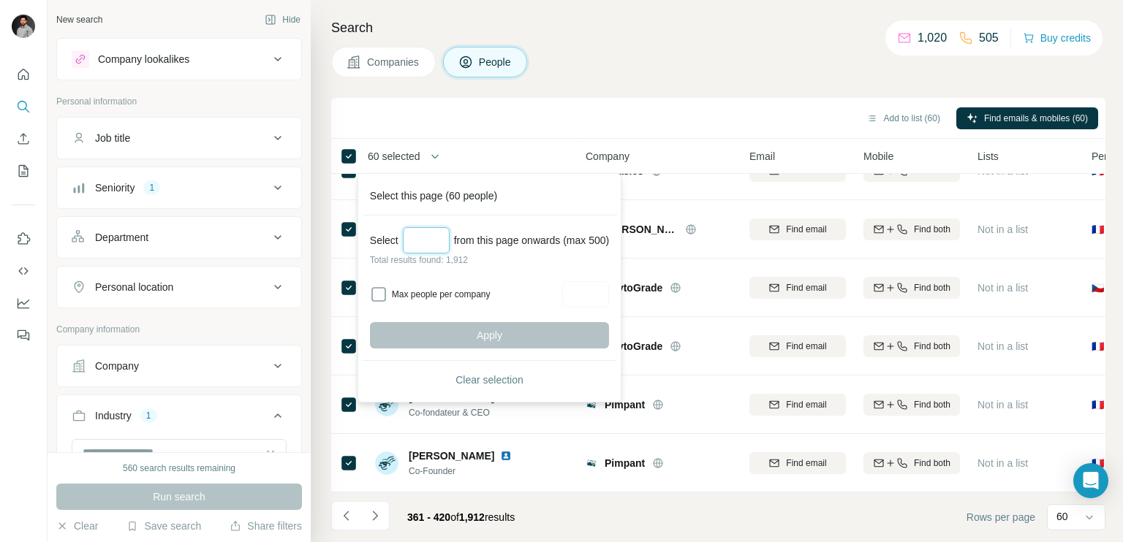
click at [428, 240] on input "Select a number (up to 500)" at bounding box center [426, 240] width 47 height 26
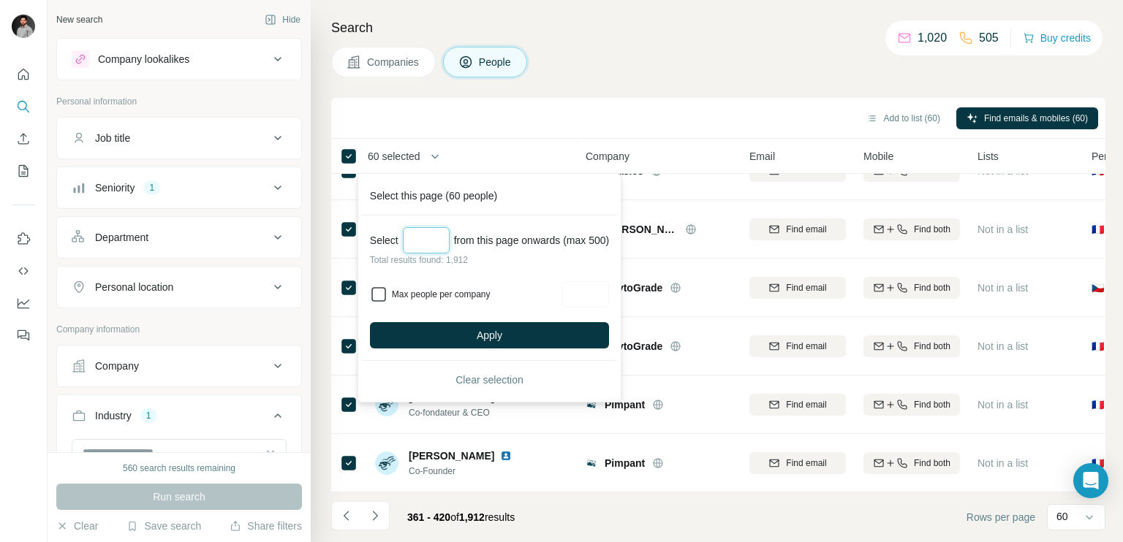
type input "**"
click at [601, 295] on input "Max people per company" at bounding box center [585, 294] width 47 height 26
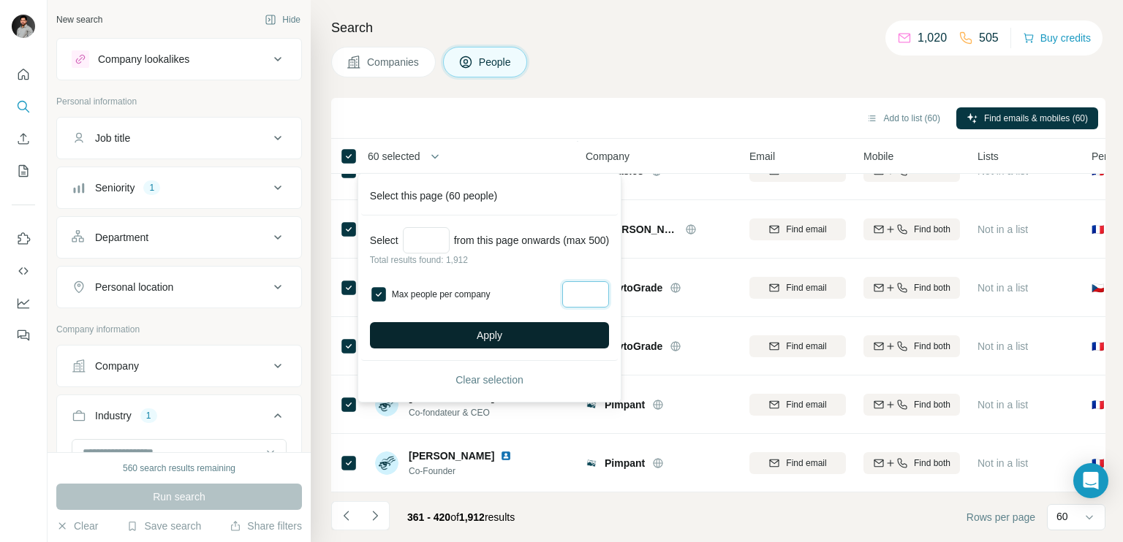
type input "*"
click at [543, 324] on button "Apply" at bounding box center [489, 335] width 239 height 26
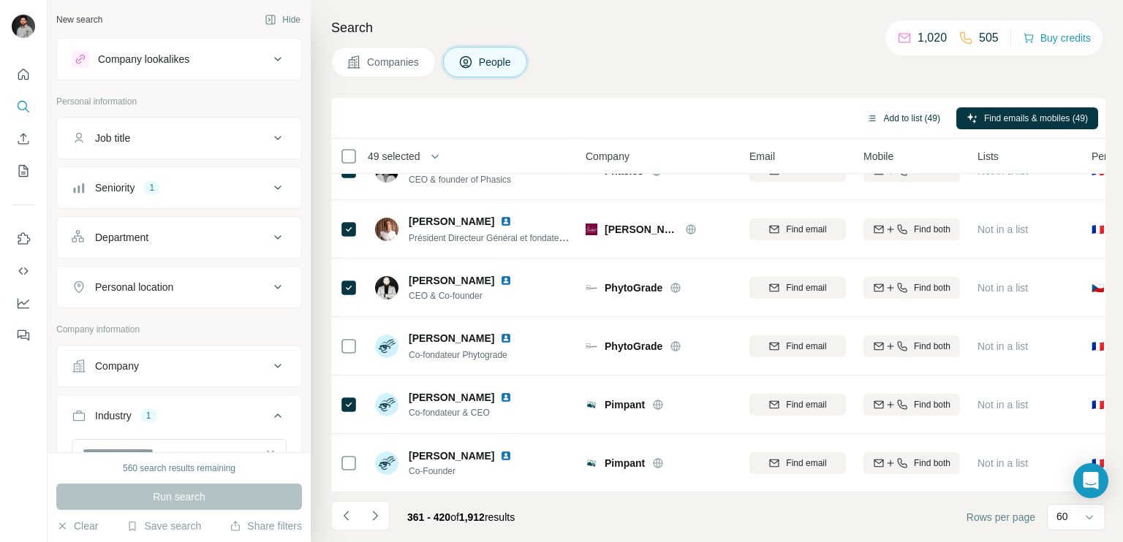
click at [881, 118] on button "Add to list (49)" at bounding box center [903, 118] width 94 height 22
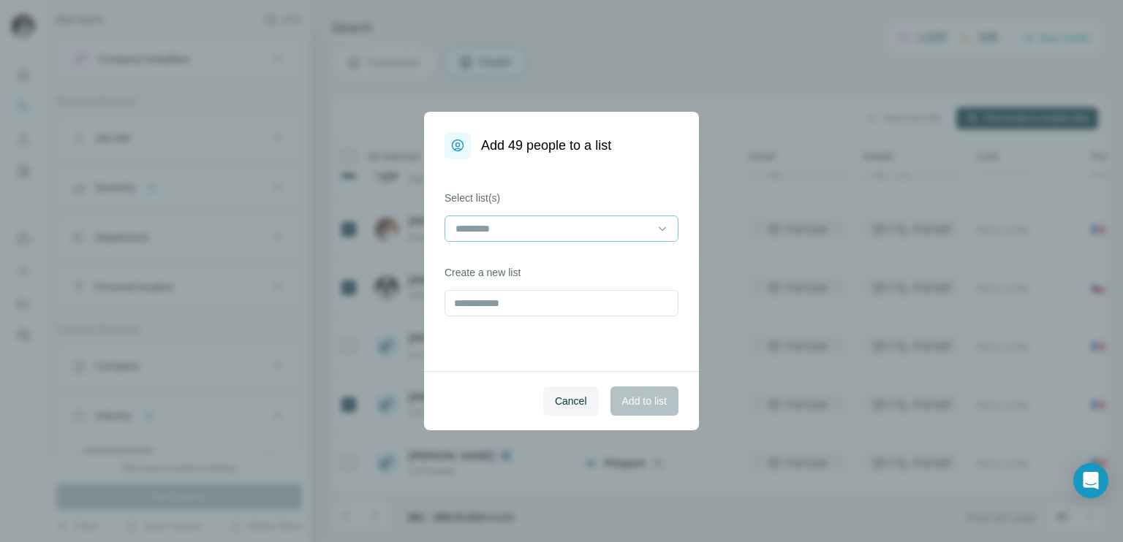
click at [547, 233] on input at bounding box center [552, 229] width 197 height 16
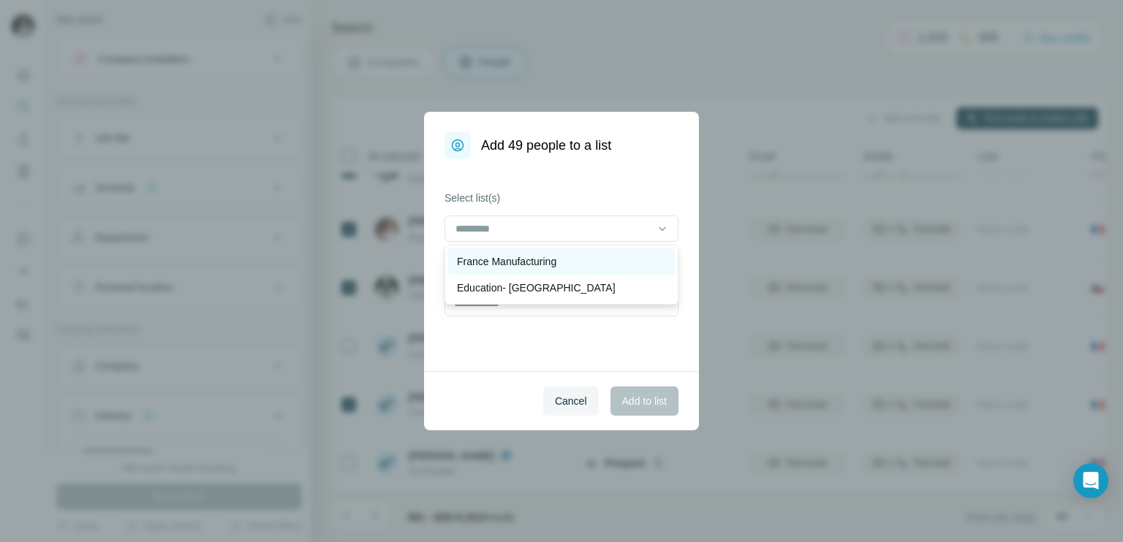
click at [518, 259] on p "France Manufacturing" at bounding box center [506, 261] width 99 height 15
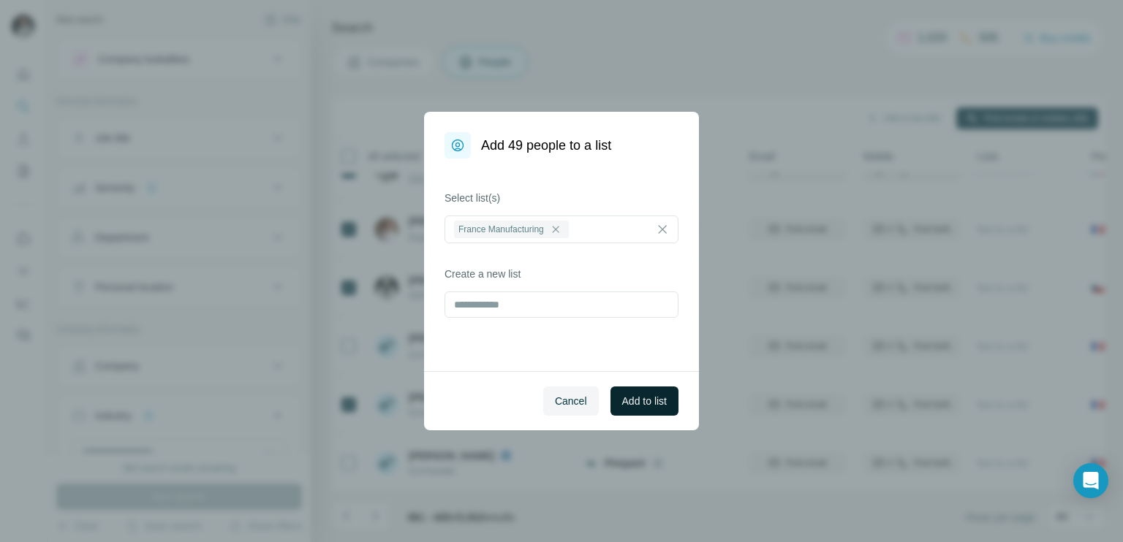
click at [650, 398] on span "Add to list" at bounding box center [644, 401] width 45 height 15
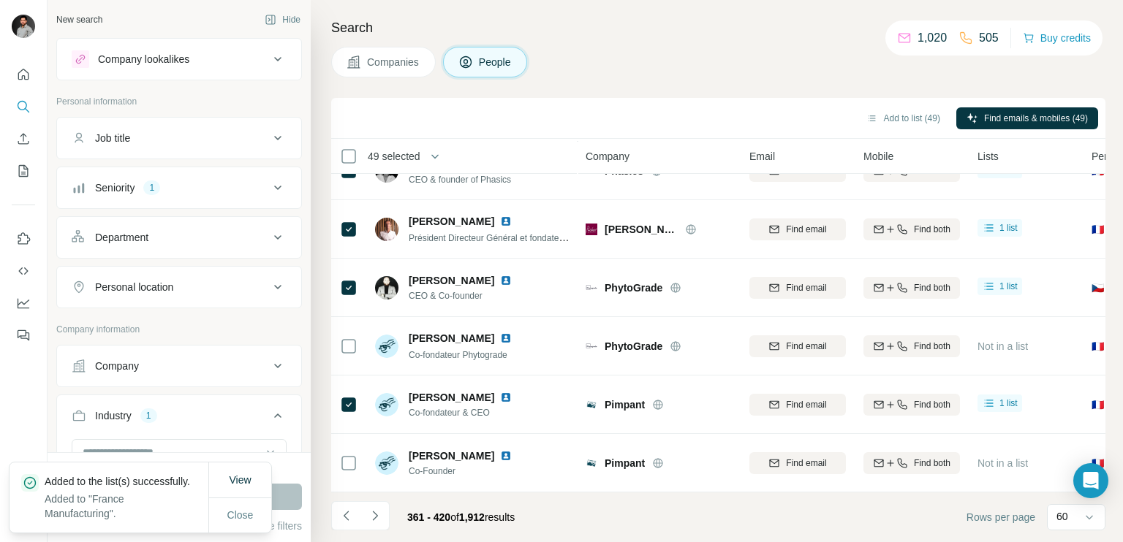
click at [383, 163] on span "49 selected" at bounding box center [394, 156] width 53 height 15
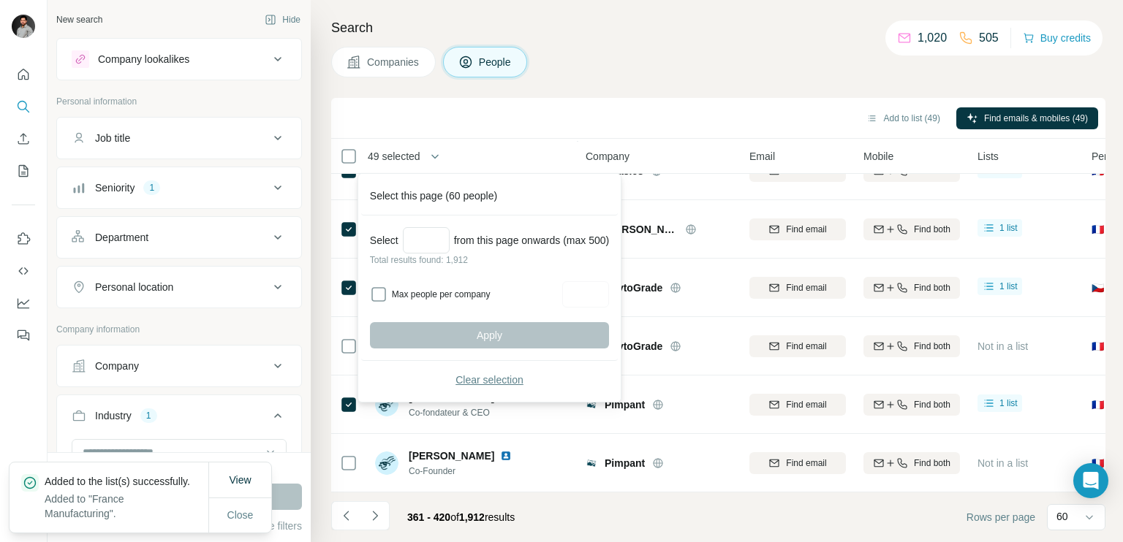
click at [496, 384] on span "Clear selection" at bounding box center [489, 380] width 68 height 15
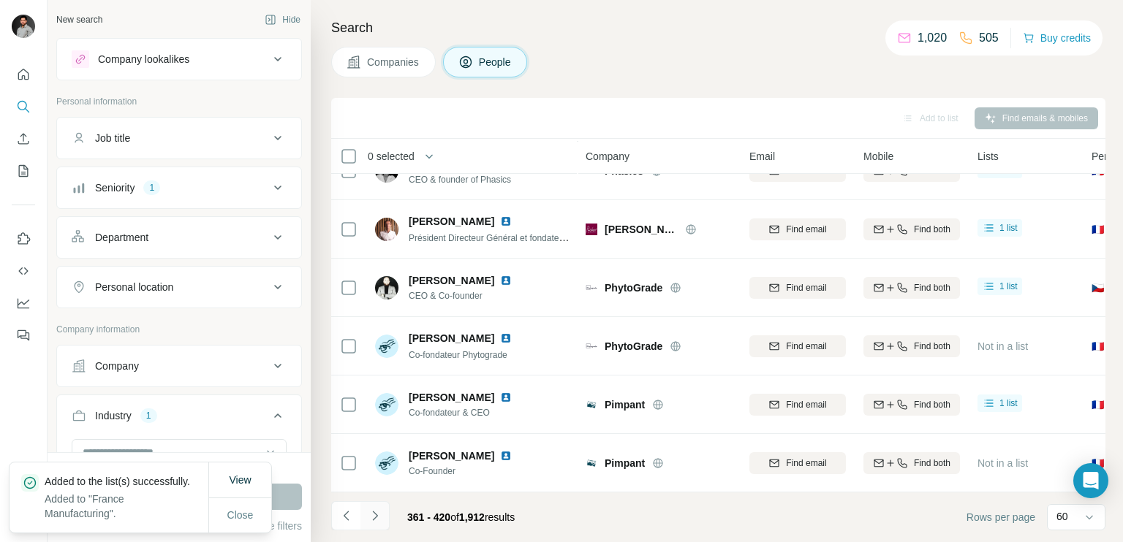
click at [379, 515] on icon "Navigate to next page" at bounding box center [375, 516] width 15 height 15
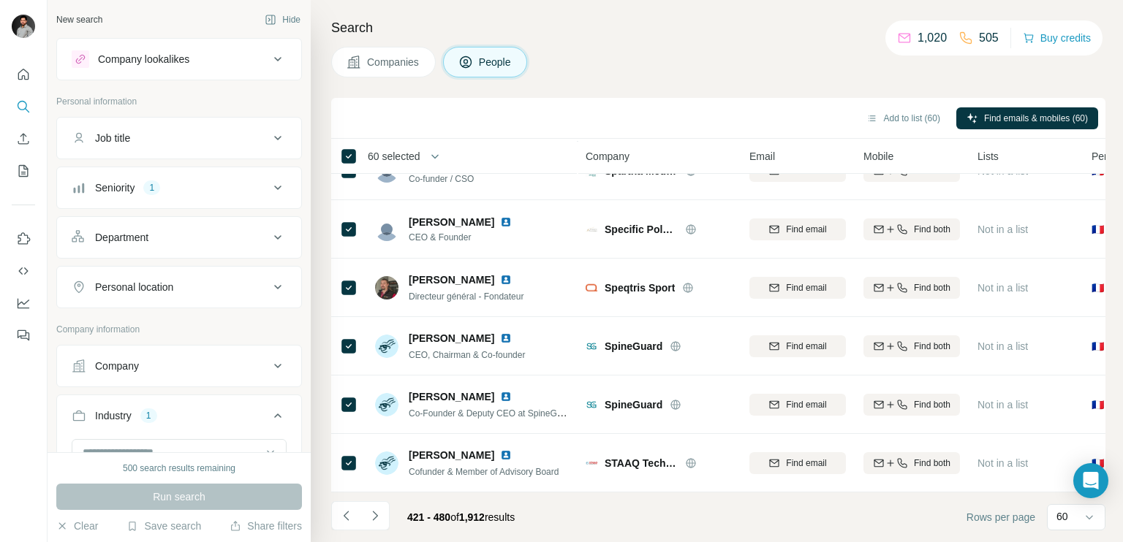
click at [402, 153] on span "60 selected" at bounding box center [394, 156] width 53 height 15
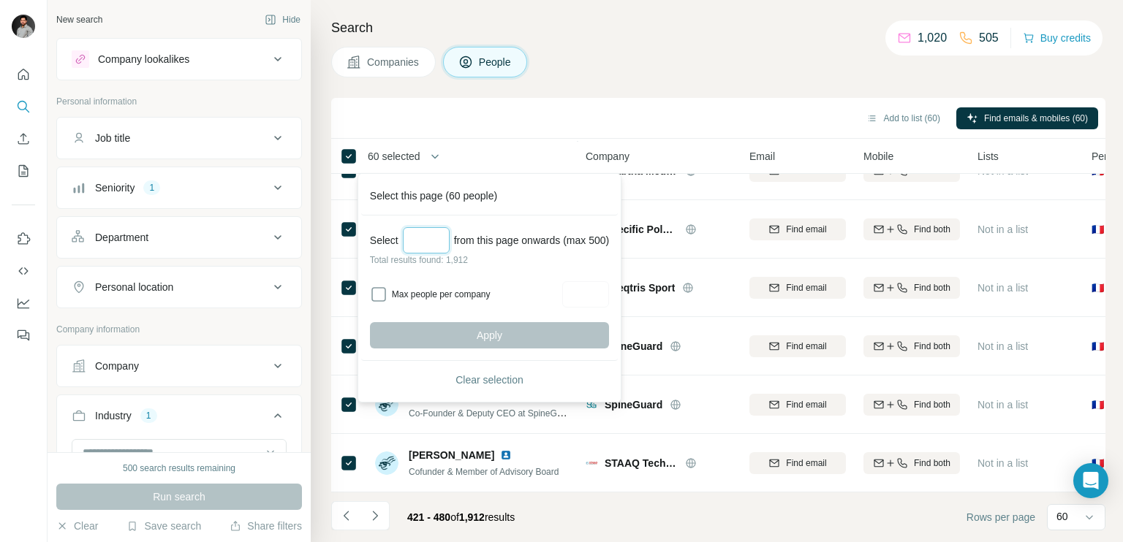
click at [426, 237] on input "Select a number (up to 500)" at bounding box center [426, 240] width 47 height 26
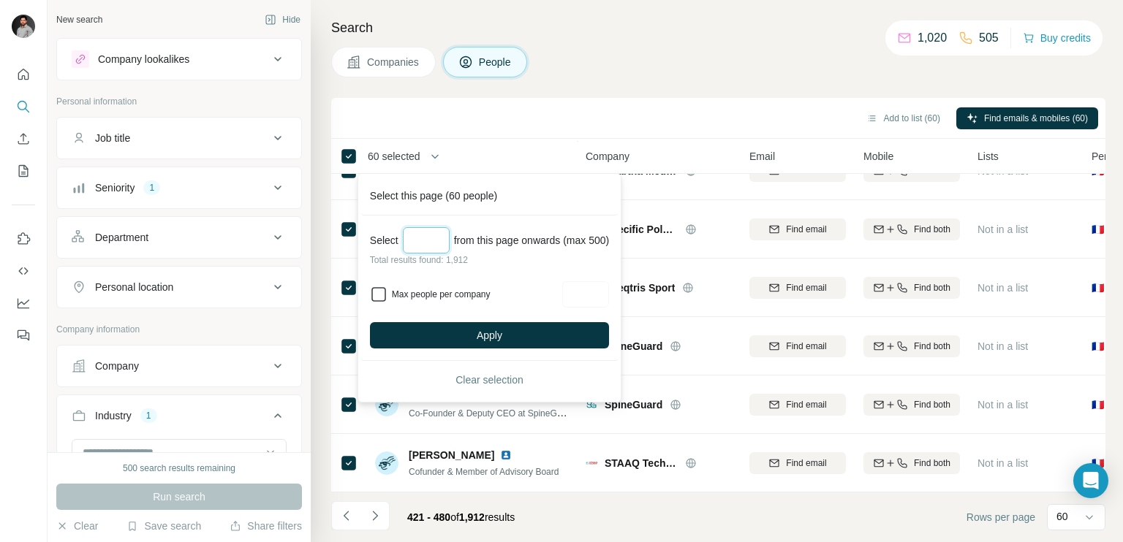
type input "**"
click at [609, 295] on input "Max people per company" at bounding box center [585, 294] width 47 height 26
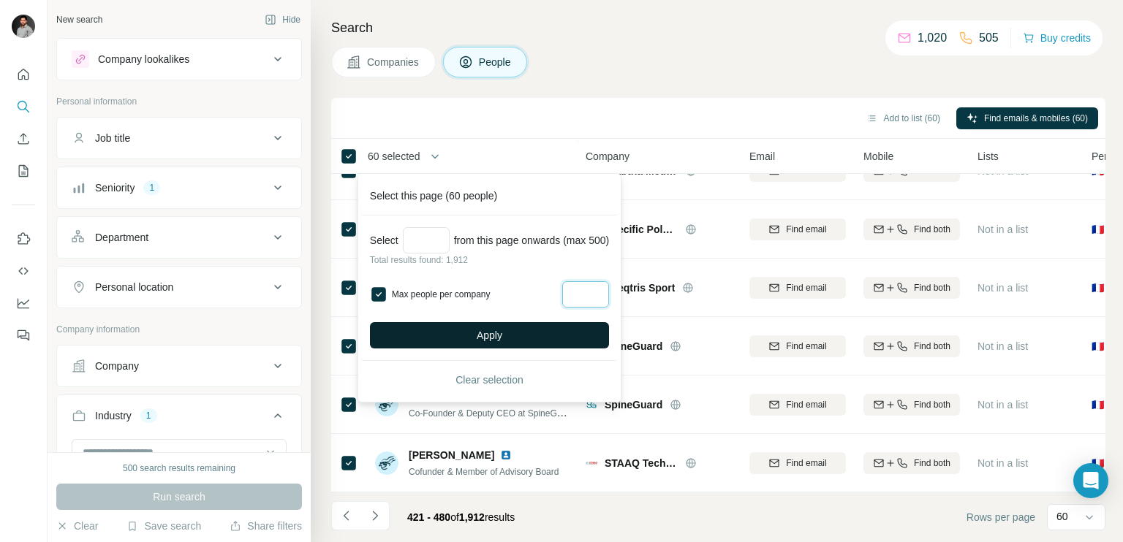
type input "*"
click at [500, 333] on span "Apply" at bounding box center [490, 335] width 26 height 15
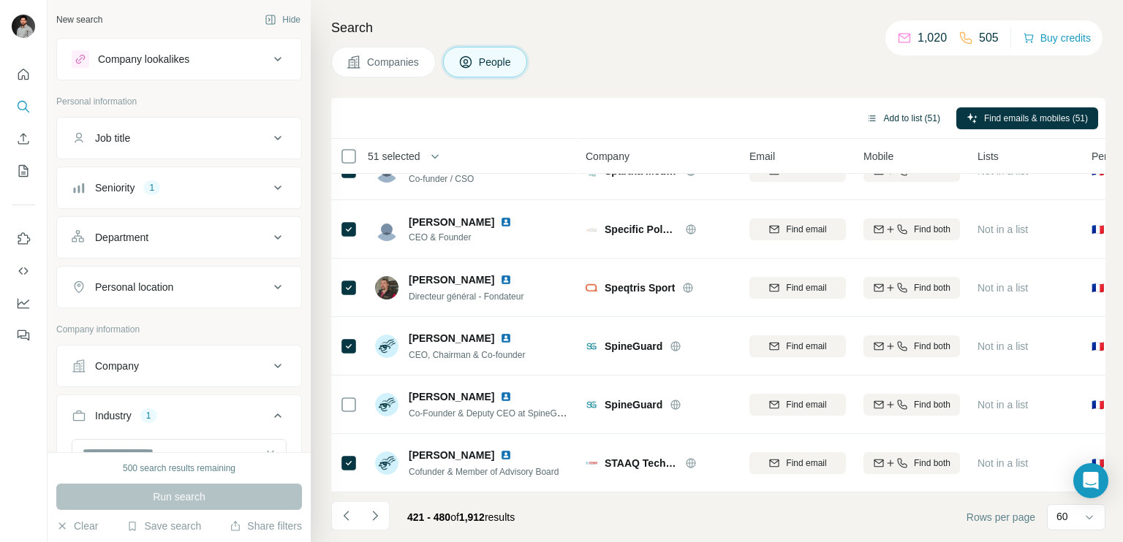
click at [889, 116] on button "Add to list (51)" at bounding box center [903, 118] width 94 height 22
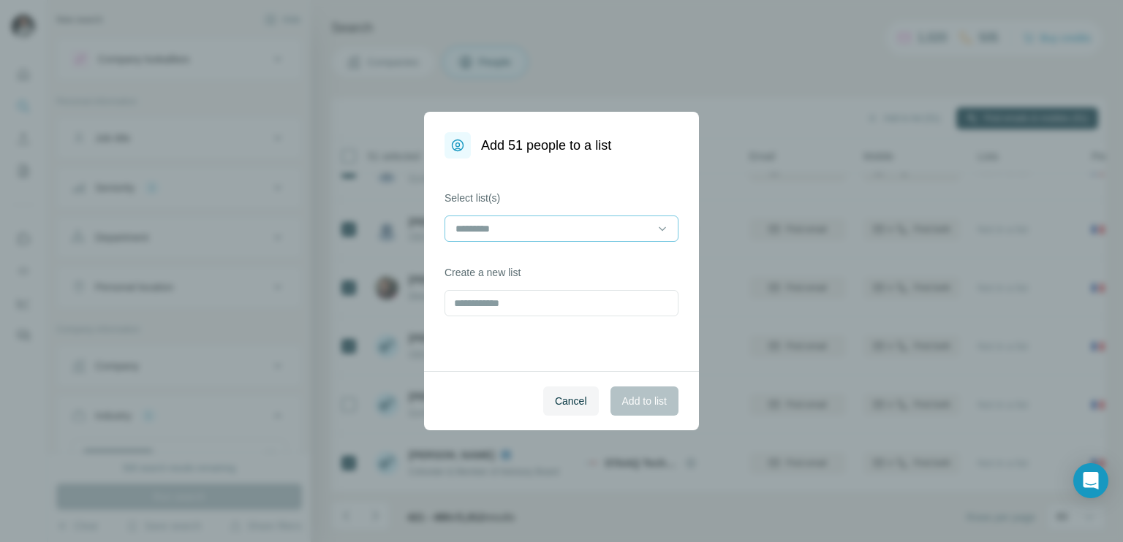
click at [553, 232] on input at bounding box center [552, 229] width 197 height 16
click at [494, 268] on p "France Manufacturing" at bounding box center [506, 261] width 99 height 15
click at [631, 411] on button "Add to list" at bounding box center [644, 401] width 68 height 29
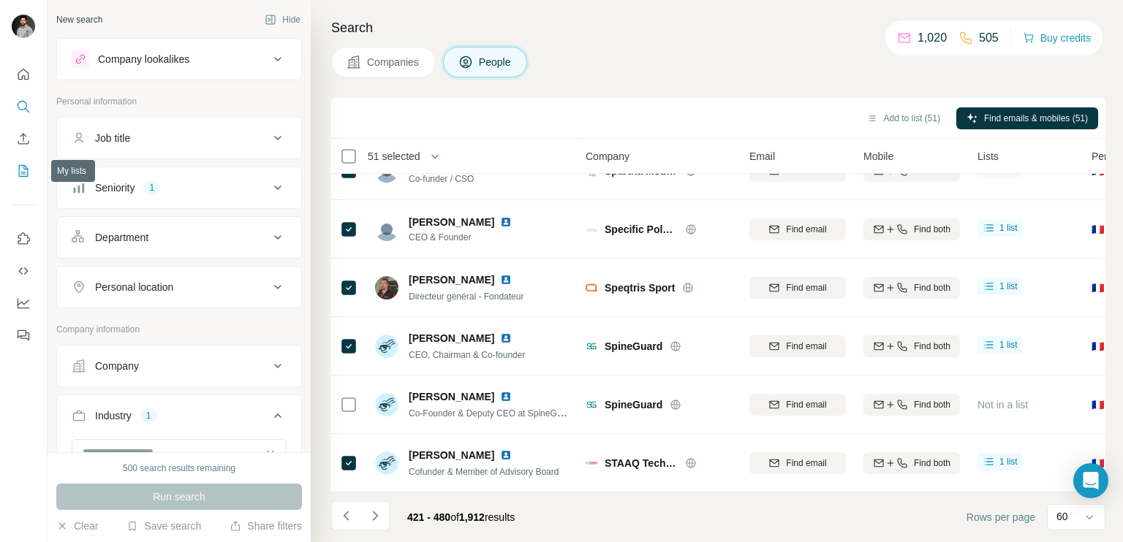
click at [22, 180] on button "My lists" at bounding box center [23, 171] width 23 height 26
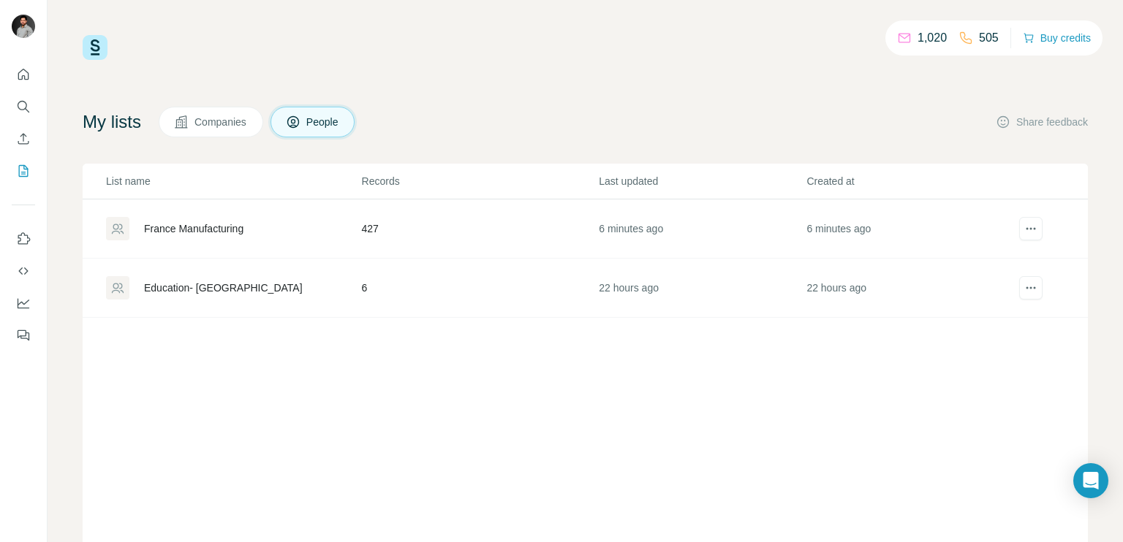
click at [193, 229] on div "France Manufacturing" at bounding box center [193, 228] width 99 height 15
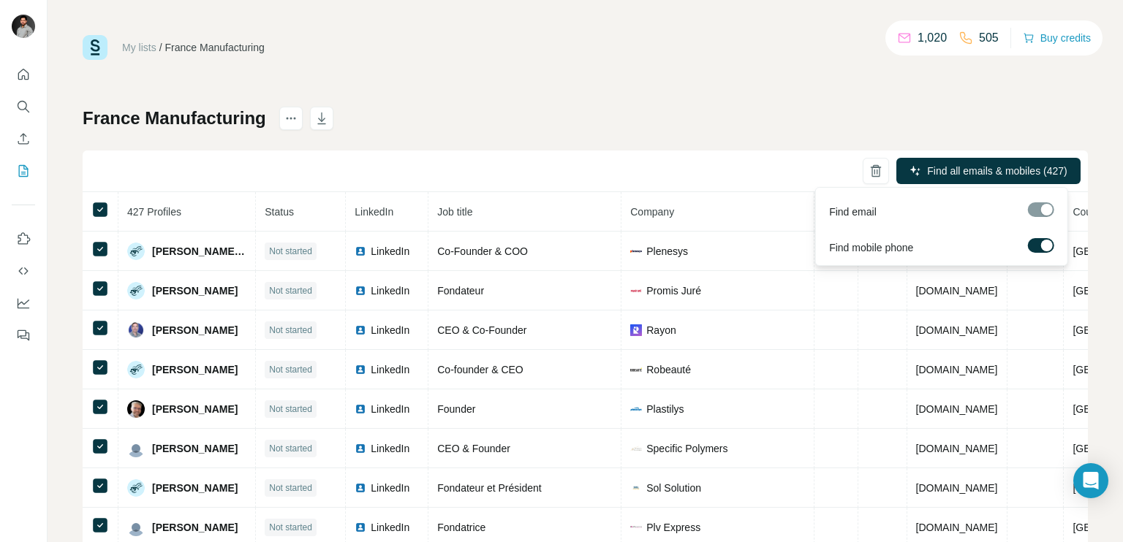
click at [1045, 251] on label at bounding box center [1041, 245] width 26 height 15
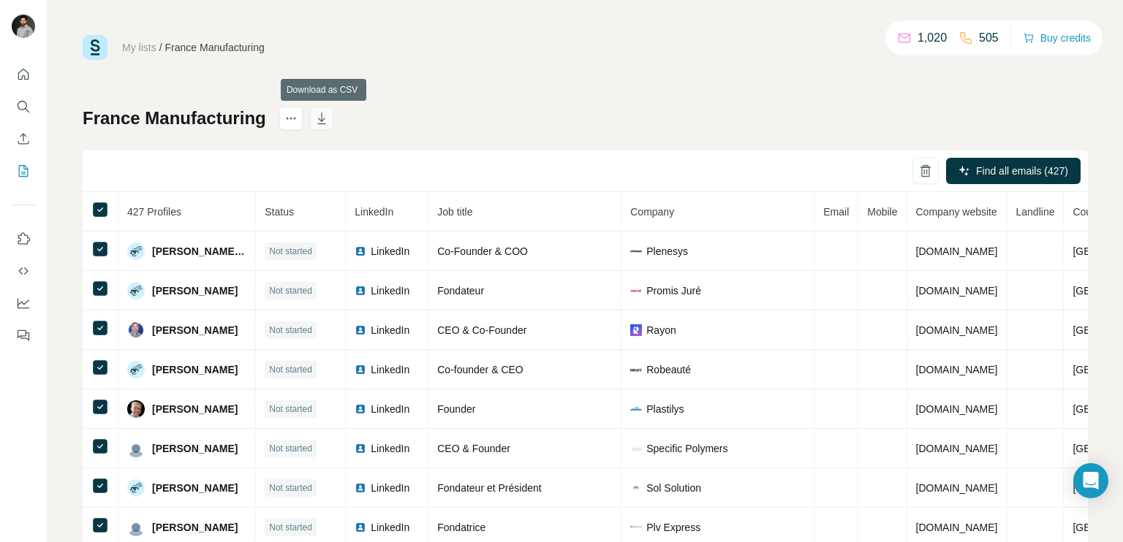
click at [329, 111] on icon "button" at bounding box center [321, 118] width 15 height 15
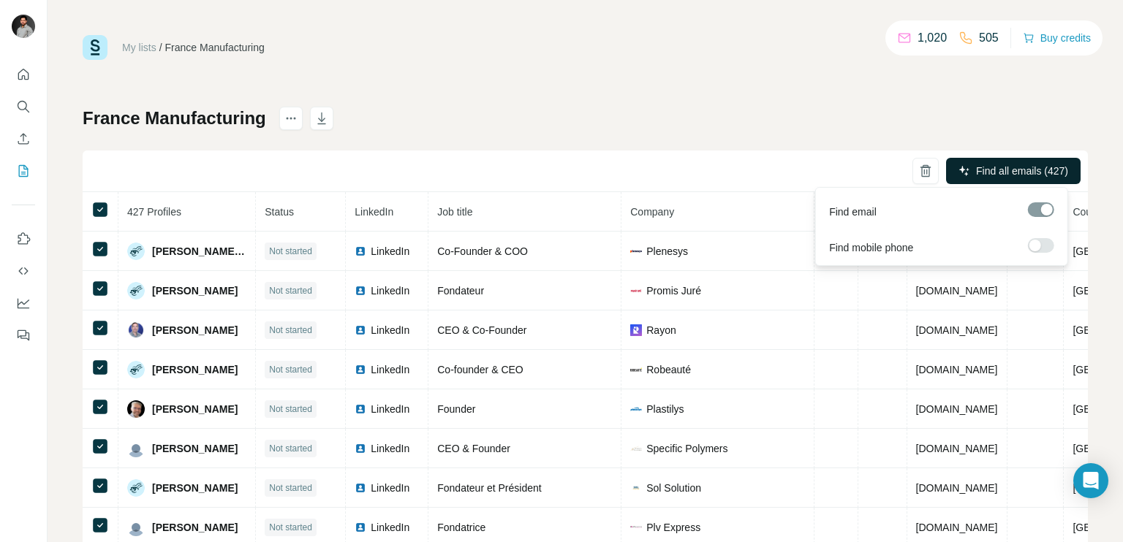
click at [1003, 164] on span "Find all emails (427)" at bounding box center [1022, 171] width 92 height 15
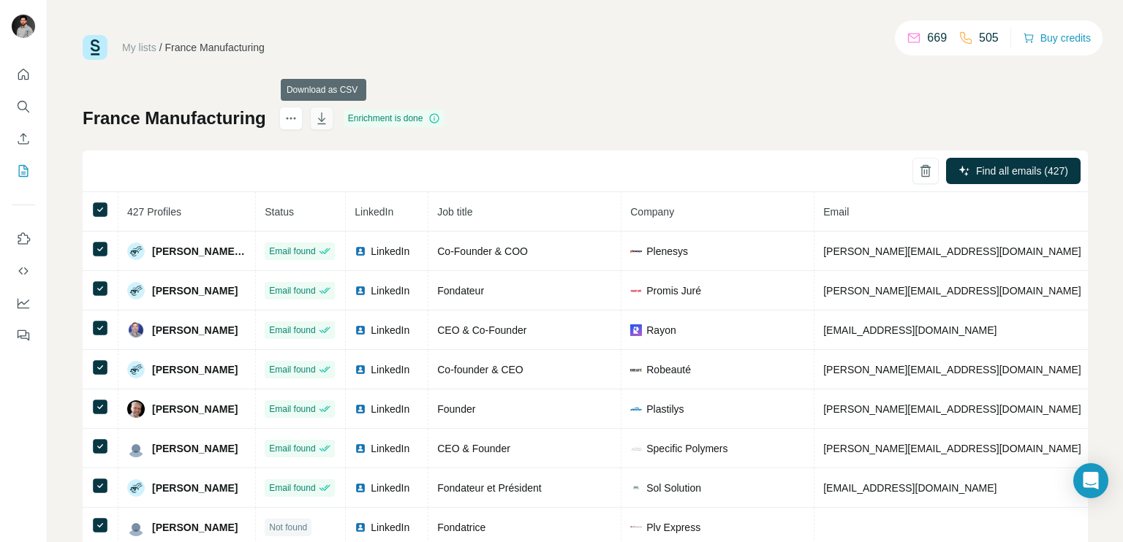
click at [319, 116] on icon "button" at bounding box center [321, 118] width 15 height 15
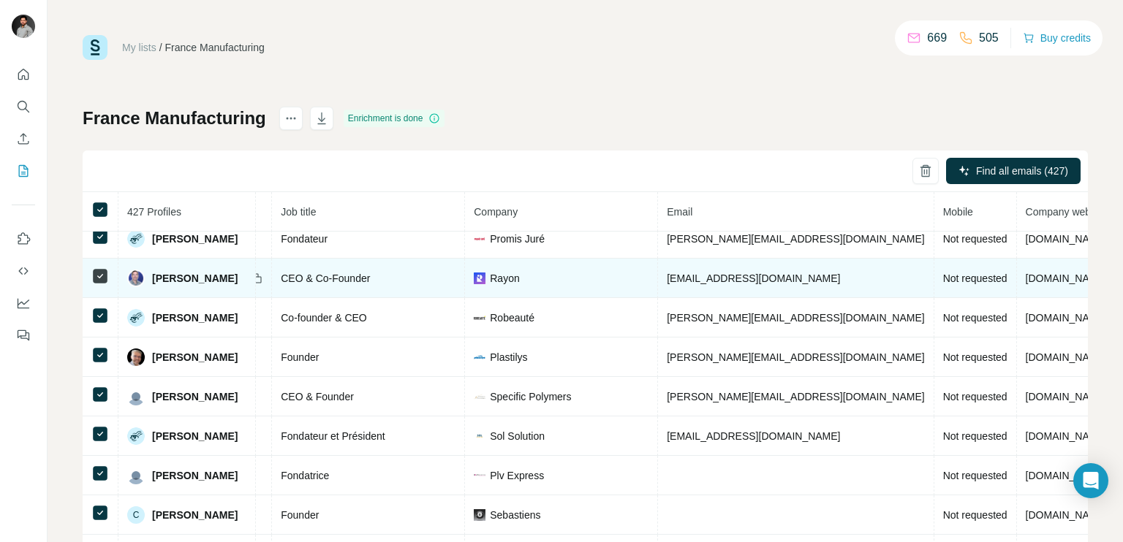
scroll to position [0, 156]
